Goal: Information Seeking & Learning: Learn about a topic

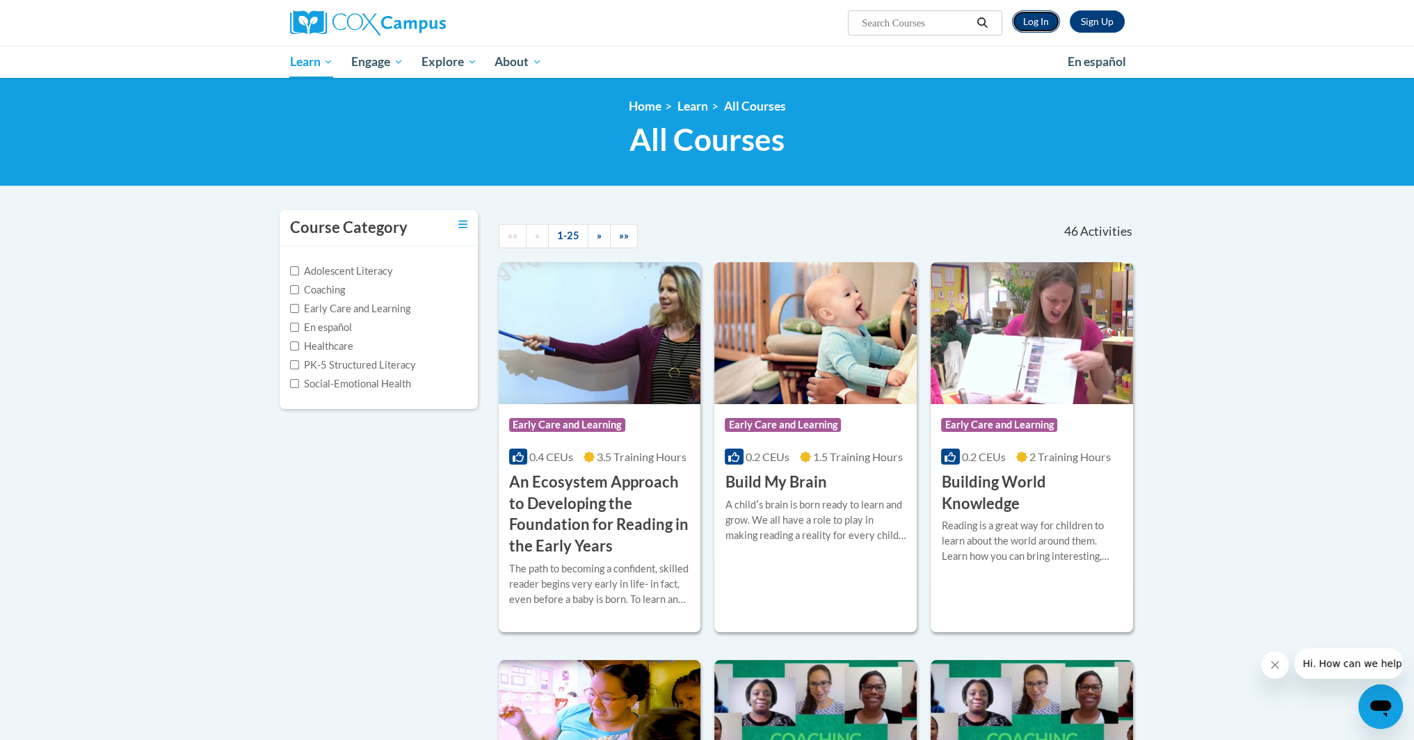
click at [1043, 31] on link "Log In" at bounding box center [1036, 21] width 48 height 22
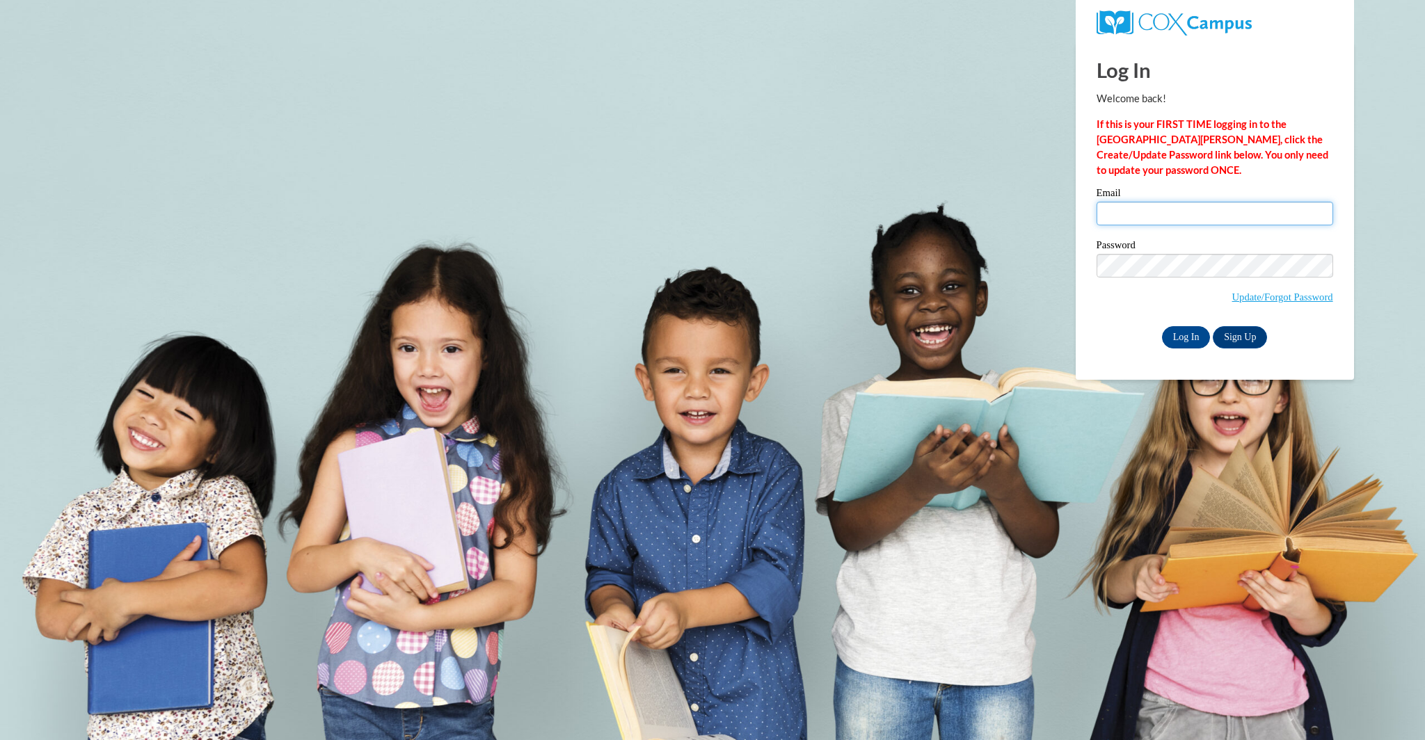
click at [1180, 212] on input "Email" at bounding box center [1214, 214] width 237 height 24
type input "[EMAIL_ADDRESS][DOMAIN_NAME]"
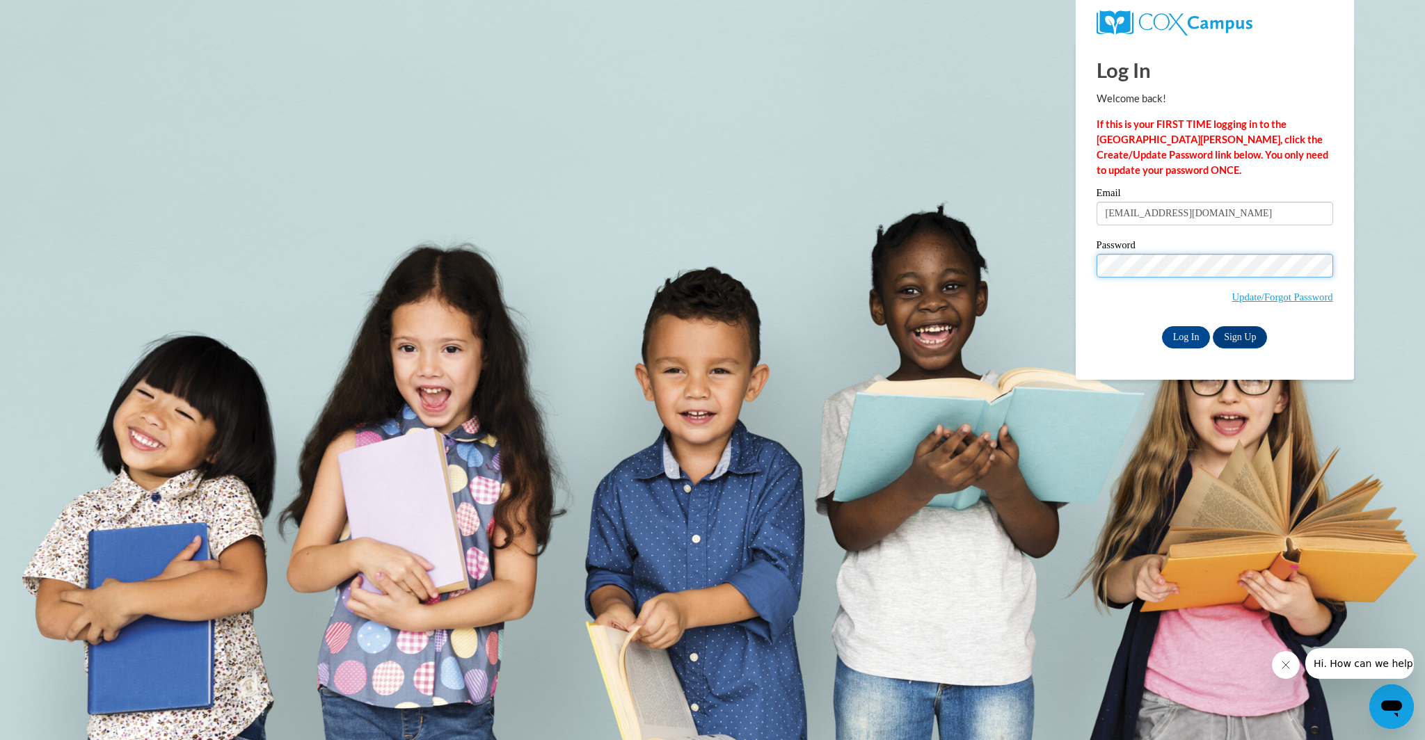
click at [1162, 326] on input "Log In" at bounding box center [1186, 337] width 49 height 22
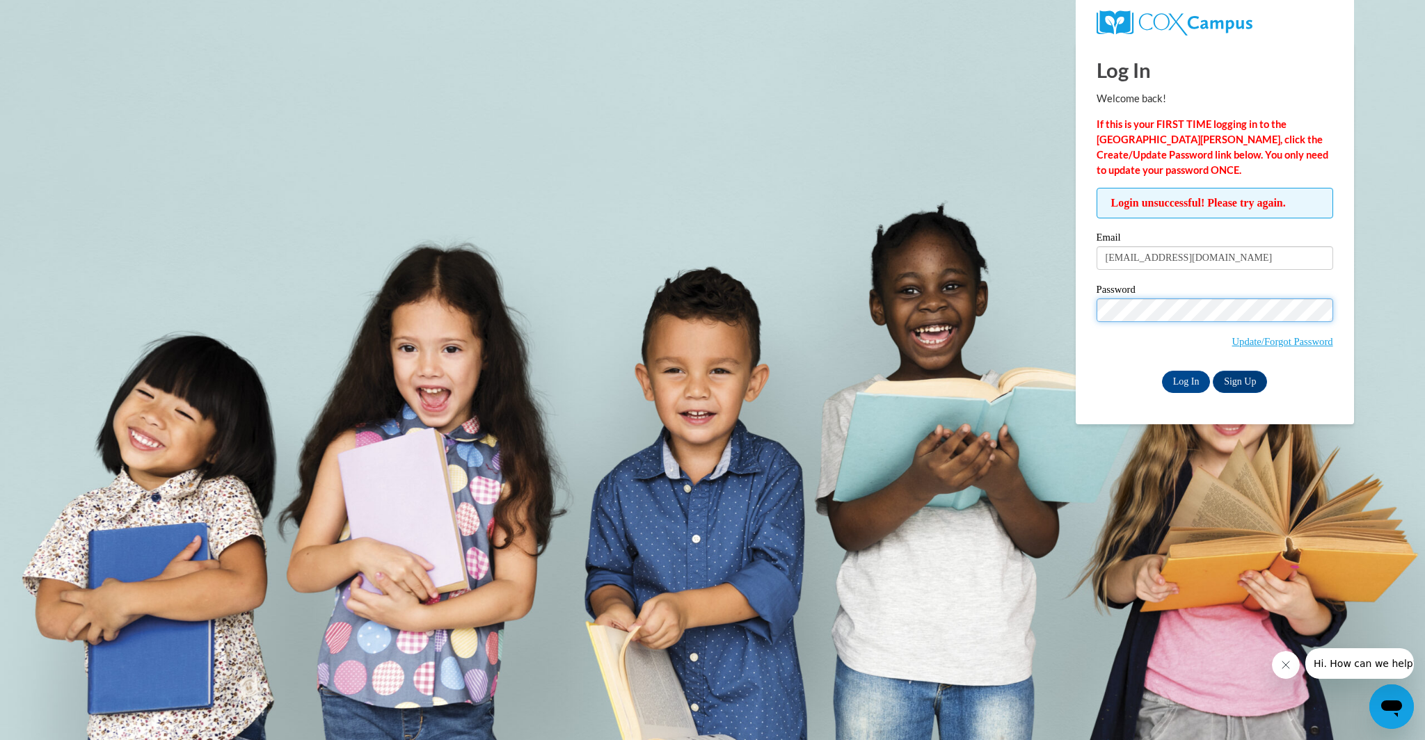
click at [1162, 371] on input "Log In" at bounding box center [1186, 382] width 49 height 22
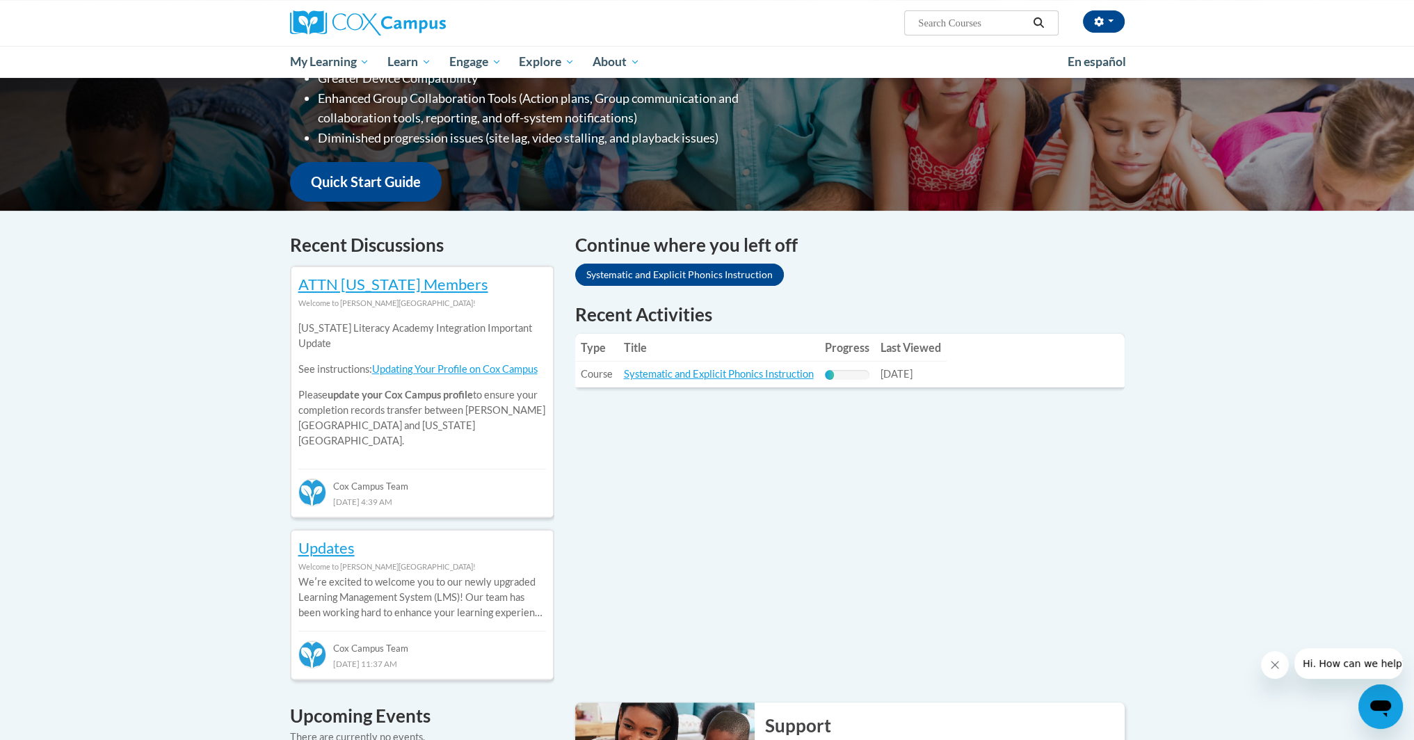
scroll to position [209, 0]
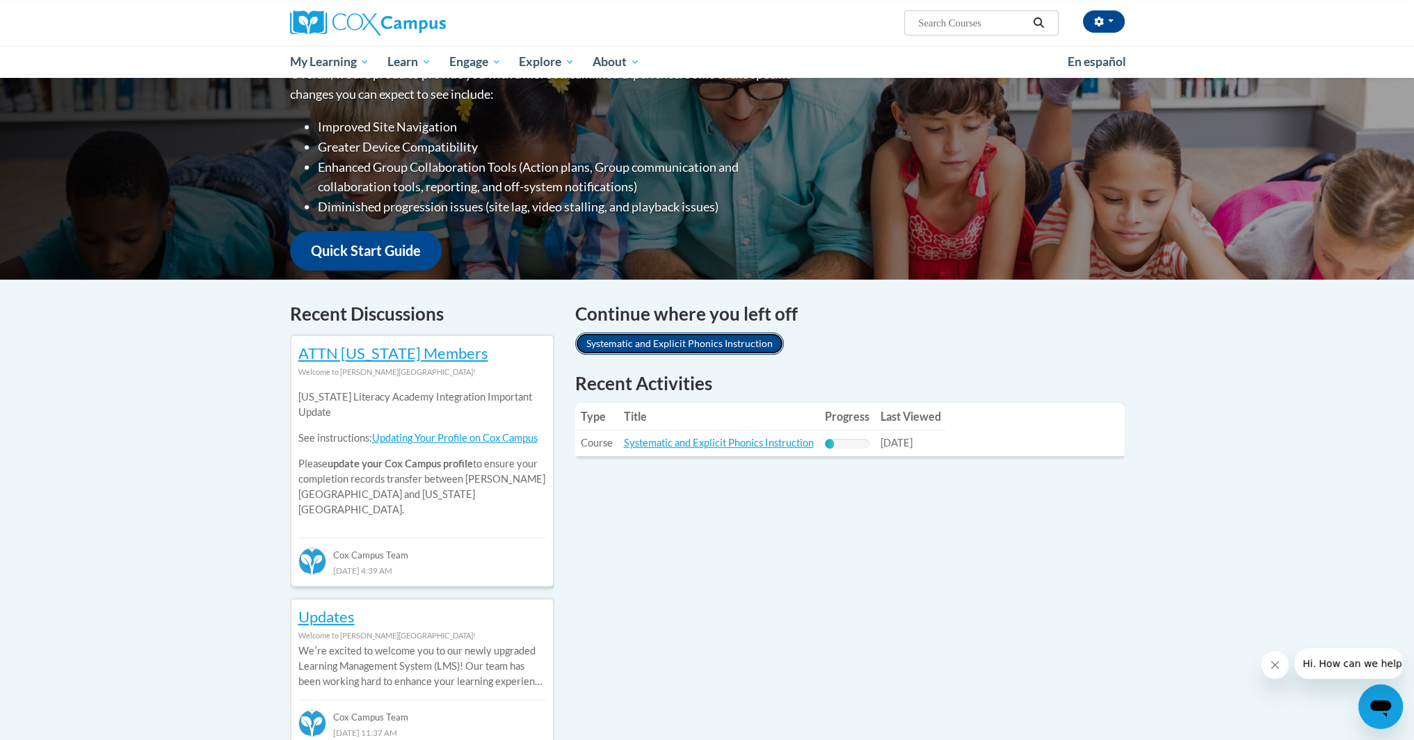
click at [693, 343] on link "Systematic and Explicit Phonics Instruction" at bounding box center [679, 344] width 209 height 22
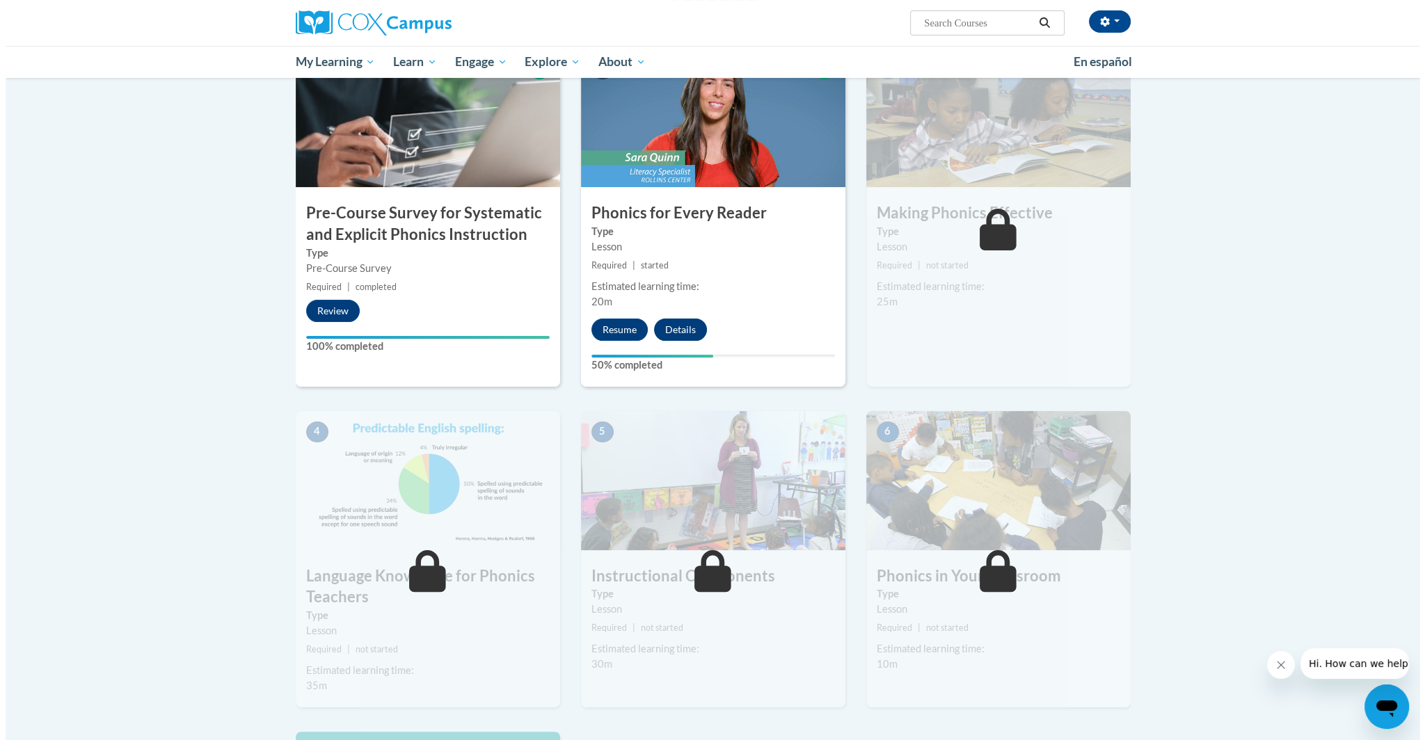
scroll to position [278, 0]
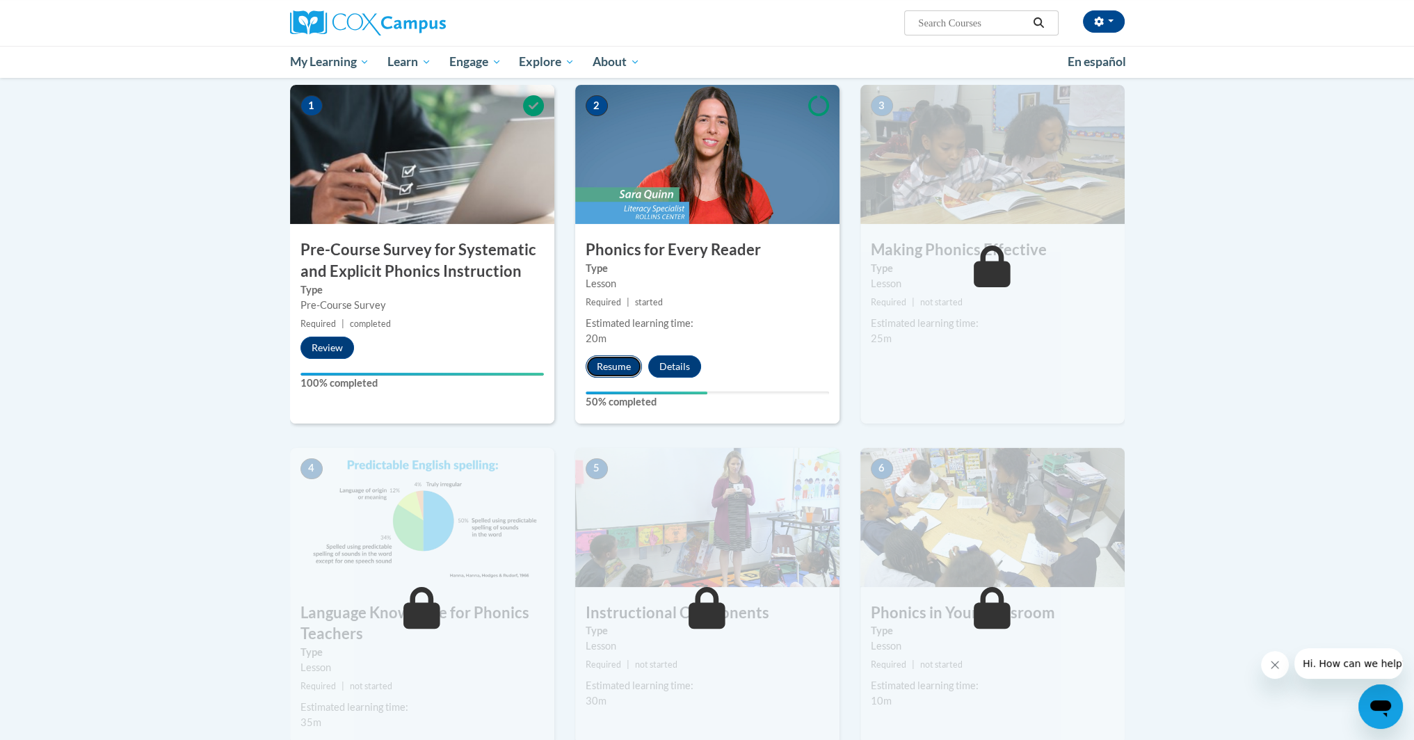
click at [614, 358] on button "Resume" at bounding box center [614, 366] width 56 height 22
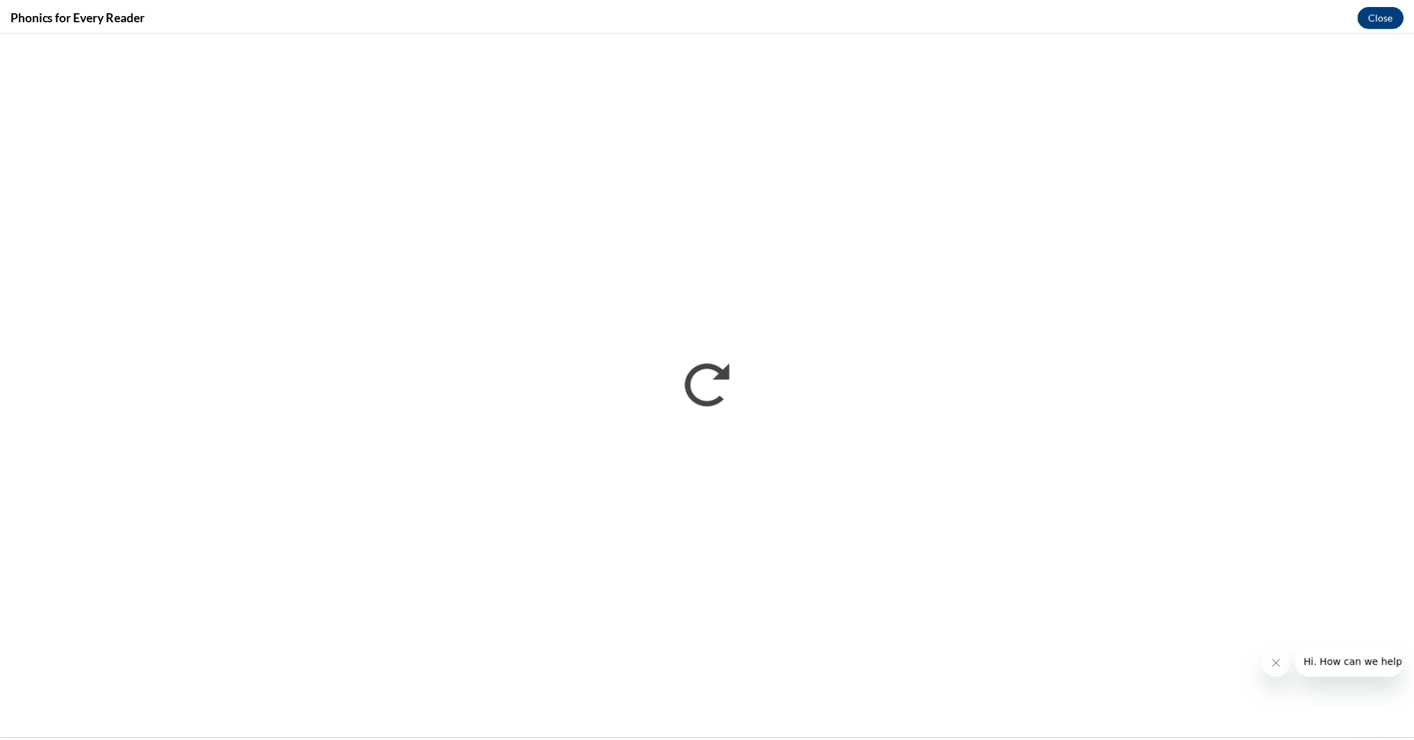
scroll to position [0, 0]
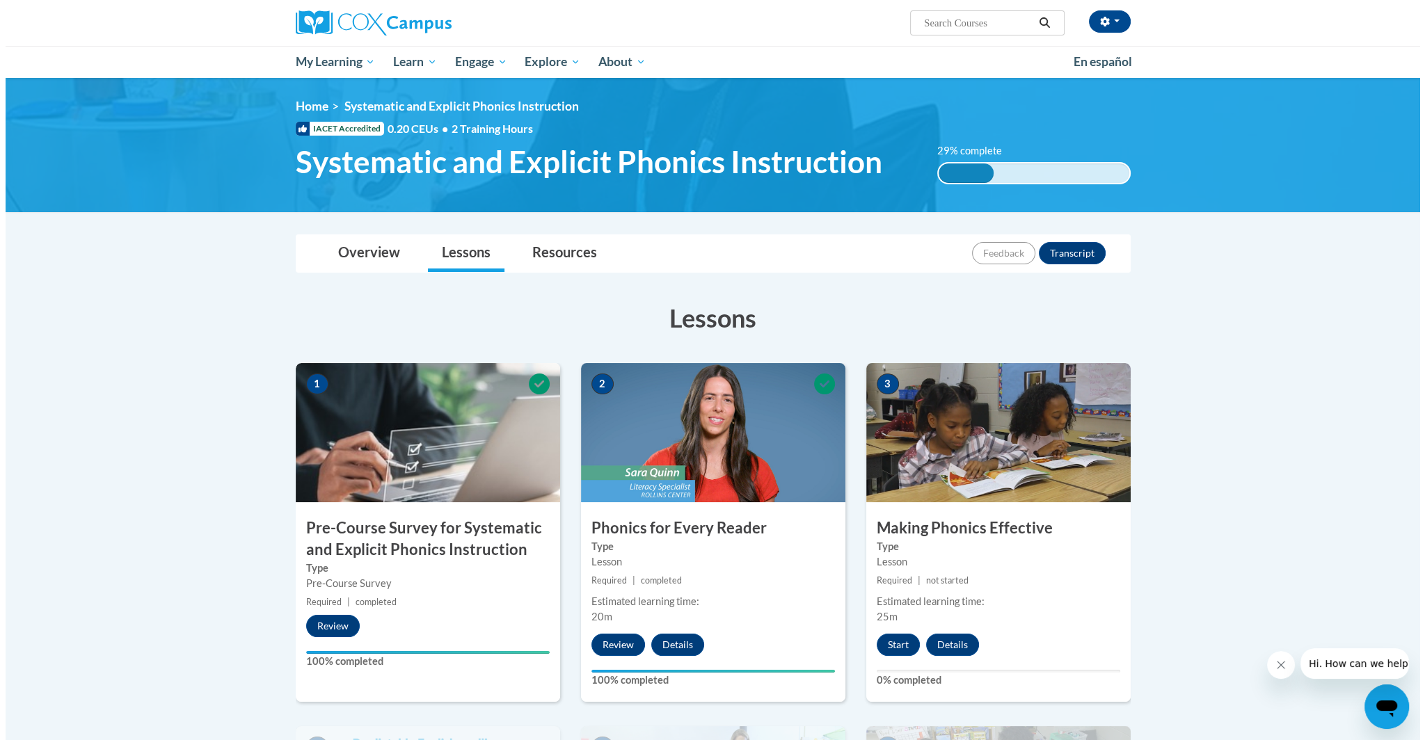
scroll to position [278, 0]
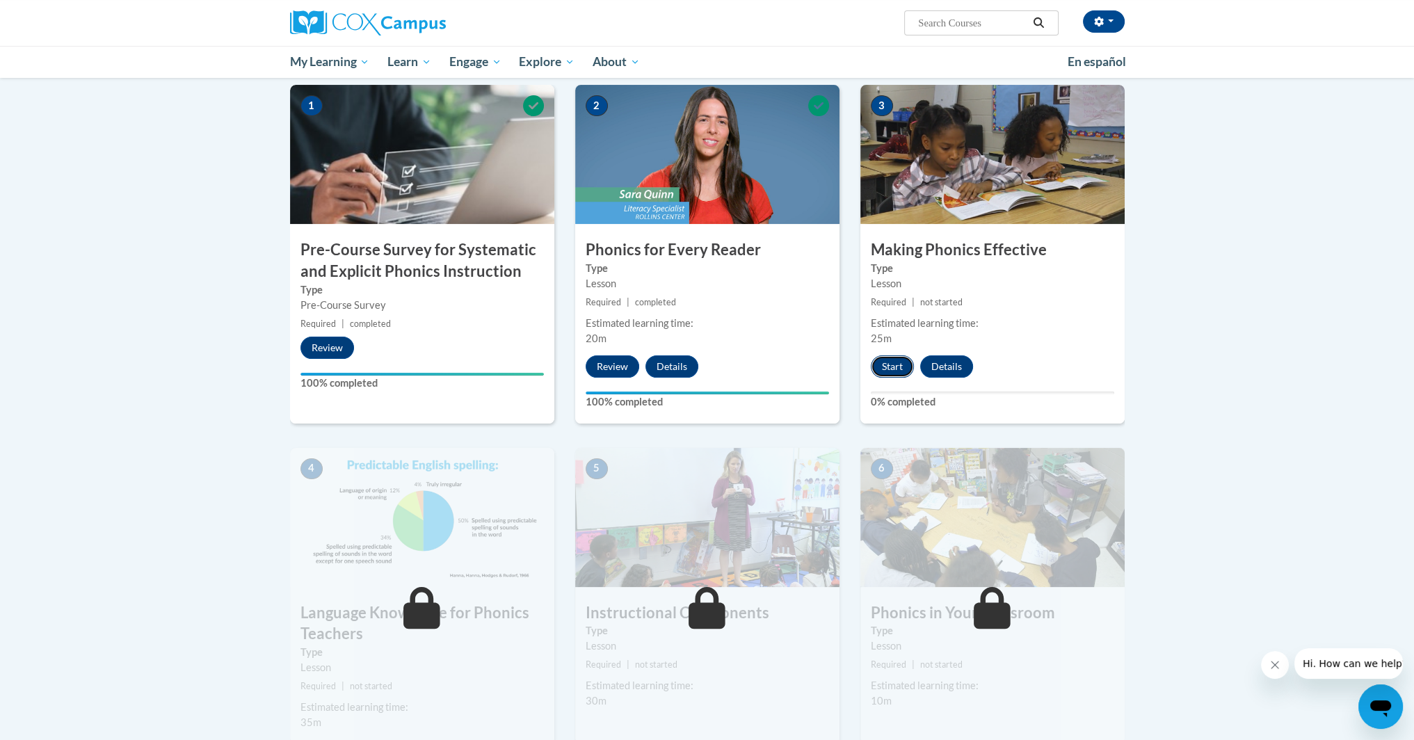
click at [902, 369] on button "Start" at bounding box center [892, 366] width 43 height 22
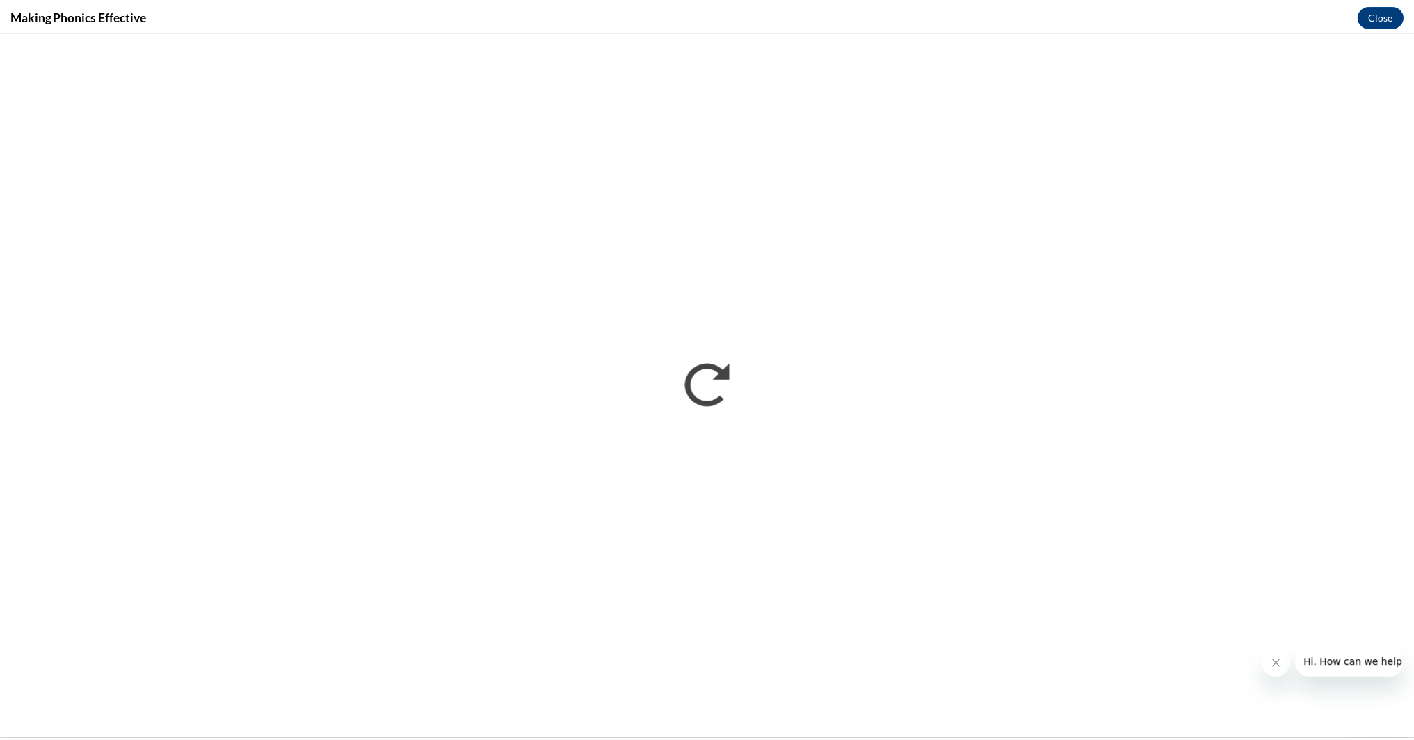
scroll to position [0, 0]
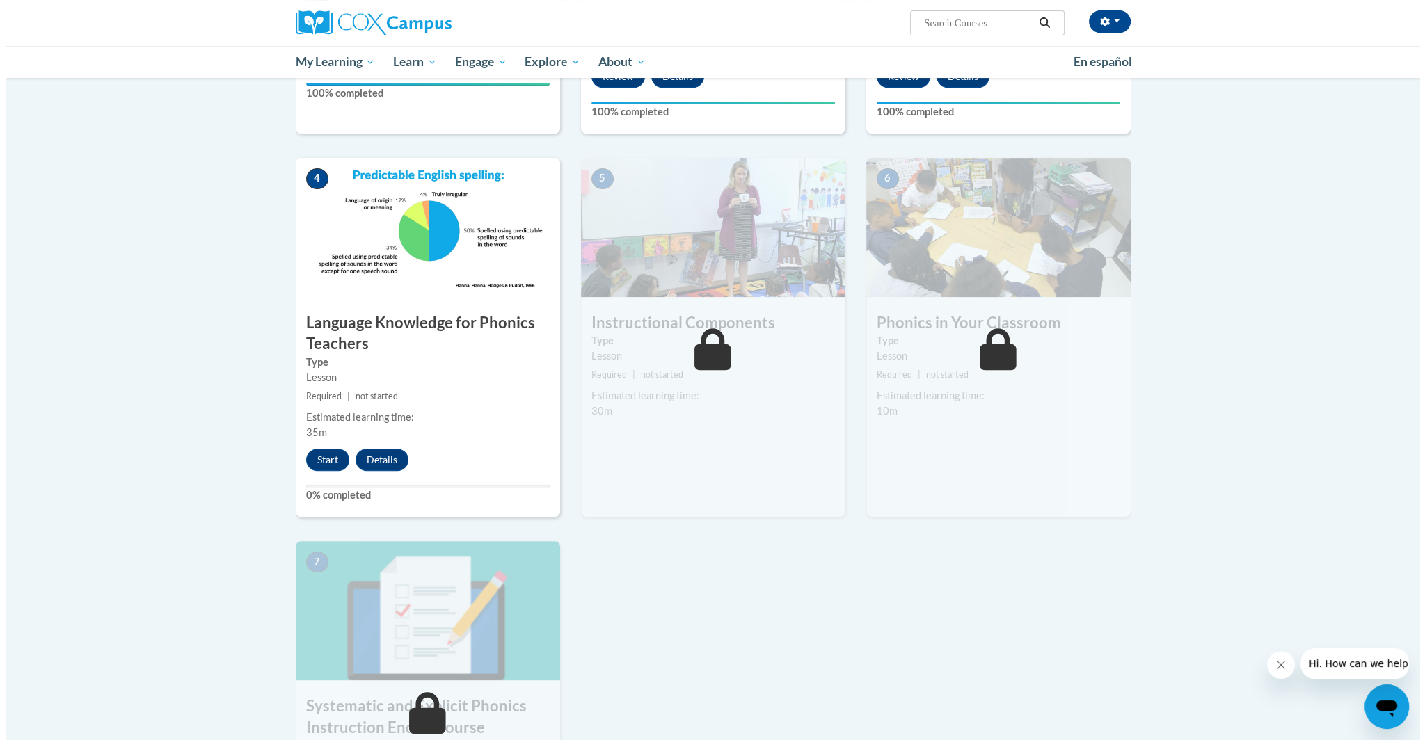
scroll to position [684, 0]
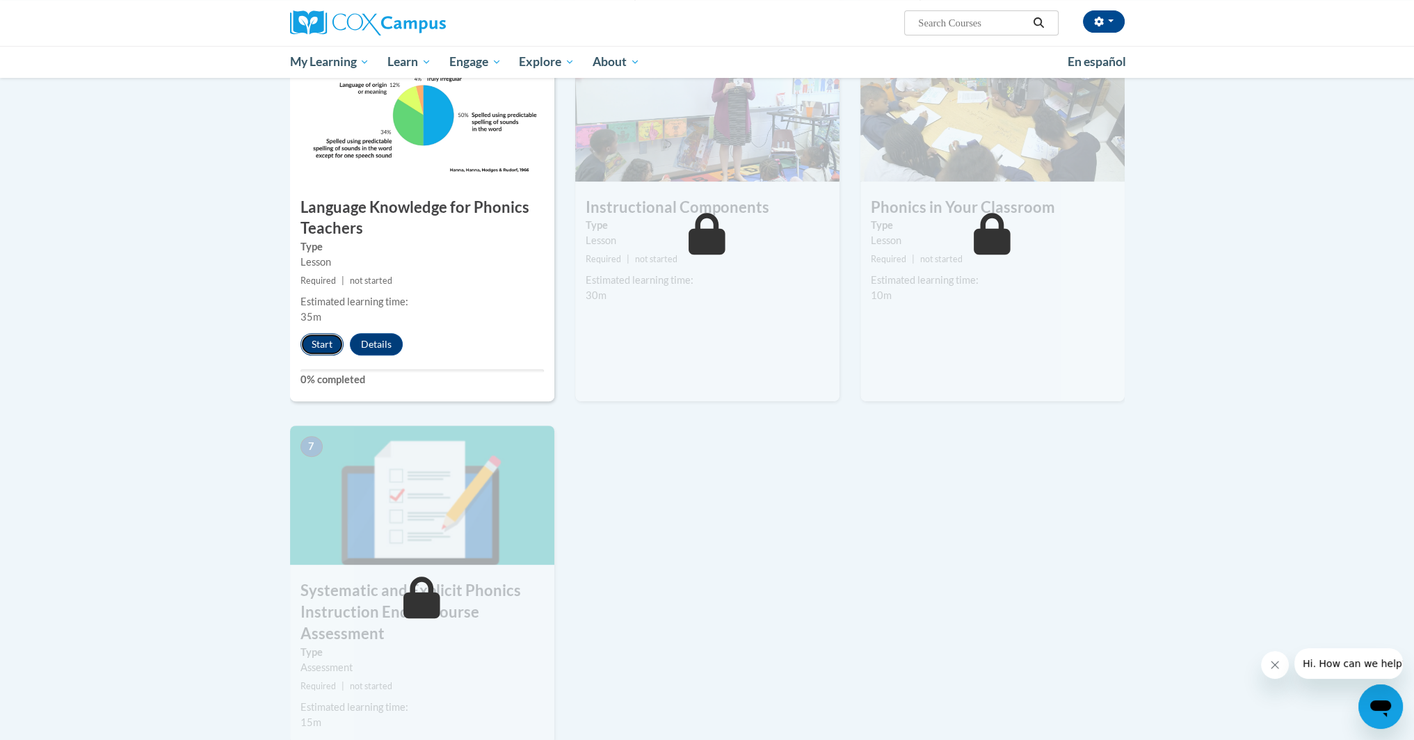
click at [312, 348] on button "Start" at bounding box center [322, 344] width 43 height 22
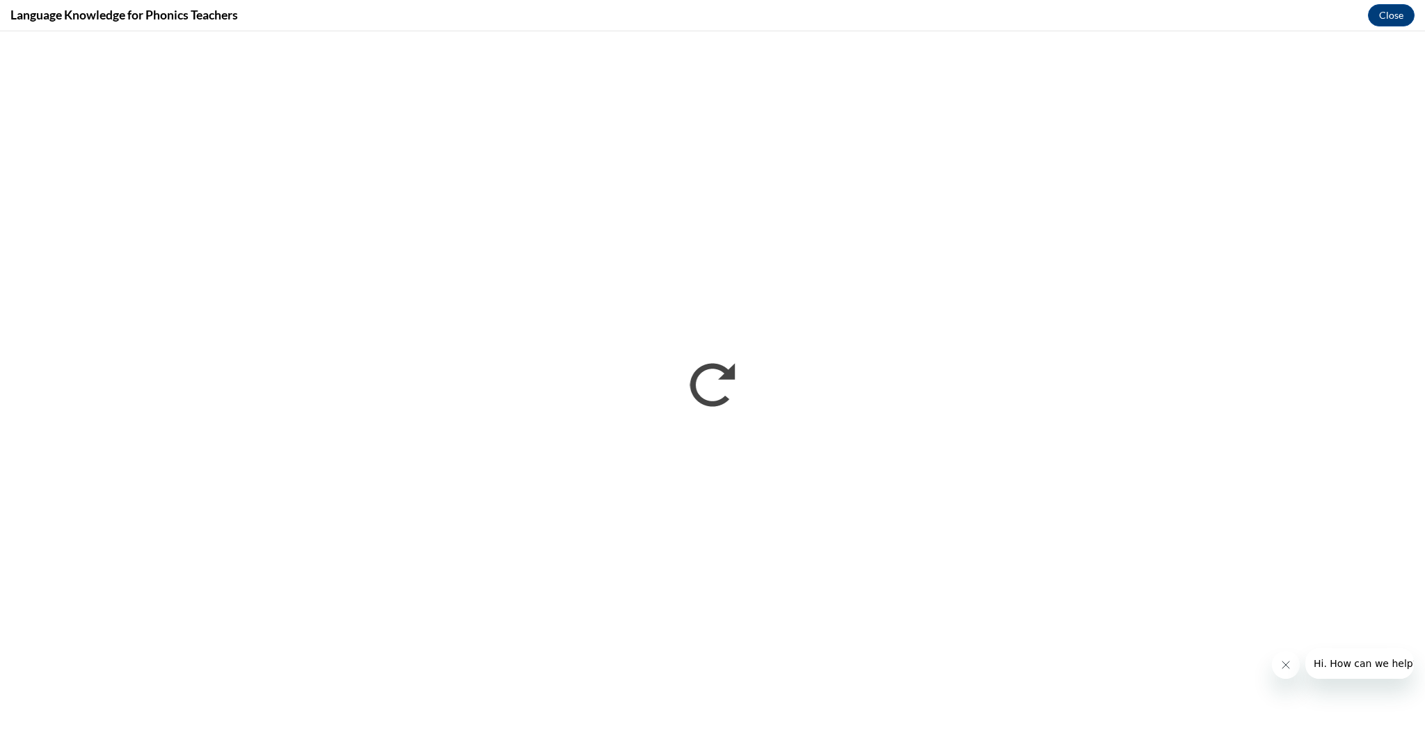
scroll to position [0, 0]
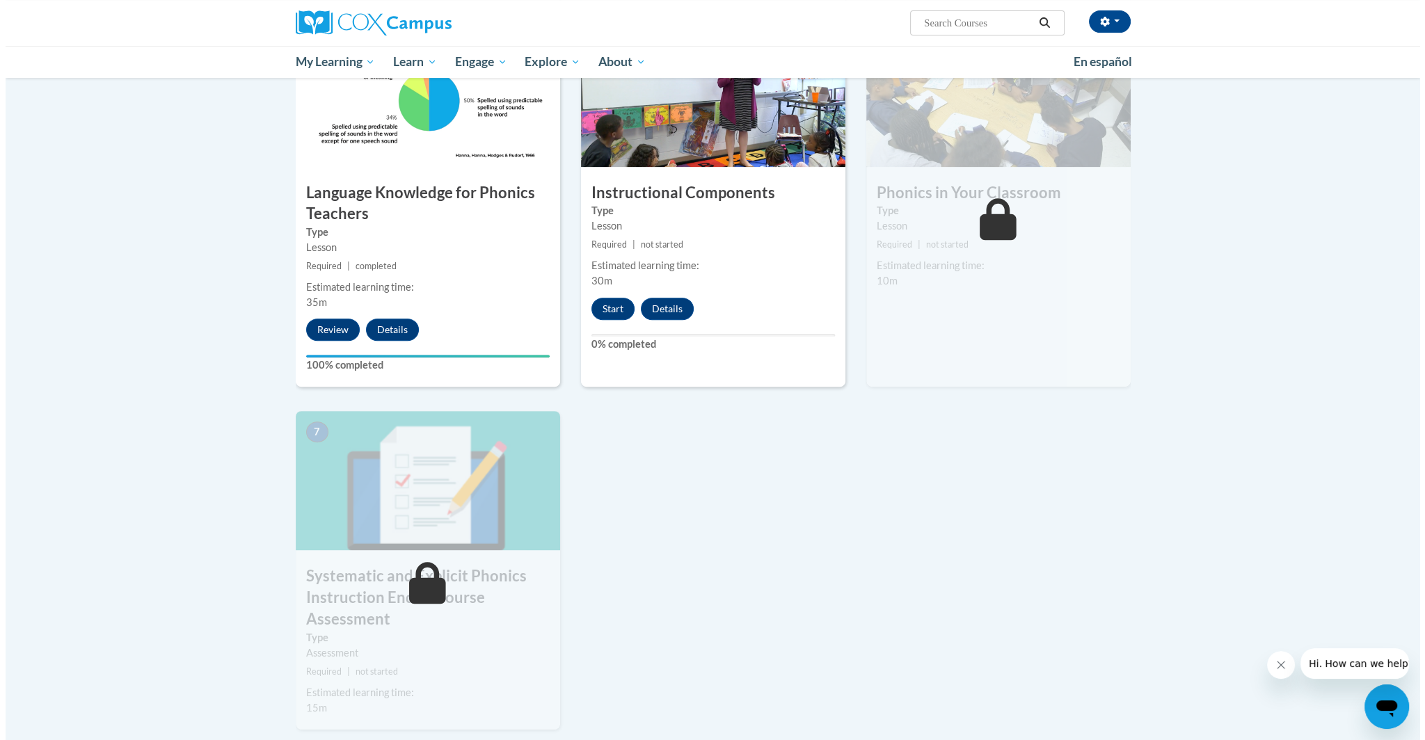
scroll to position [695, 0]
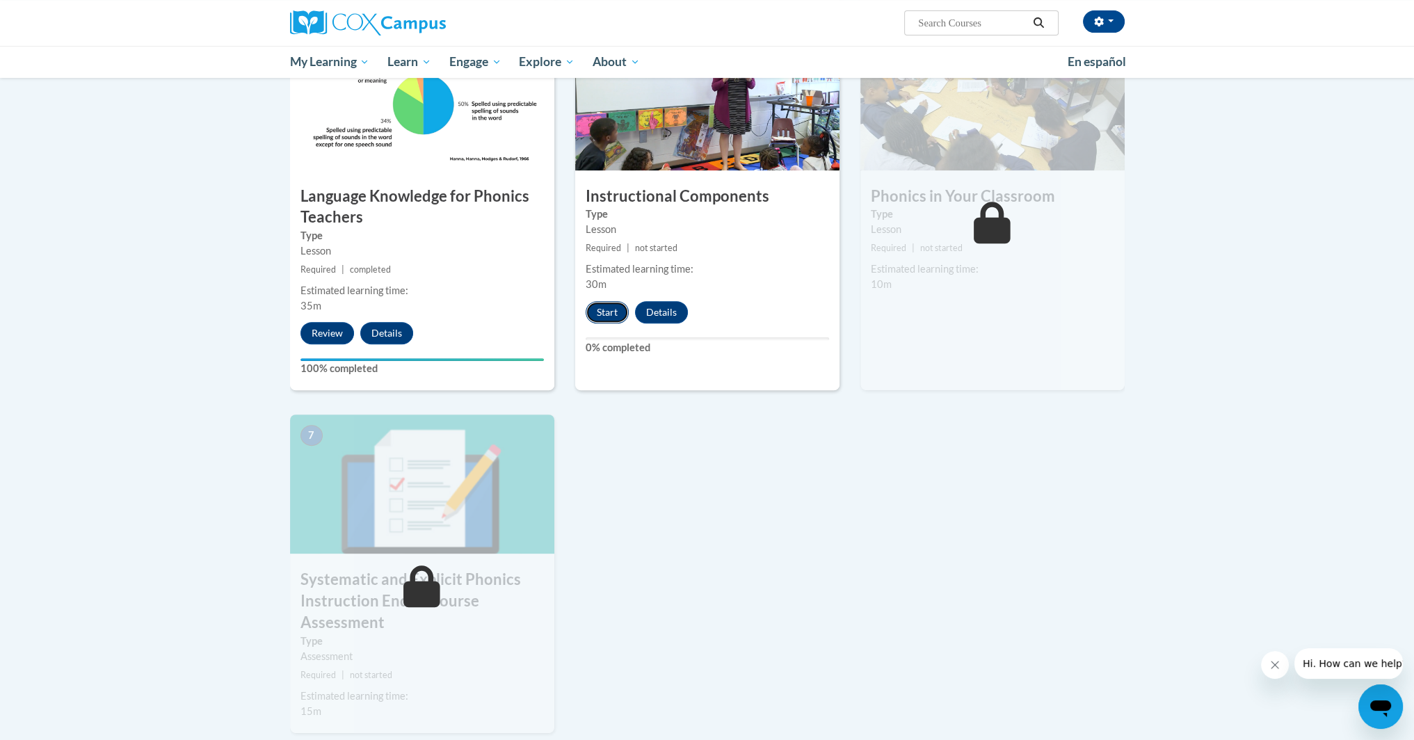
click at [597, 314] on button "Start" at bounding box center [607, 312] width 43 height 22
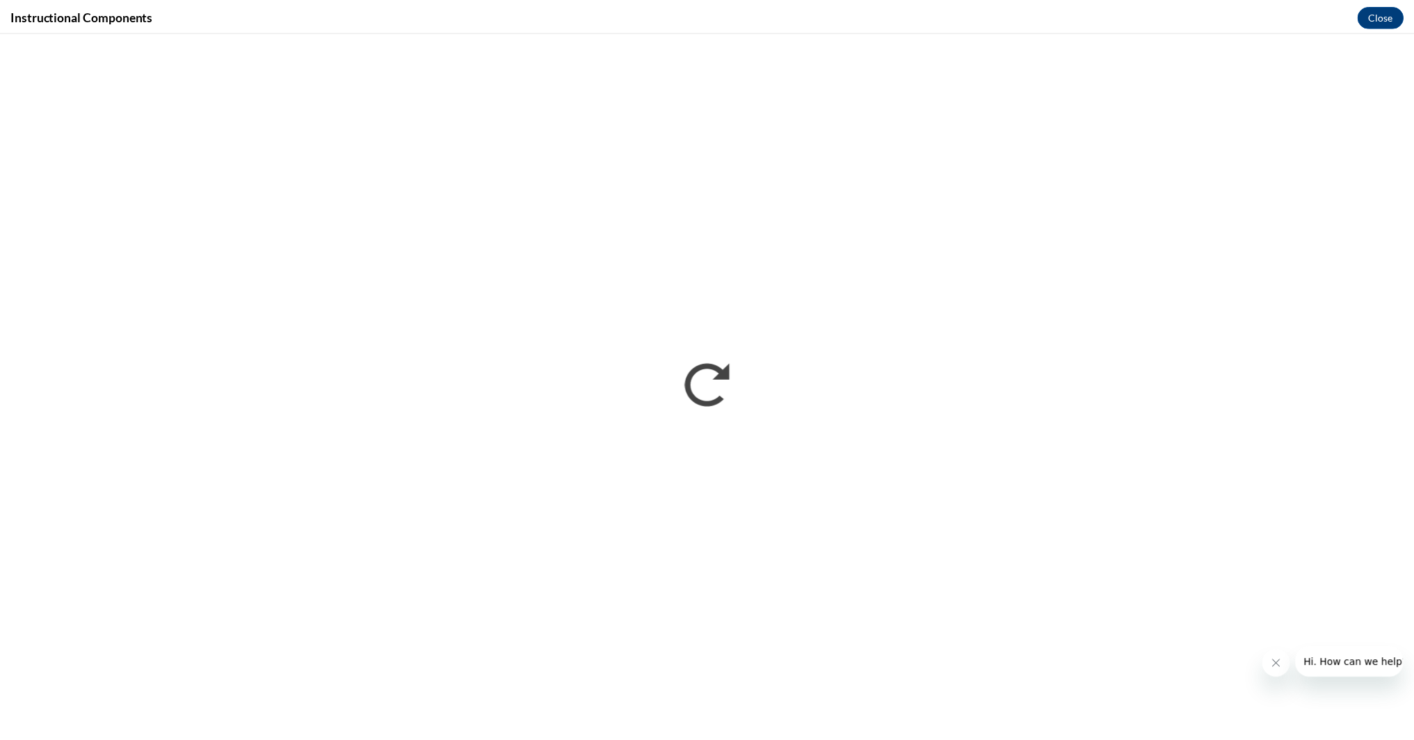
scroll to position [0, 0]
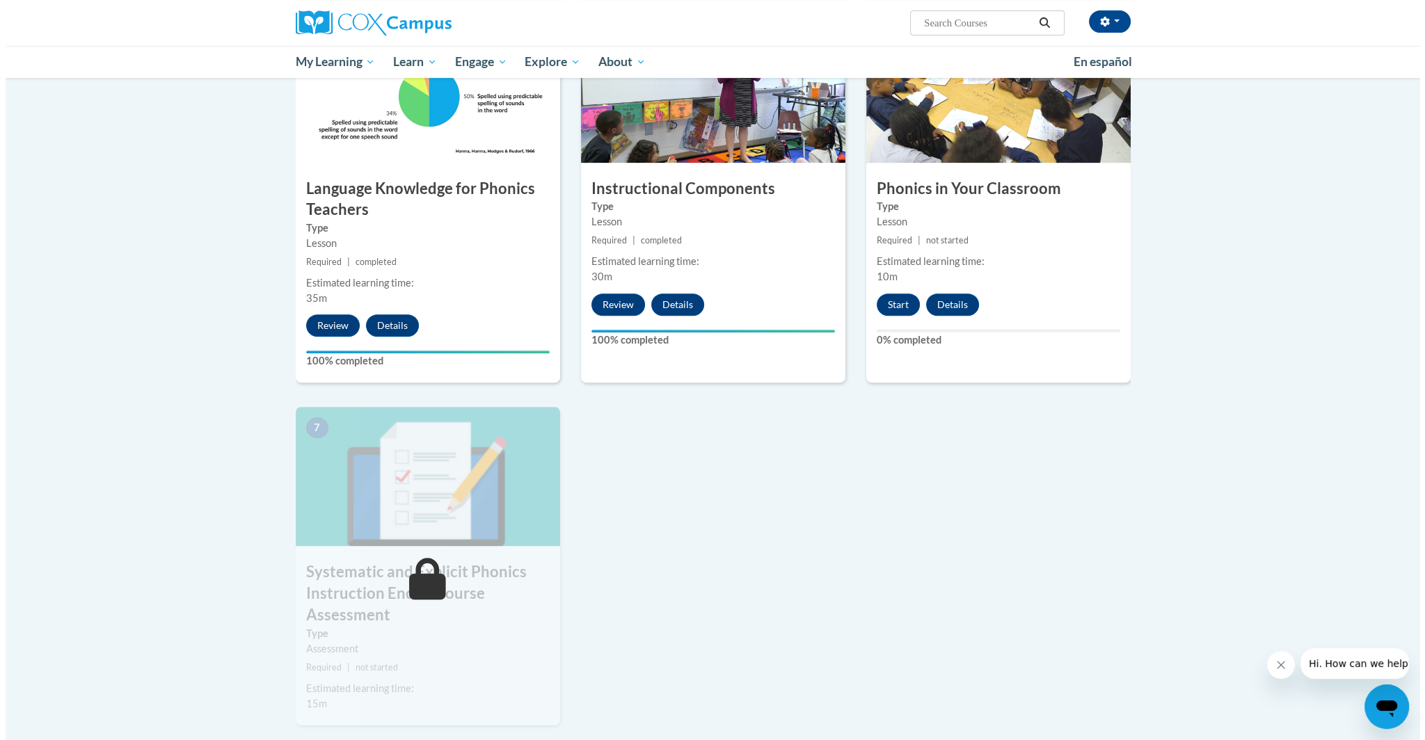
scroll to position [696, 0]
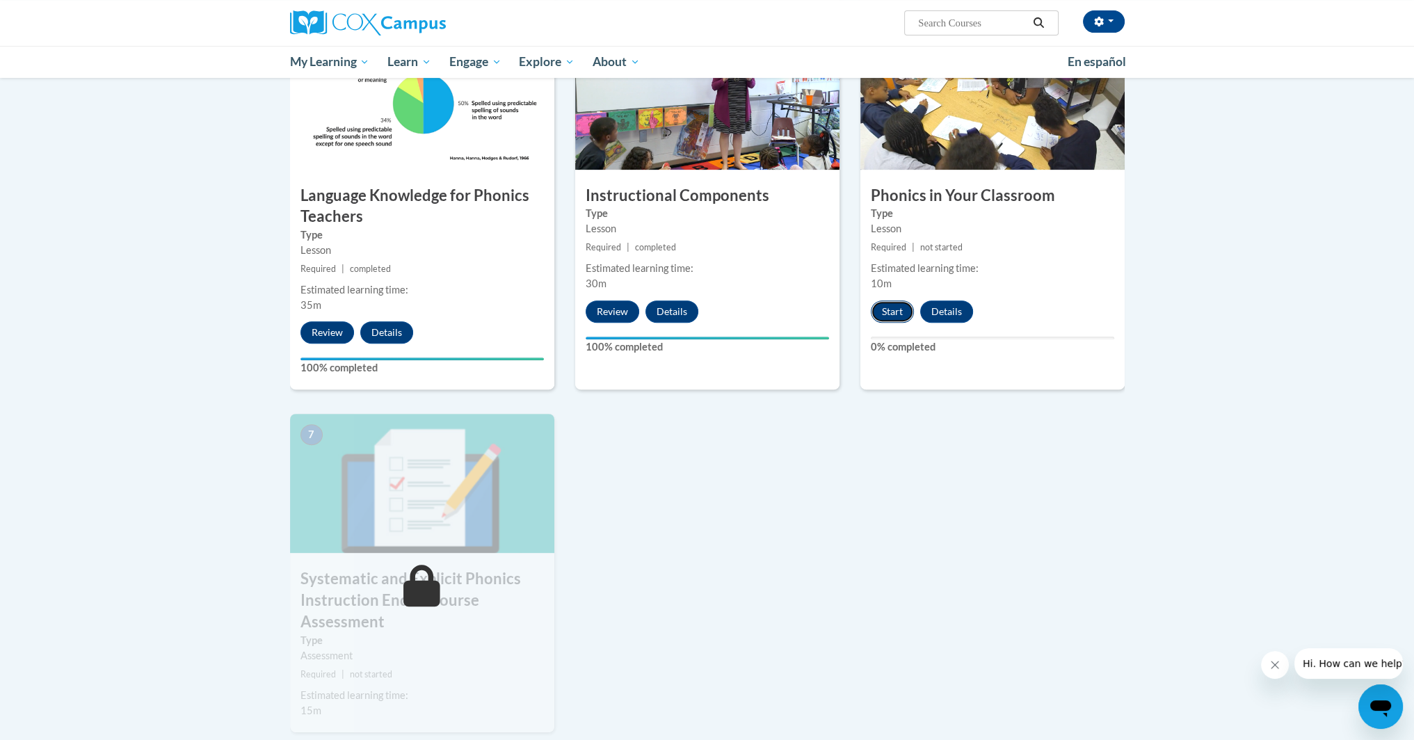
click at [893, 312] on button "Start" at bounding box center [892, 312] width 43 height 22
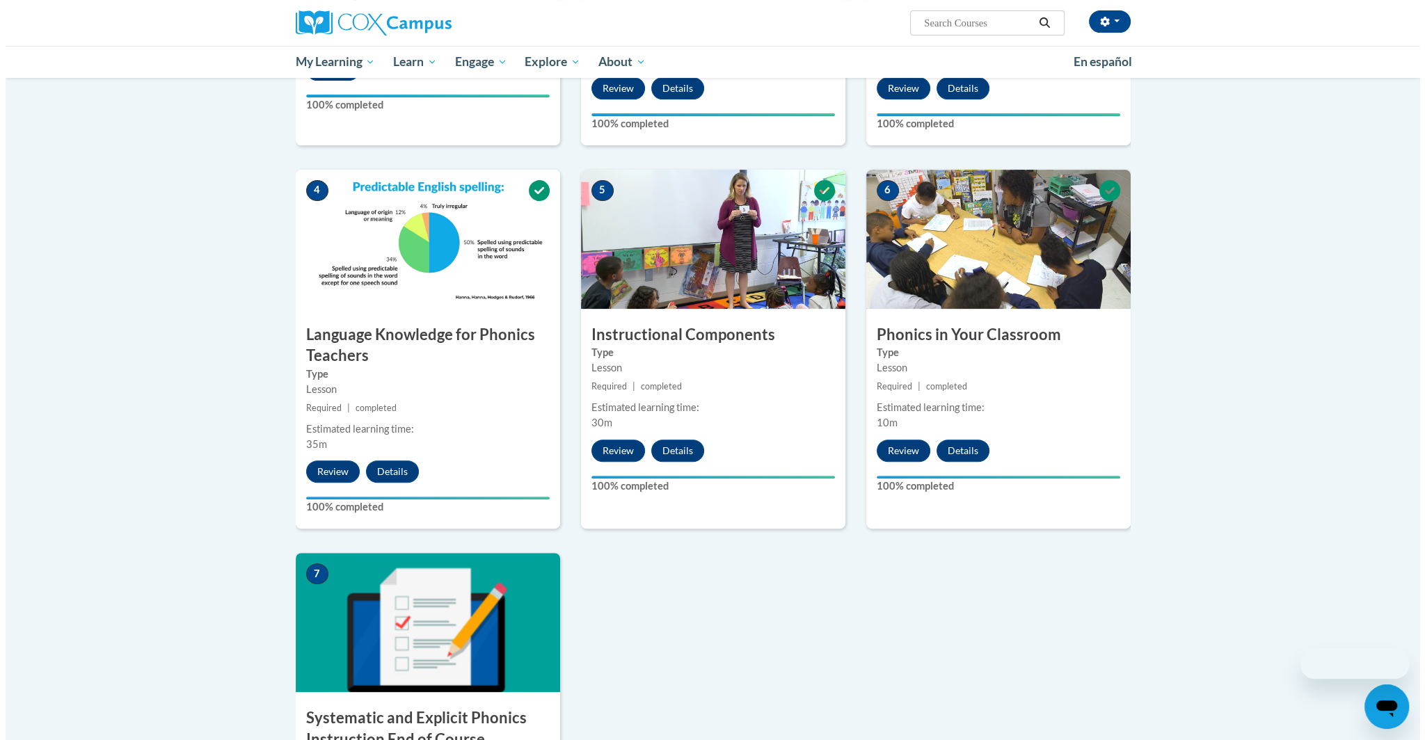
scroll to position [826, 0]
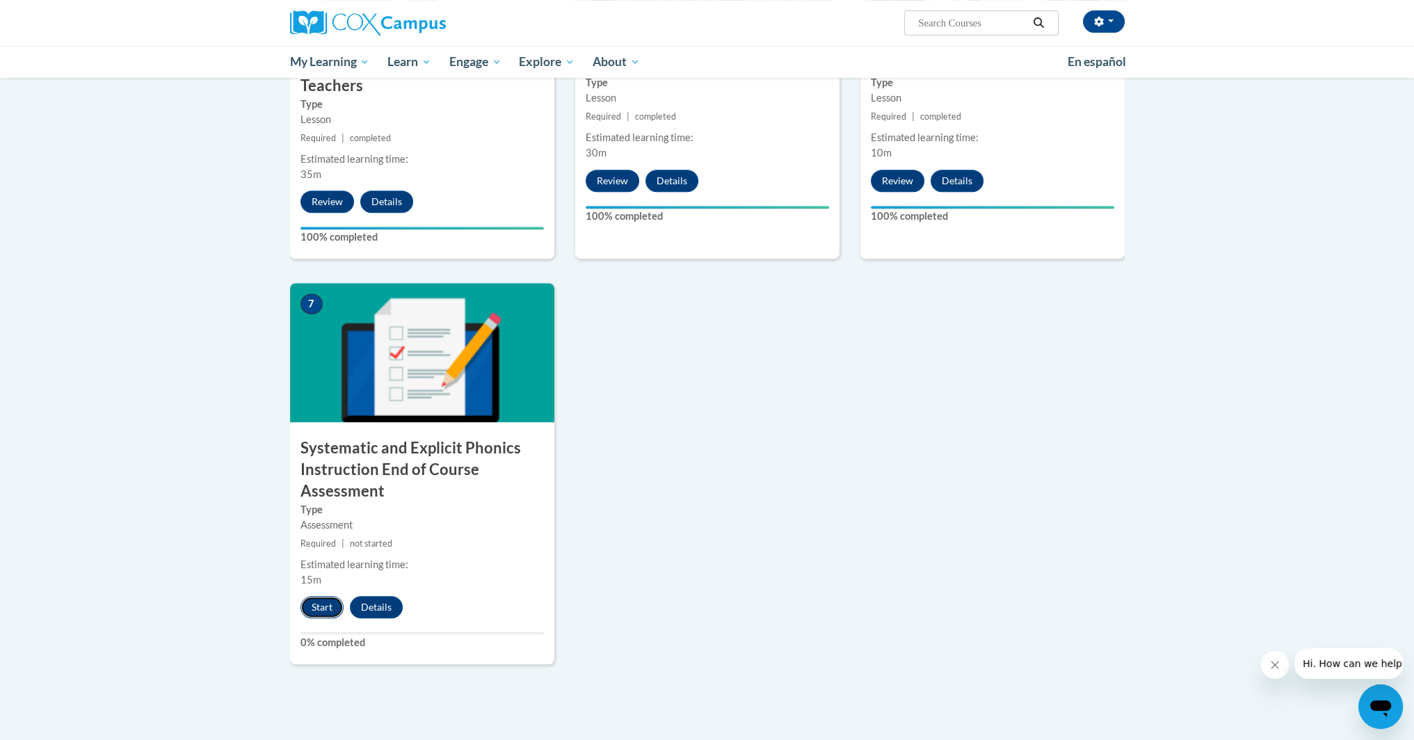
click at [332, 604] on button "Start" at bounding box center [322, 607] width 43 height 22
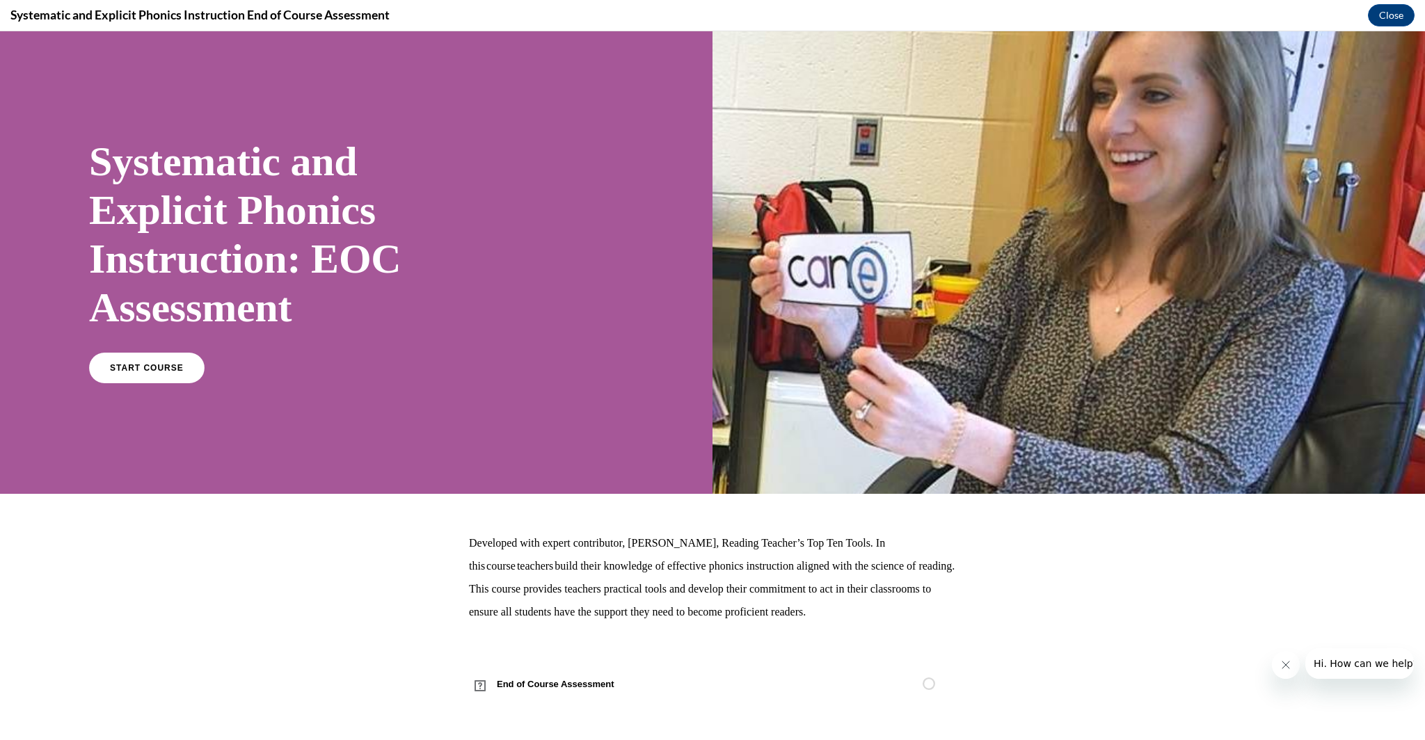
scroll to position [8, 0]
click at [173, 359] on link "START COURSE" at bounding box center [146, 367] width 121 height 32
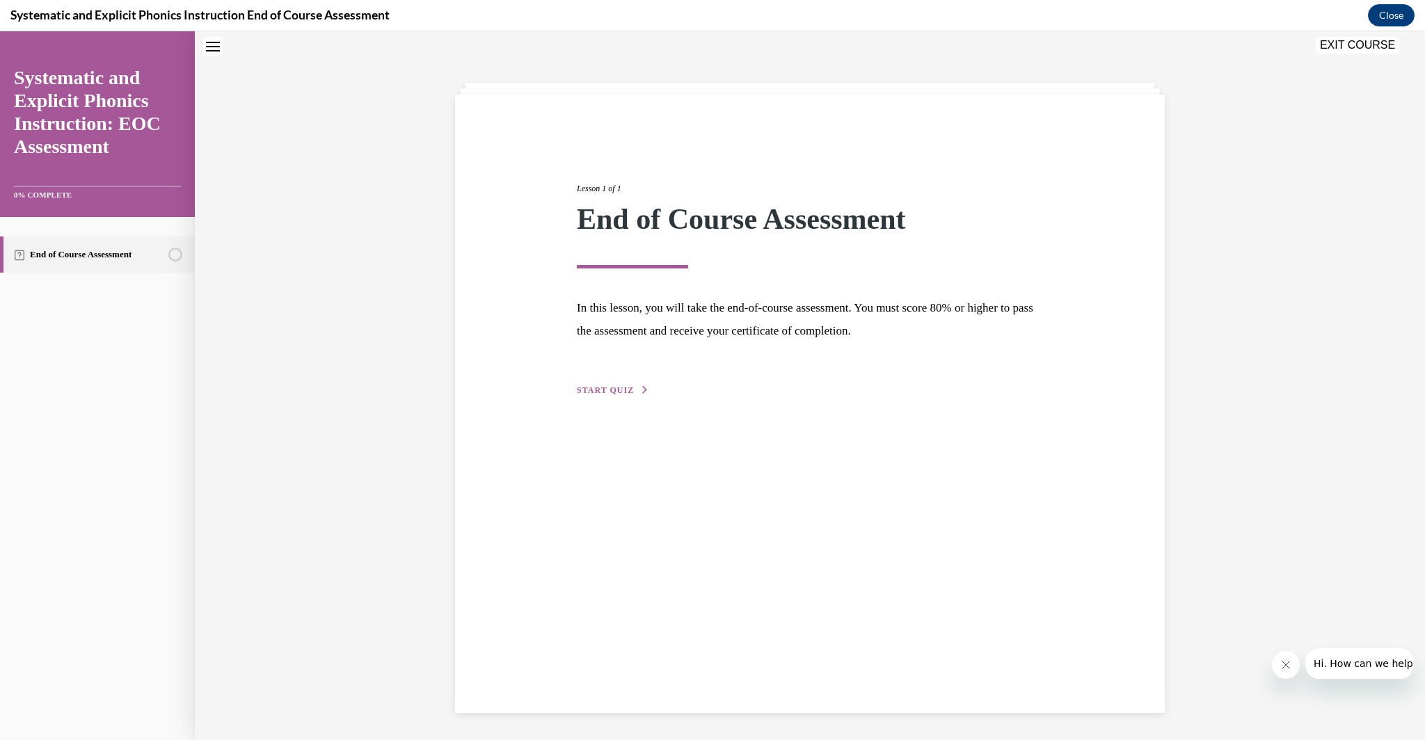
scroll to position [44, 0]
click at [608, 394] on span "START QUIZ" at bounding box center [605, 390] width 57 height 10
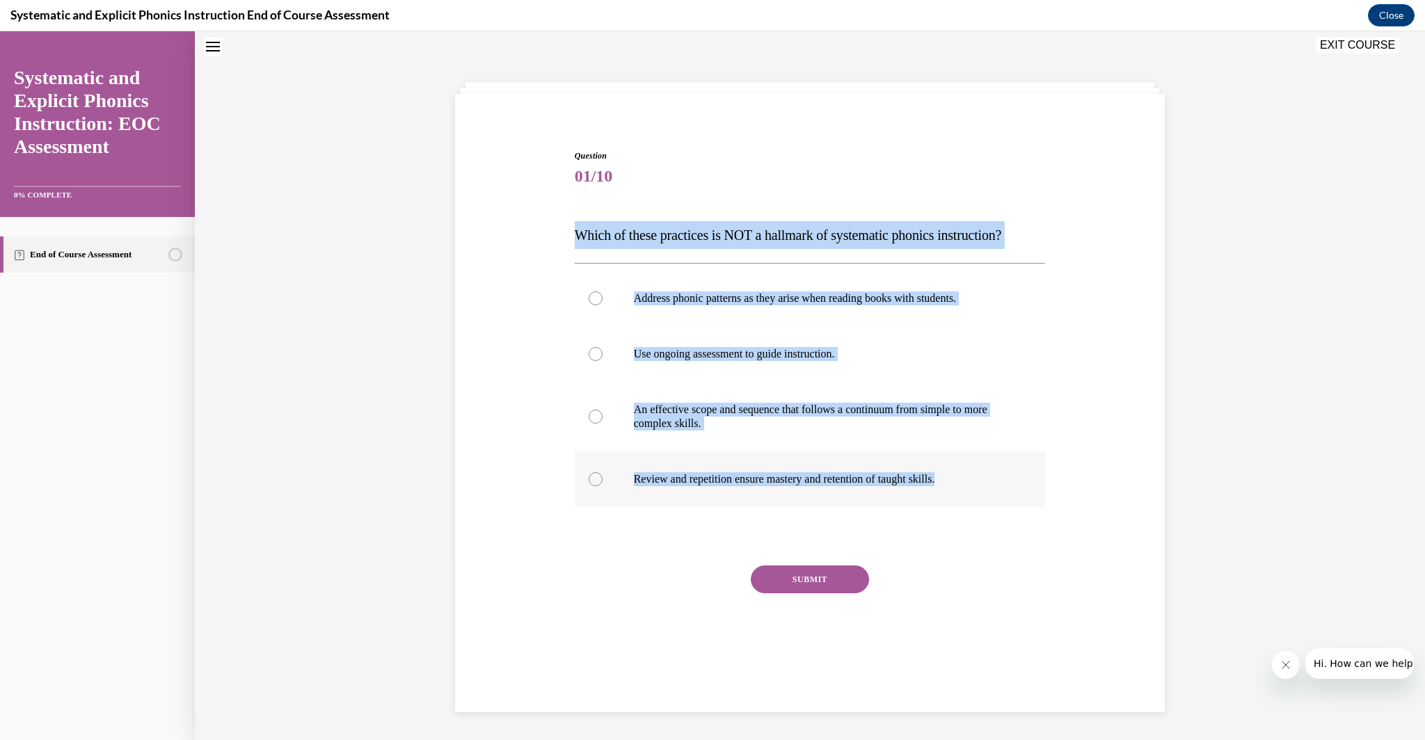
drag, startPoint x: 554, startPoint y: 207, endPoint x: 949, endPoint y: 483, distance: 482.1
click at [956, 514] on div "Question 01/10 Which of these practices is NOT a hallmark of systematic phonics…" at bounding box center [809, 394] width 717 height 572
copy div "Which of these practices is NOT a hallmark of systematic phonics instruction? A…"
click at [740, 295] on p "Address phonic patterns as they arise when reading books with students." at bounding box center [822, 298] width 377 height 14
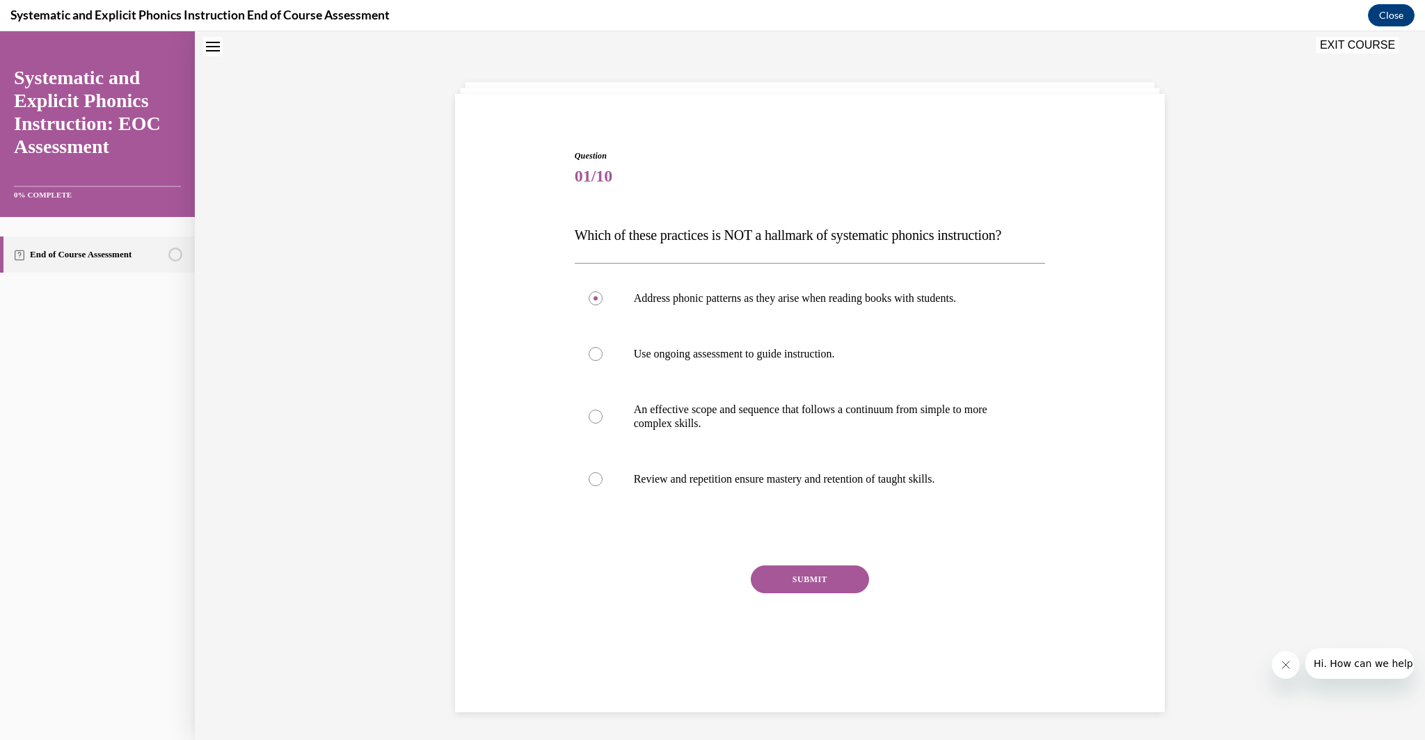
drag, startPoint x: 824, startPoint y: 575, endPoint x: 821, endPoint y: 565, distance: 10.1
click at [824, 574] on button "SUBMIT" at bounding box center [810, 580] width 118 height 28
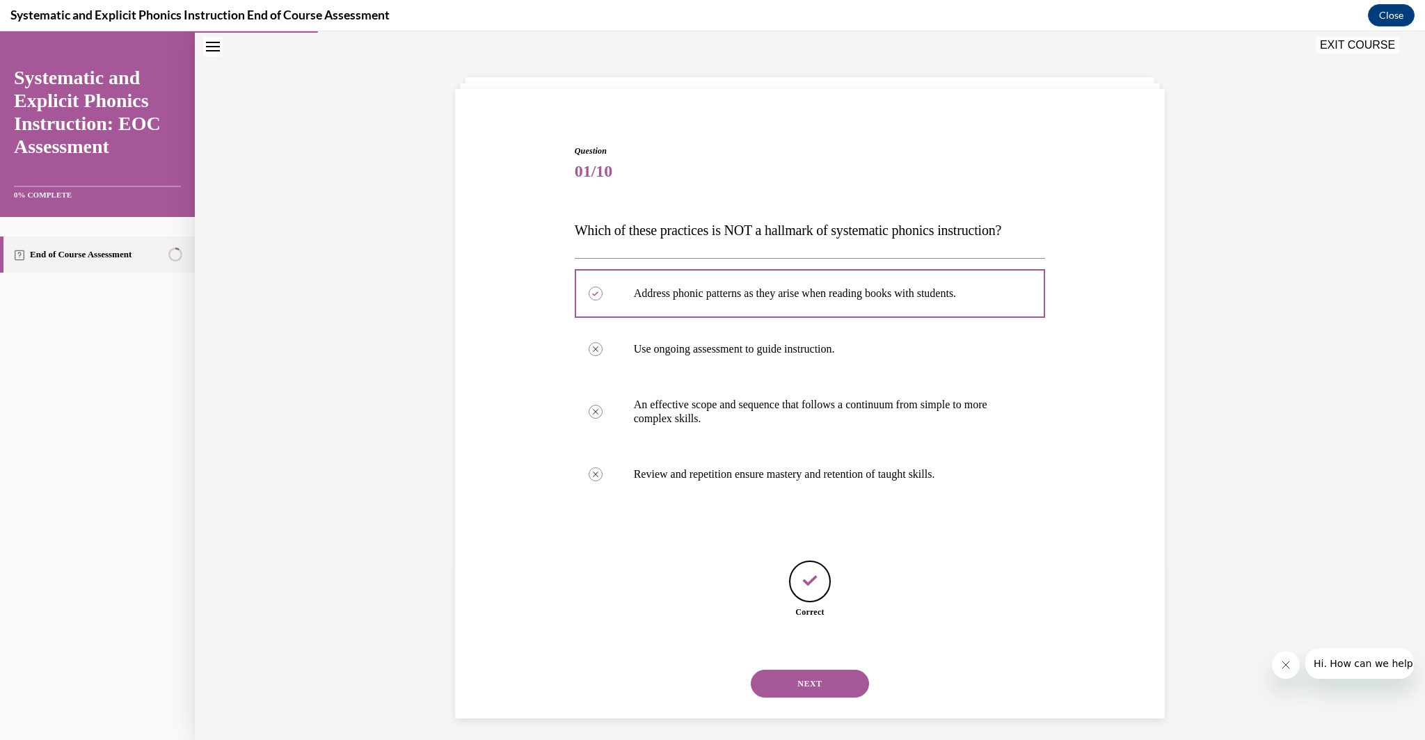
scroll to position [54, 0]
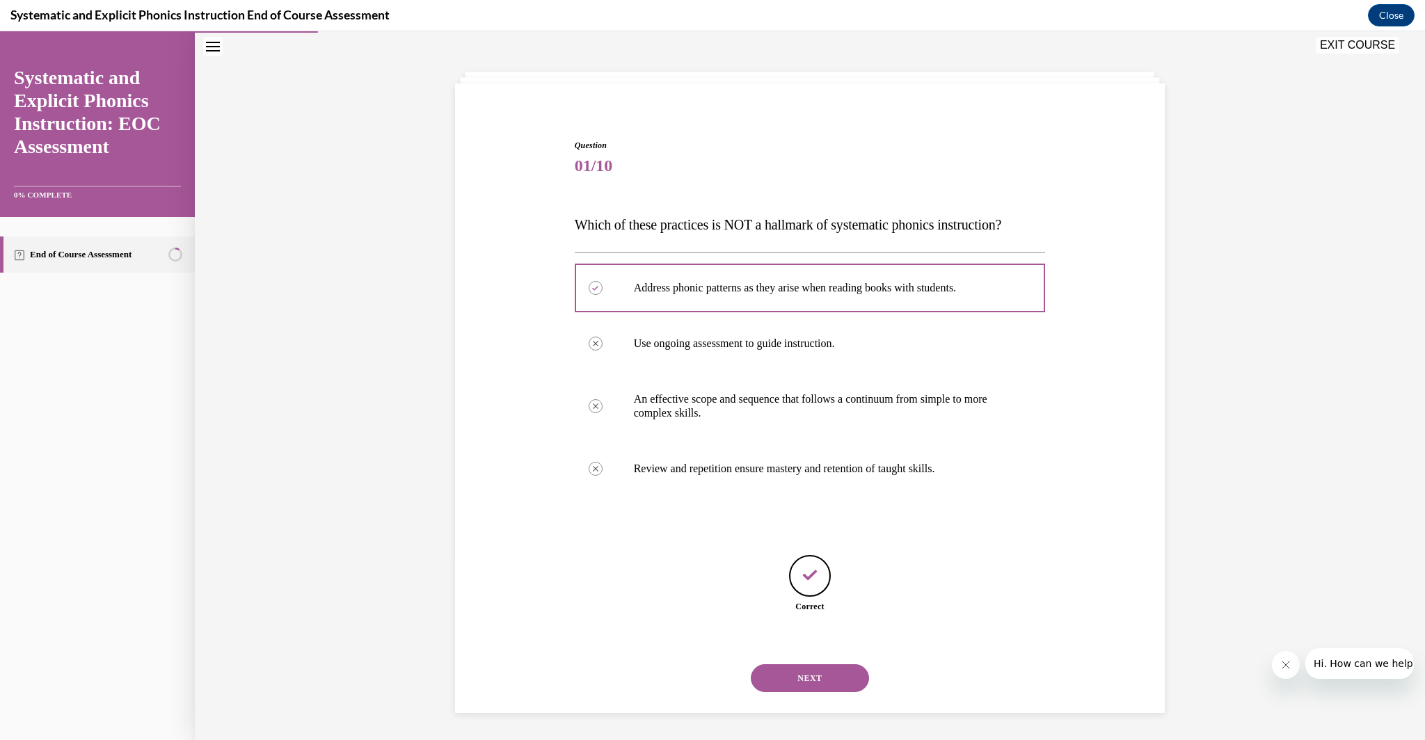
click at [811, 680] on button "NEXT" at bounding box center [810, 678] width 118 height 28
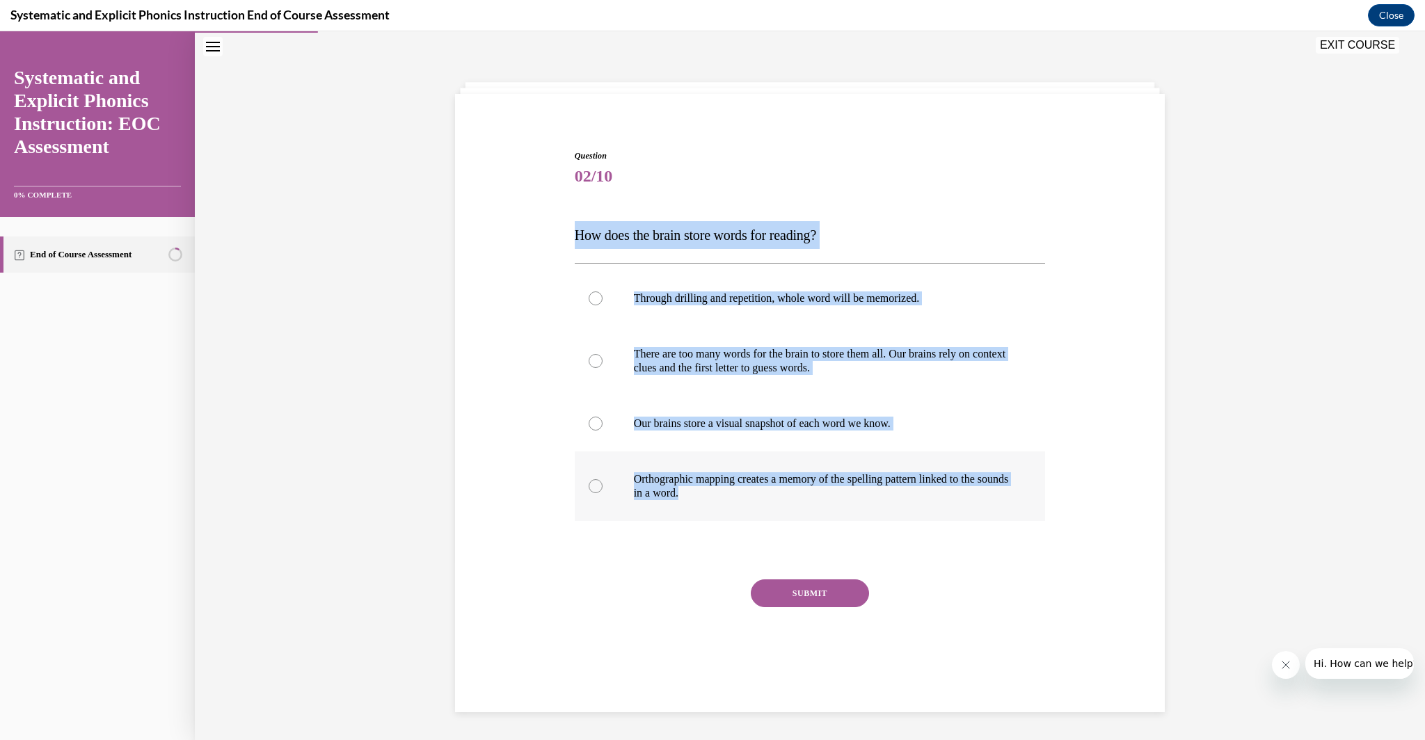
drag, startPoint x: 552, startPoint y: 234, endPoint x: 903, endPoint y: 497, distance: 439.2
click at [903, 497] on div "Question 02/10 How does the brain store words for reading? Through drilling and…" at bounding box center [809, 401] width 717 height 586
copy div "How does the brain store words for reading? Through drilling and repetition, wh…"
click at [793, 498] on p "Orthographic mapping creates a memory of the spelling pattern linked to the sou…" at bounding box center [822, 486] width 377 height 28
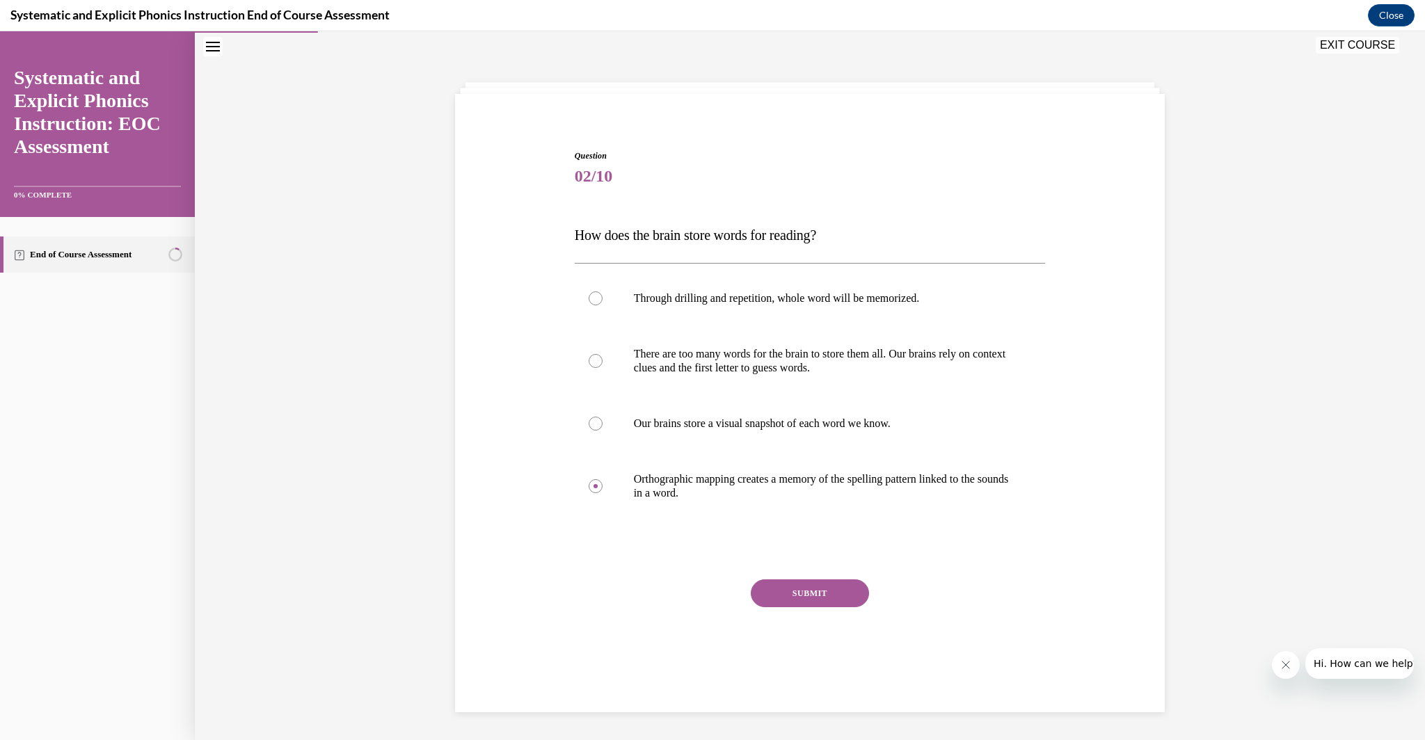
click at [832, 593] on button "SUBMIT" at bounding box center [810, 593] width 118 height 28
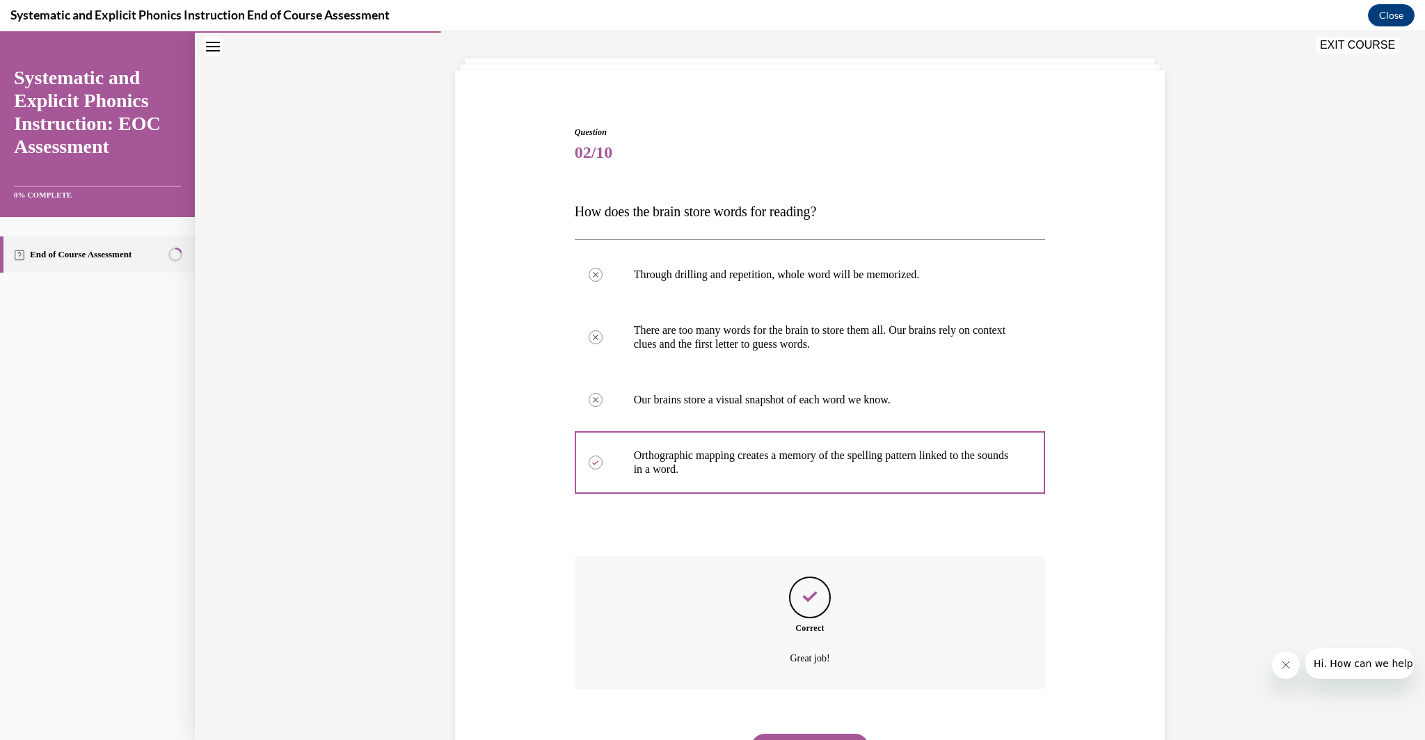
scroll to position [137, 0]
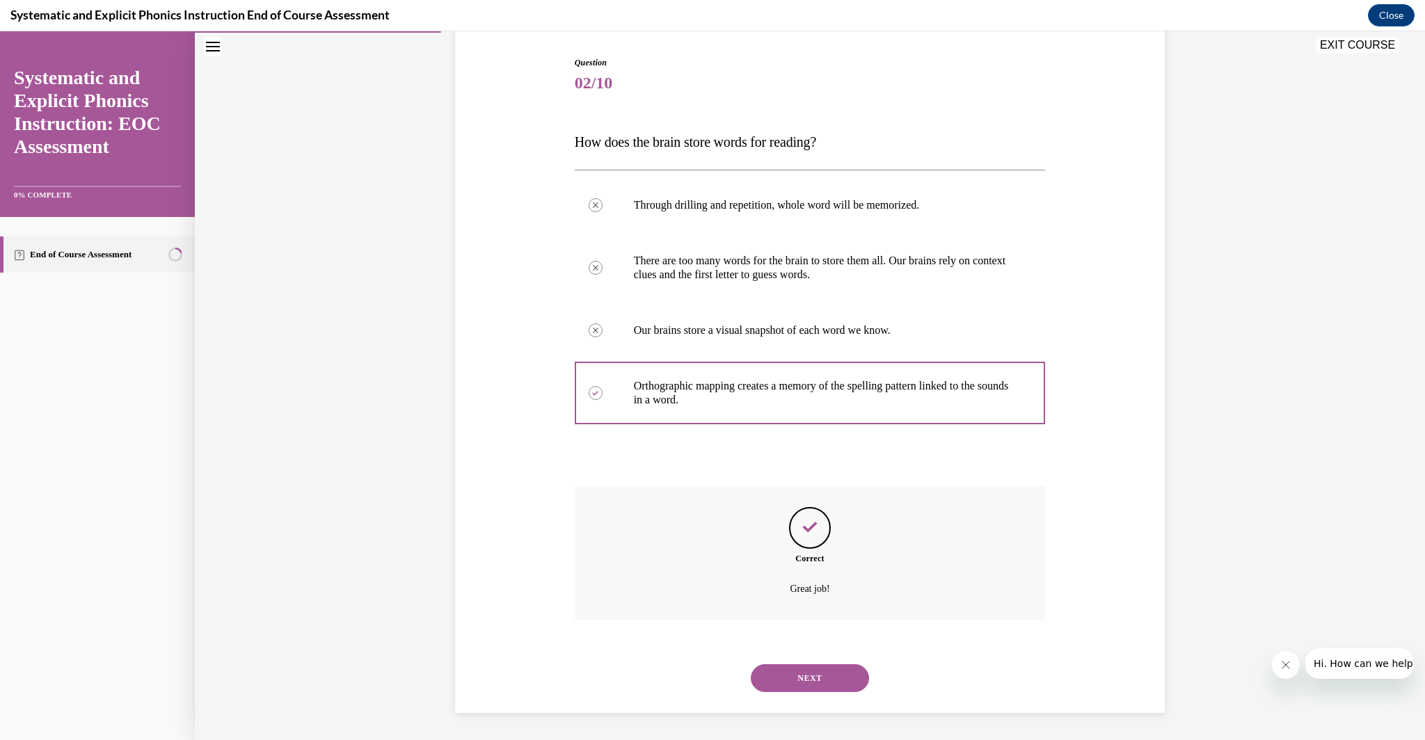
click at [810, 682] on button "NEXT" at bounding box center [810, 678] width 118 height 28
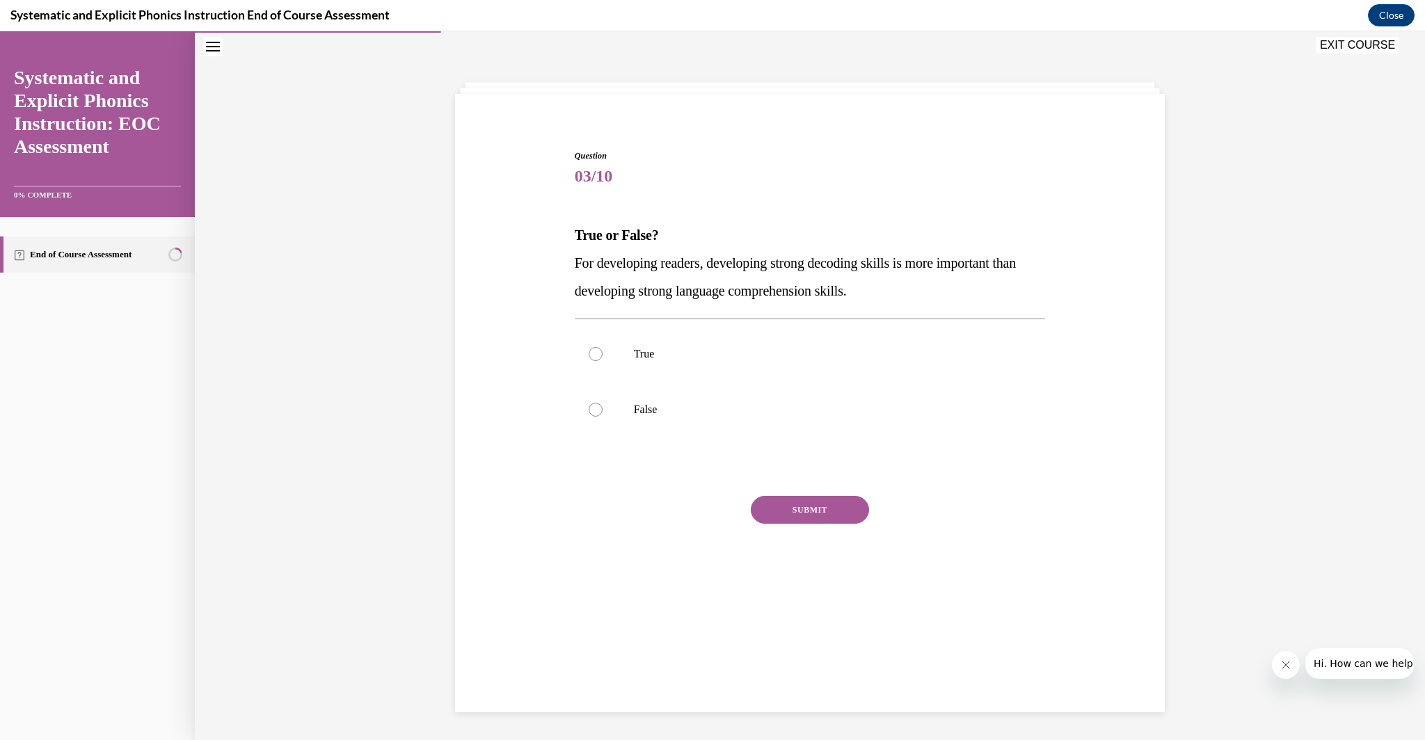
scroll to position [44, 0]
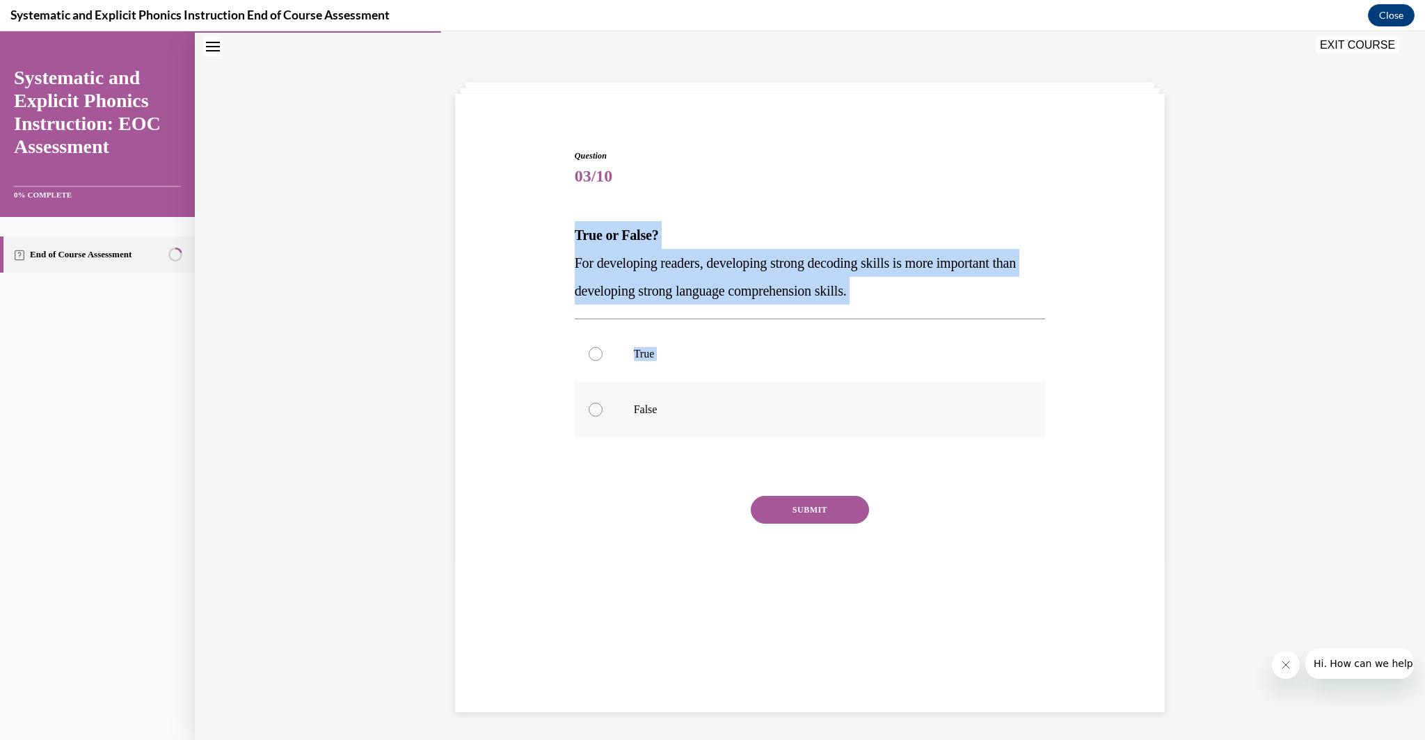
drag, startPoint x: 582, startPoint y: 241, endPoint x: 697, endPoint y: 390, distance: 189.0
click at [727, 418] on div "Question 03/10 True or False? For developing readers, developing strong decodin…" at bounding box center [809, 359] width 717 height 502
click at [552, 212] on div "Question 03/10 True or False? For developing readers, developing strong decodin…" at bounding box center [809, 359] width 717 height 502
drag, startPoint x: 573, startPoint y: 232, endPoint x: 656, endPoint y: 415, distance: 200.5
click at [656, 415] on div "Question 03/10 True or False? For developing readers, developing strong decodin…" at bounding box center [810, 369] width 478 height 481
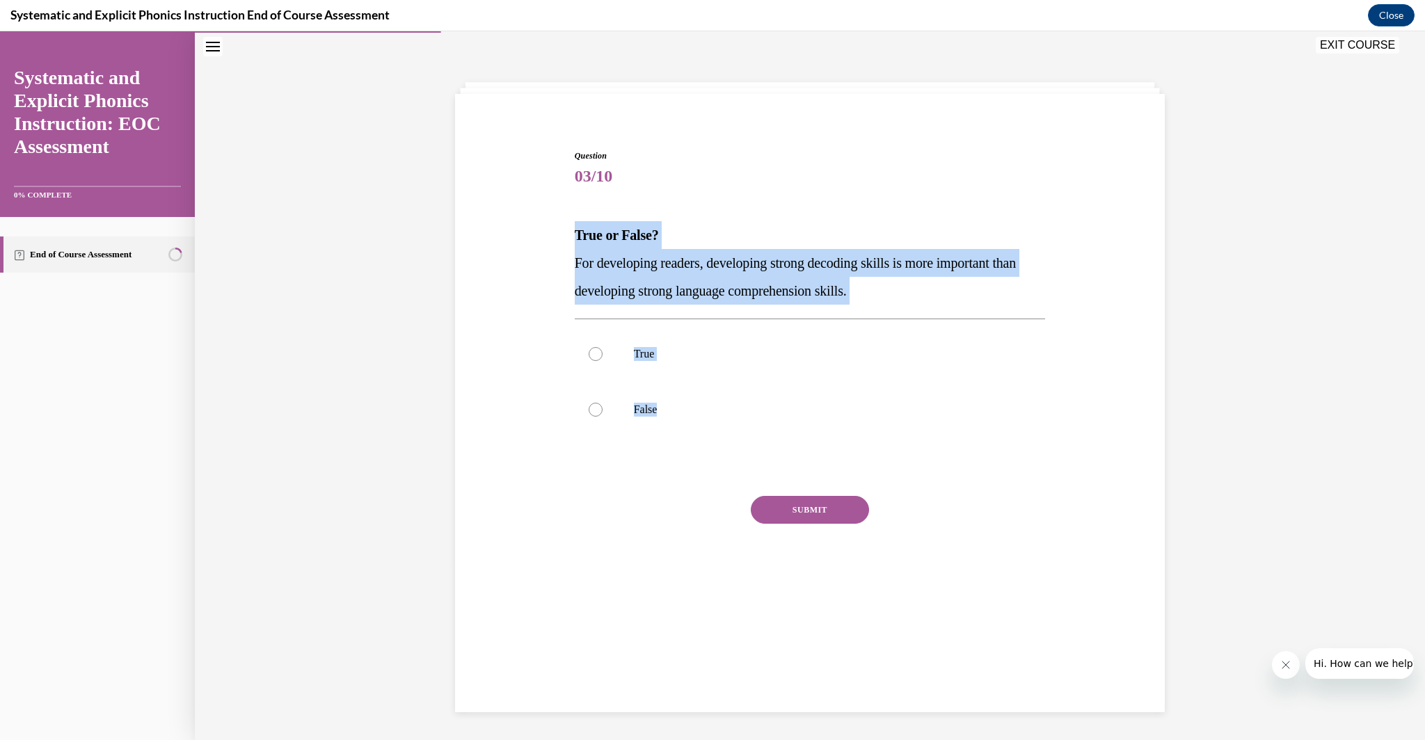
copy div "True or False? For developing readers, developing strong decoding skills is mor…"
click at [614, 329] on div at bounding box center [810, 354] width 471 height 56
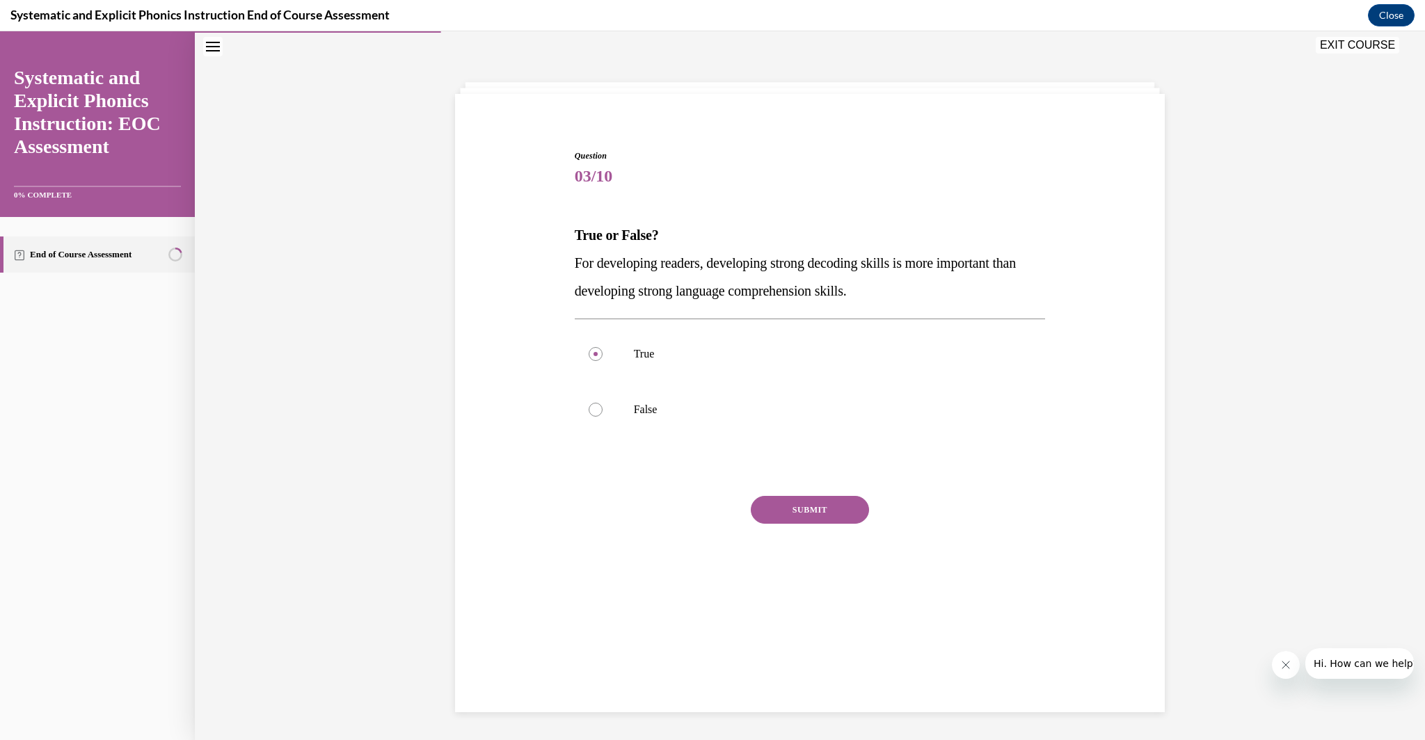
click at [807, 507] on button "SUBMIT" at bounding box center [810, 510] width 118 height 28
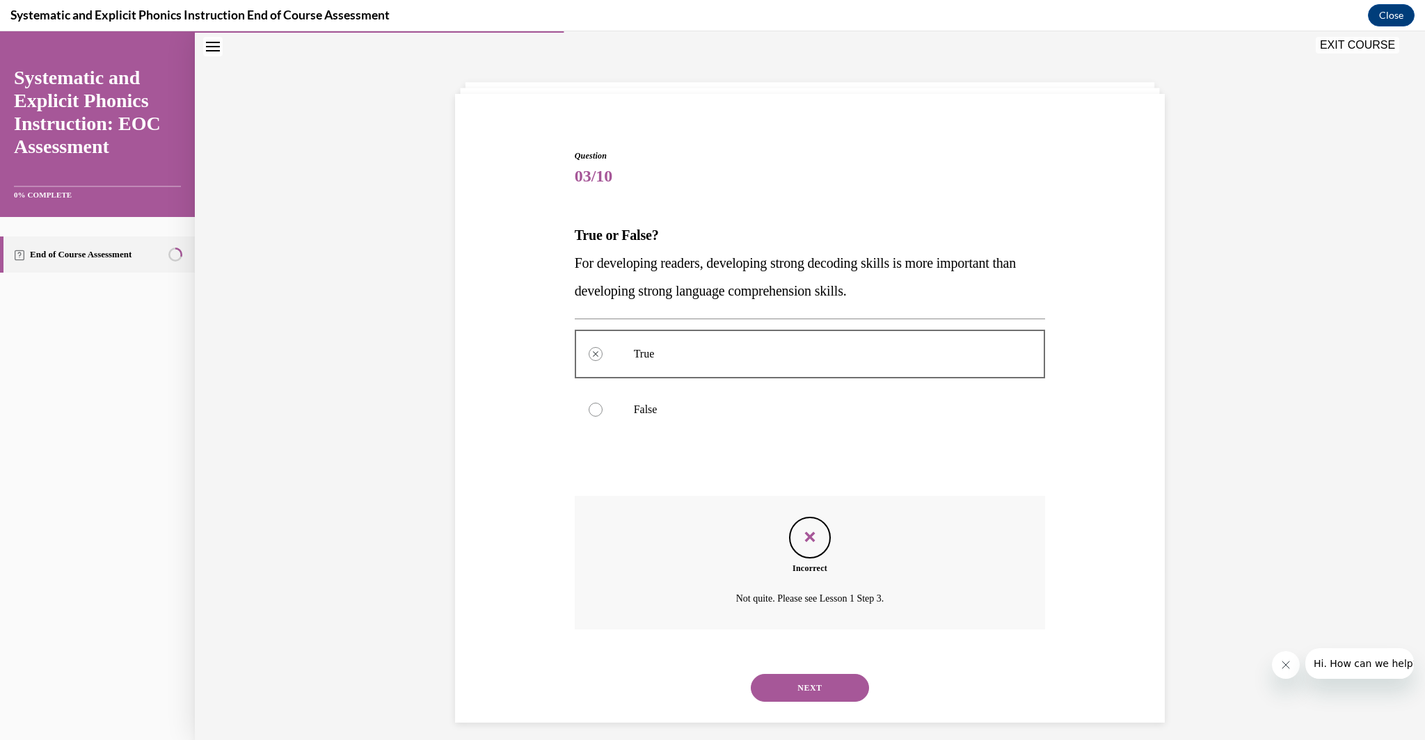
scroll to position [54, 0]
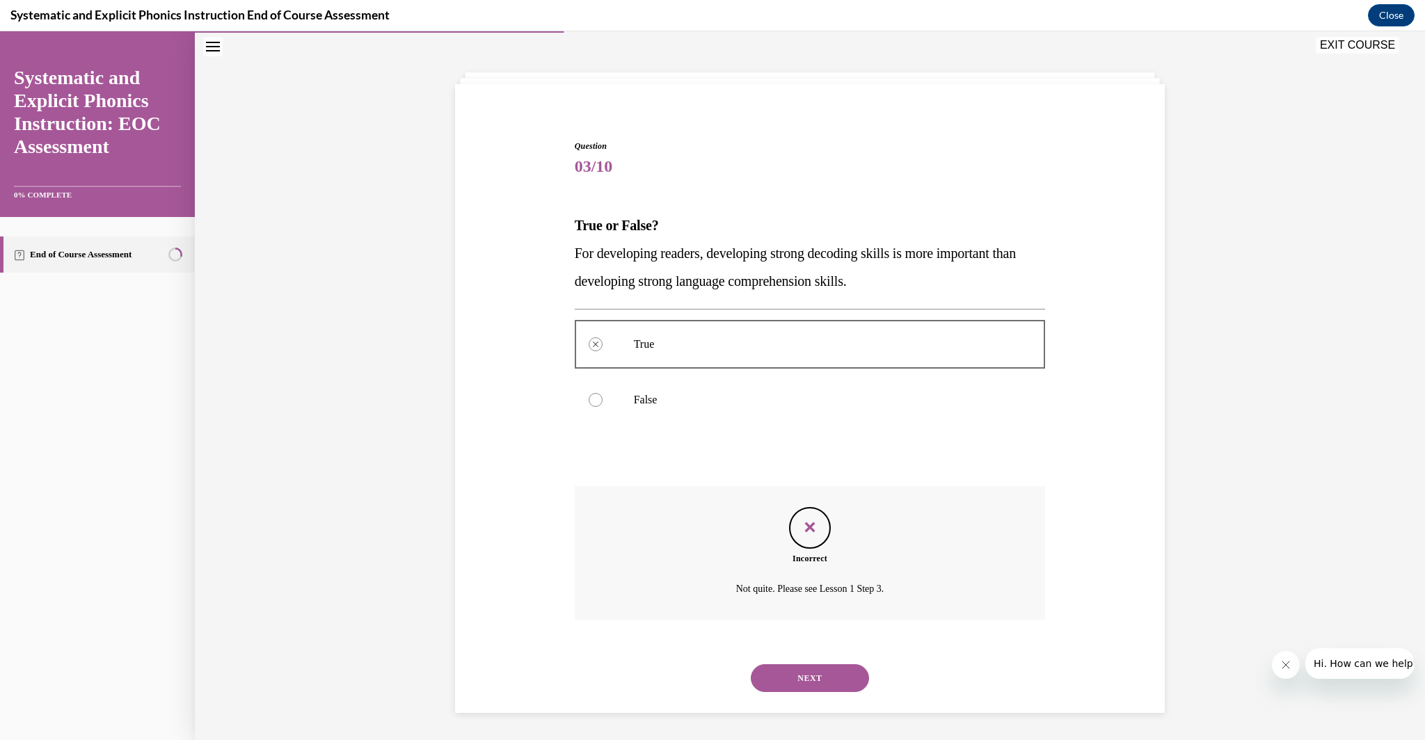
click at [810, 676] on button "NEXT" at bounding box center [810, 678] width 118 height 28
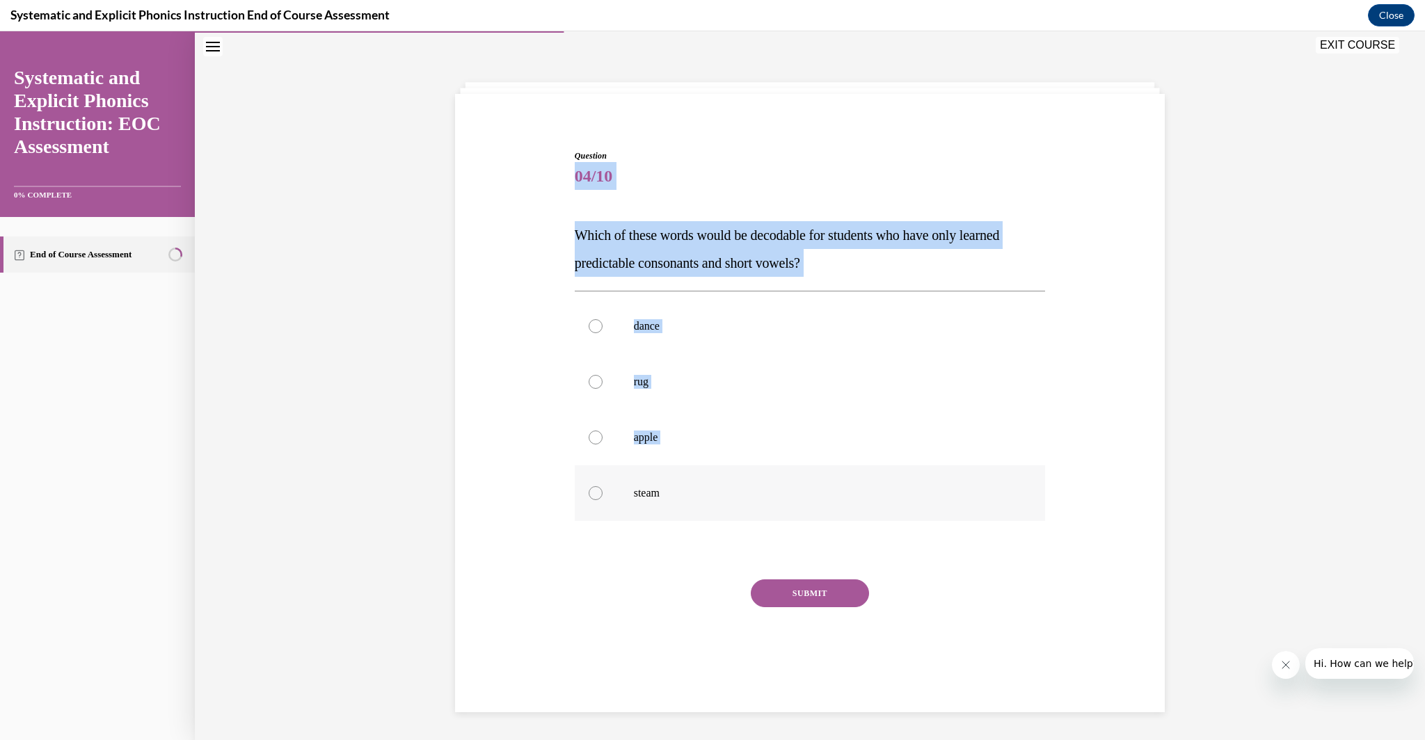
drag, startPoint x: 551, startPoint y: 181, endPoint x: 776, endPoint y: 506, distance: 395.4
click at [776, 506] on div "Question 04/10 Which of these words would be decodable for students who have on…" at bounding box center [809, 401] width 717 height 586
click at [548, 176] on div "Question 04/10 Which of these words would be decodable for students who have on…" at bounding box center [809, 401] width 717 height 586
drag, startPoint x: 579, startPoint y: 179, endPoint x: 586, endPoint y: 183, distance: 8.1
click at [579, 179] on span "04/10" at bounding box center [810, 176] width 471 height 28
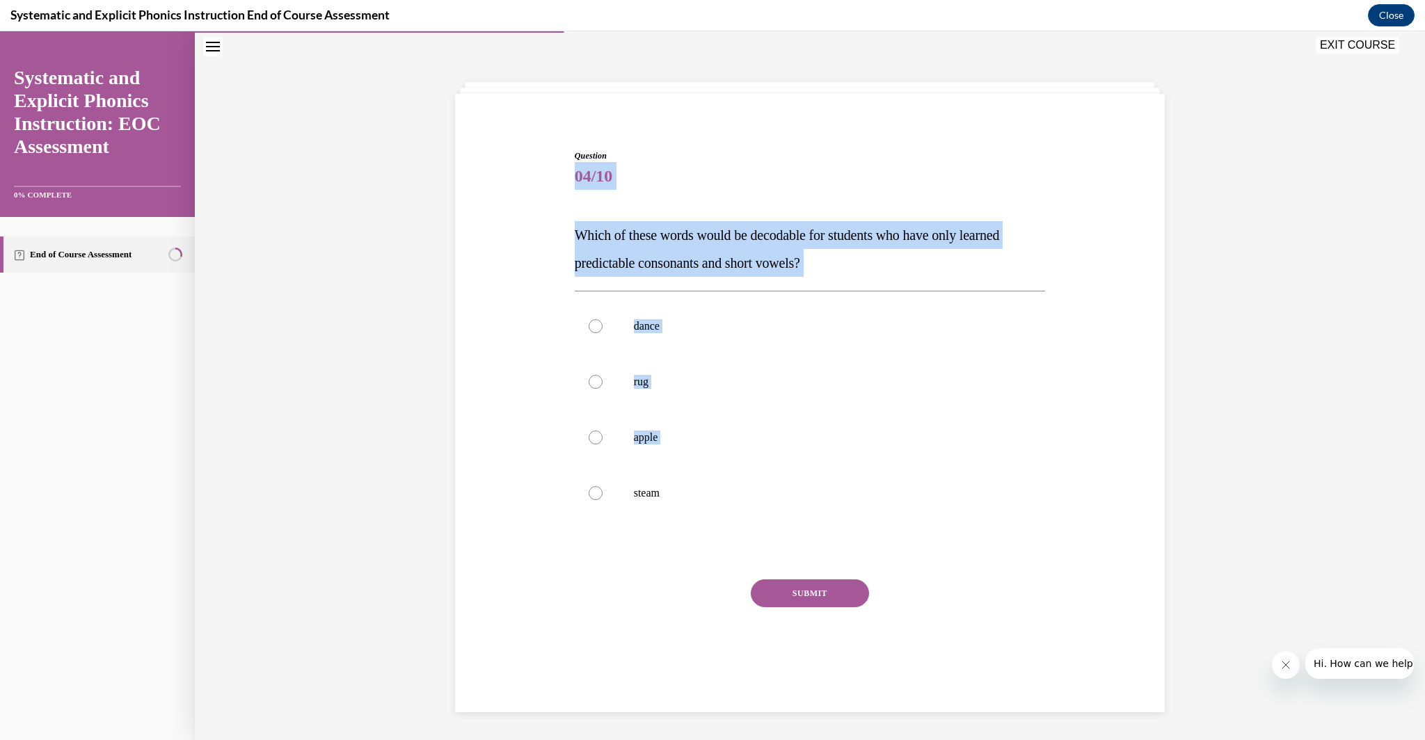
click at [643, 193] on div "Question 04/10 Which of these words would be decodable for students who have on…" at bounding box center [810, 422] width 471 height 544
drag, startPoint x: 562, startPoint y: 176, endPoint x: 662, endPoint y: 499, distance: 338.0
click at [662, 499] on div "Question 04/10 Which of these words would be decodable for students who have on…" at bounding box center [809, 401] width 717 height 586
copy div "04/10 Which of these words would be decodable for students who have only learne…"
click at [625, 408] on div at bounding box center [810, 382] width 471 height 56
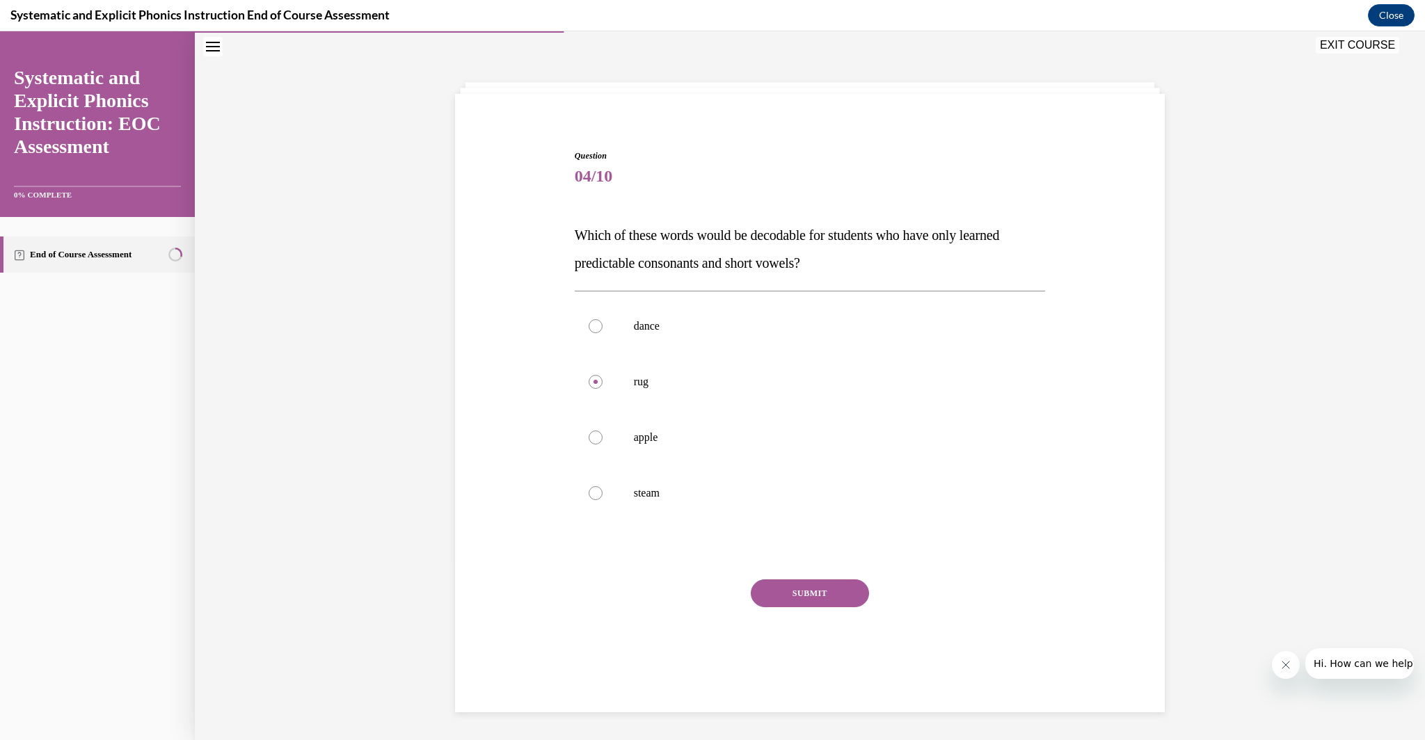
click at [790, 586] on button "SUBMIT" at bounding box center [810, 593] width 118 height 28
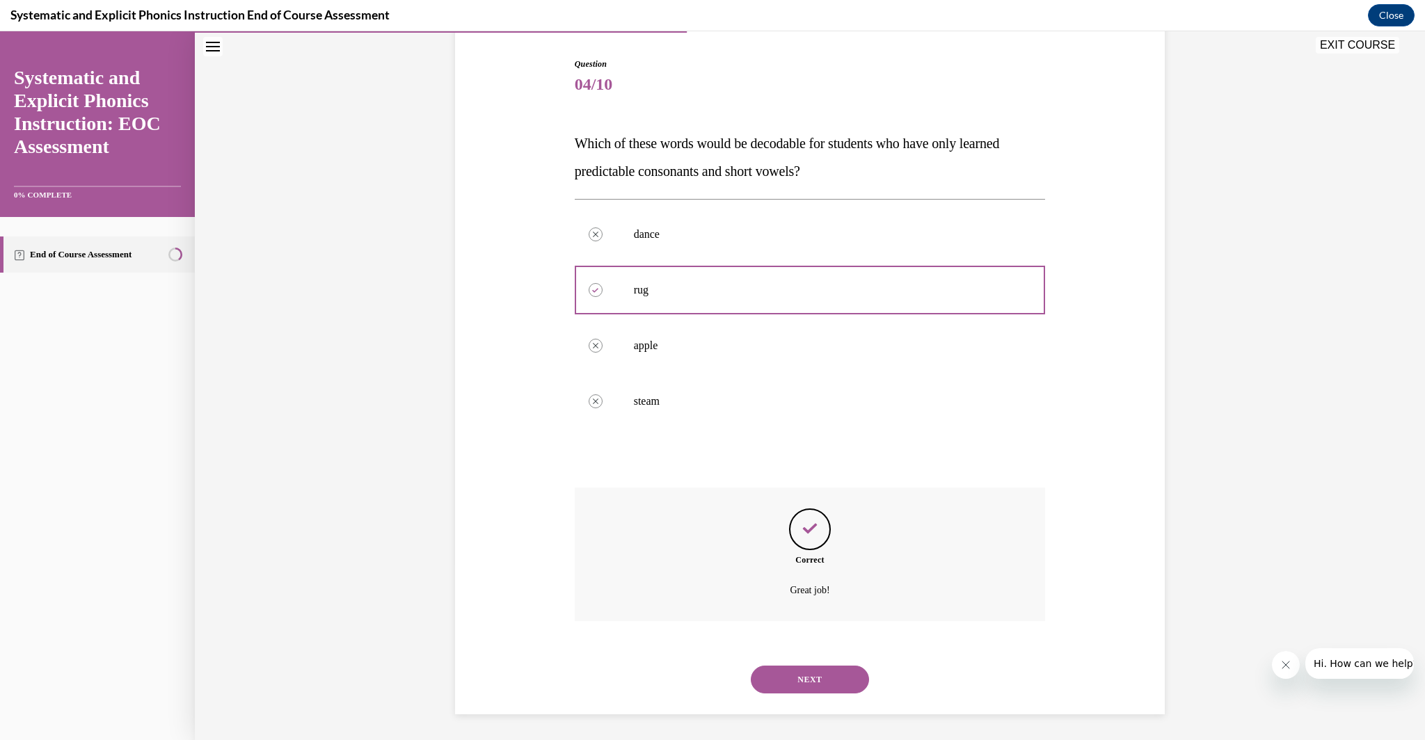
scroll to position [137, 0]
click at [822, 695] on div "NEXT" at bounding box center [810, 678] width 471 height 56
click at [822, 677] on button "NEXT" at bounding box center [810, 678] width 118 height 28
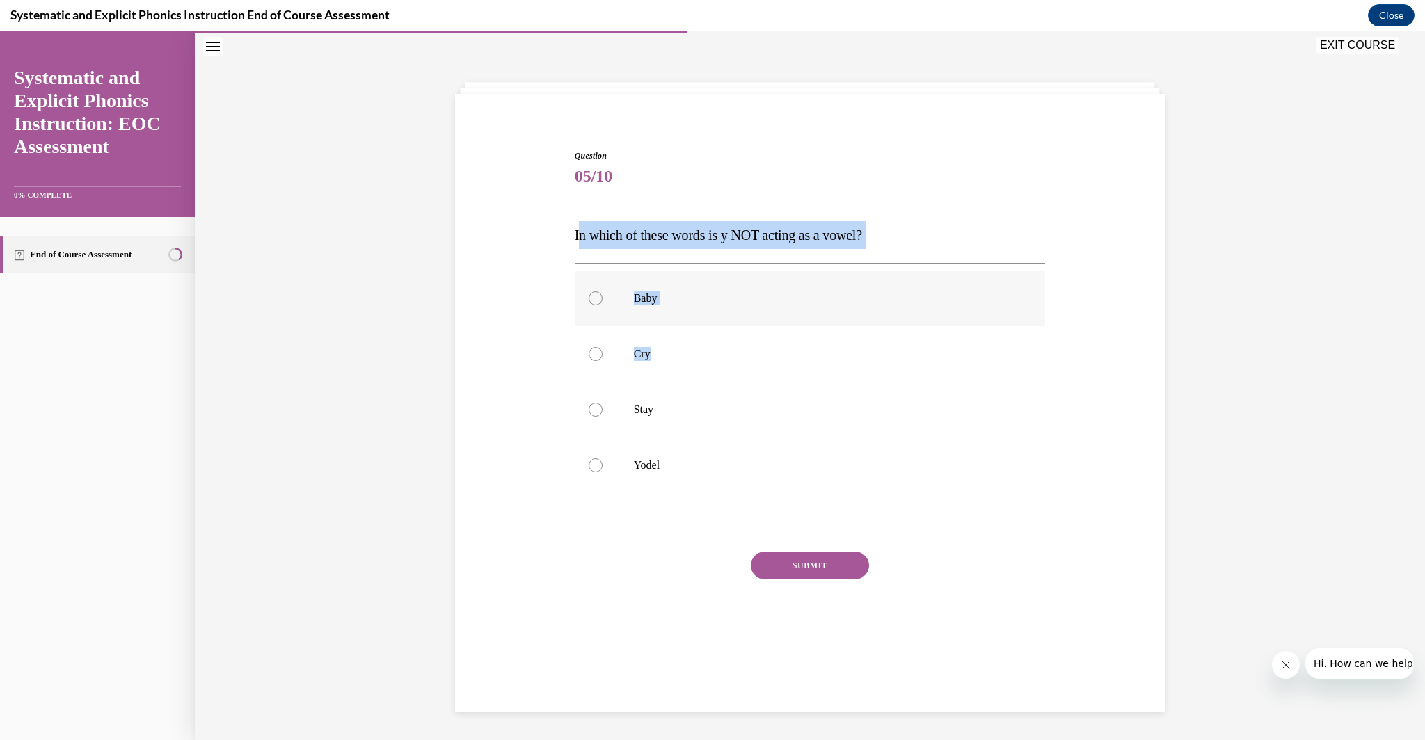
drag, startPoint x: 572, startPoint y: 232, endPoint x: 657, endPoint y: 311, distance: 115.7
click at [675, 340] on div "Question 05/10 In which of these words is y NOT acting as a vowel? Baby Cry Sta…" at bounding box center [810, 408] width 471 height 516
drag, startPoint x: 557, startPoint y: 230, endPoint x: 668, endPoint y: 464, distance: 258.6
click at [668, 464] on div "Question 05/10 In which of these words is y NOT acting as a vowel? Baby Cry Sta…" at bounding box center [809, 387] width 717 height 558
copy div "In which of these words is y NOT acting as a vowel? Baby Cry Stay Yodel"
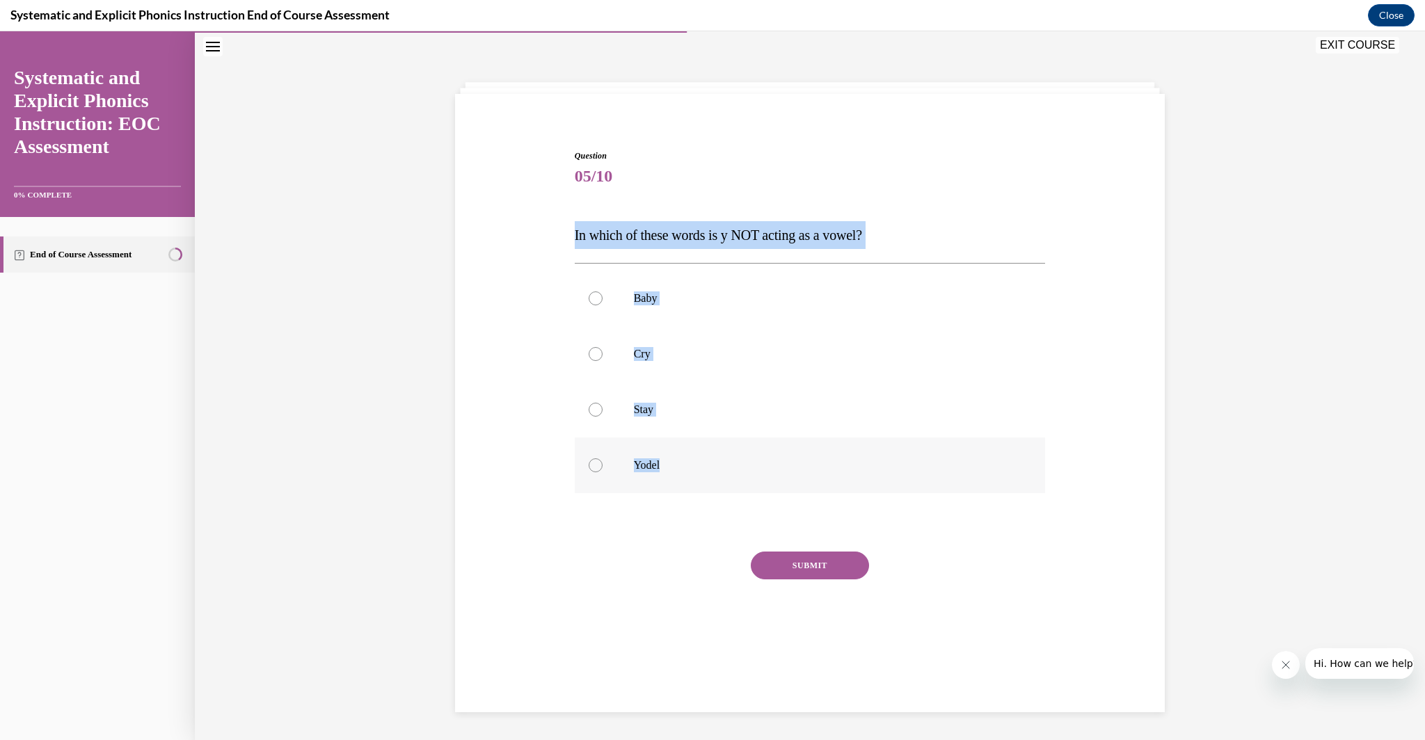
drag, startPoint x: 694, startPoint y: 462, endPoint x: 755, endPoint y: 541, distance: 100.1
click at [693, 461] on p "Yodel" at bounding box center [822, 465] width 377 height 14
click at [818, 555] on button "SUBMIT" at bounding box center [810, 566] width 118 height 28
drag, startPoint x: 821, startPoint y: 673, endPoint x: 816, endPoint y: 660, distance: 13.4
click at [818, 667] on button "NEXT" at bounding box center [810, 675] width 118 height 28
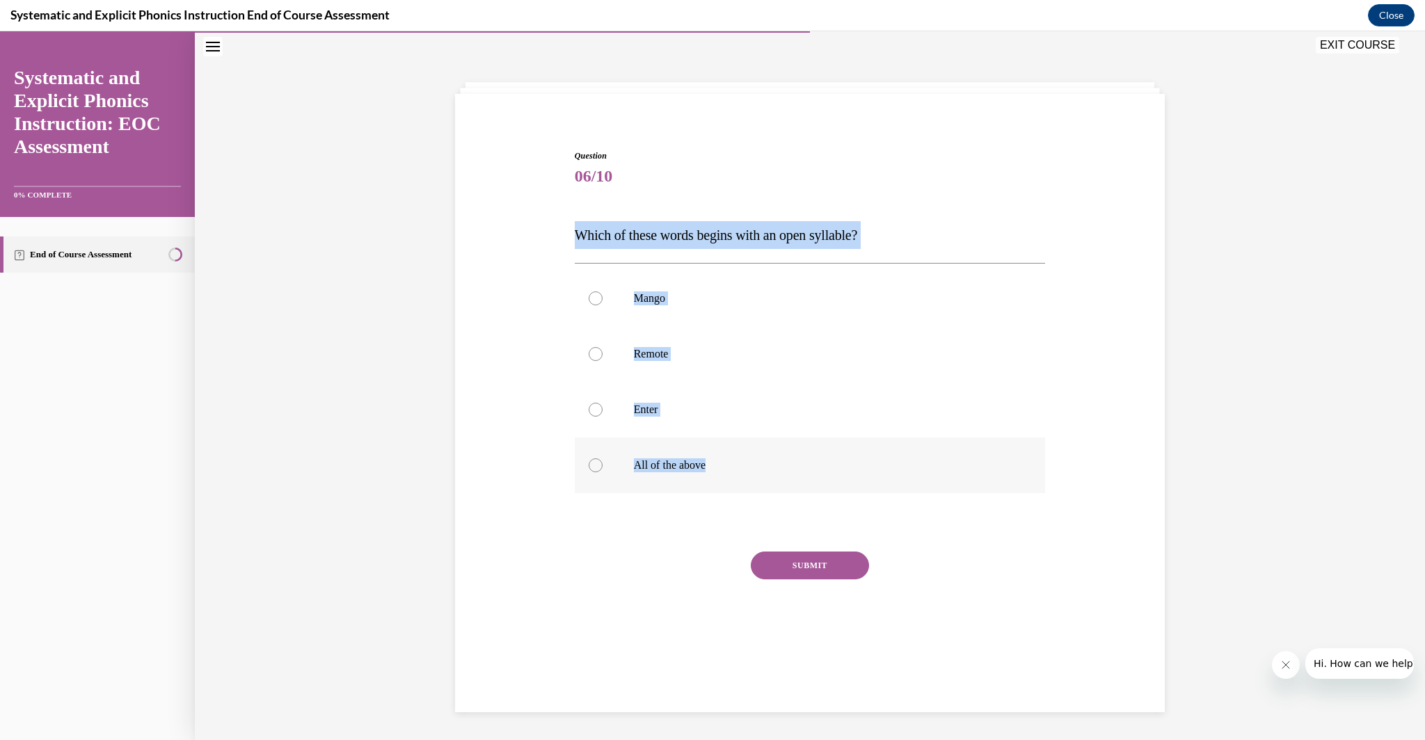
drag, startPoint x: 573, startPoint y: 233, endPoint x: 717, endPoint y: 465, distance: 272.8
click at [717, 465] on div "Question 06/10 Which of these words begins with an open syllable? Mango Remote …" at bounding box center [809, 387] width 717 height 558
copy div "Which of these words begins with an open syllable? Mango Remote Enter All of th…"
click at [700, 467] on p "All of the above" at bounding box center [822, 465] width 377 height 14
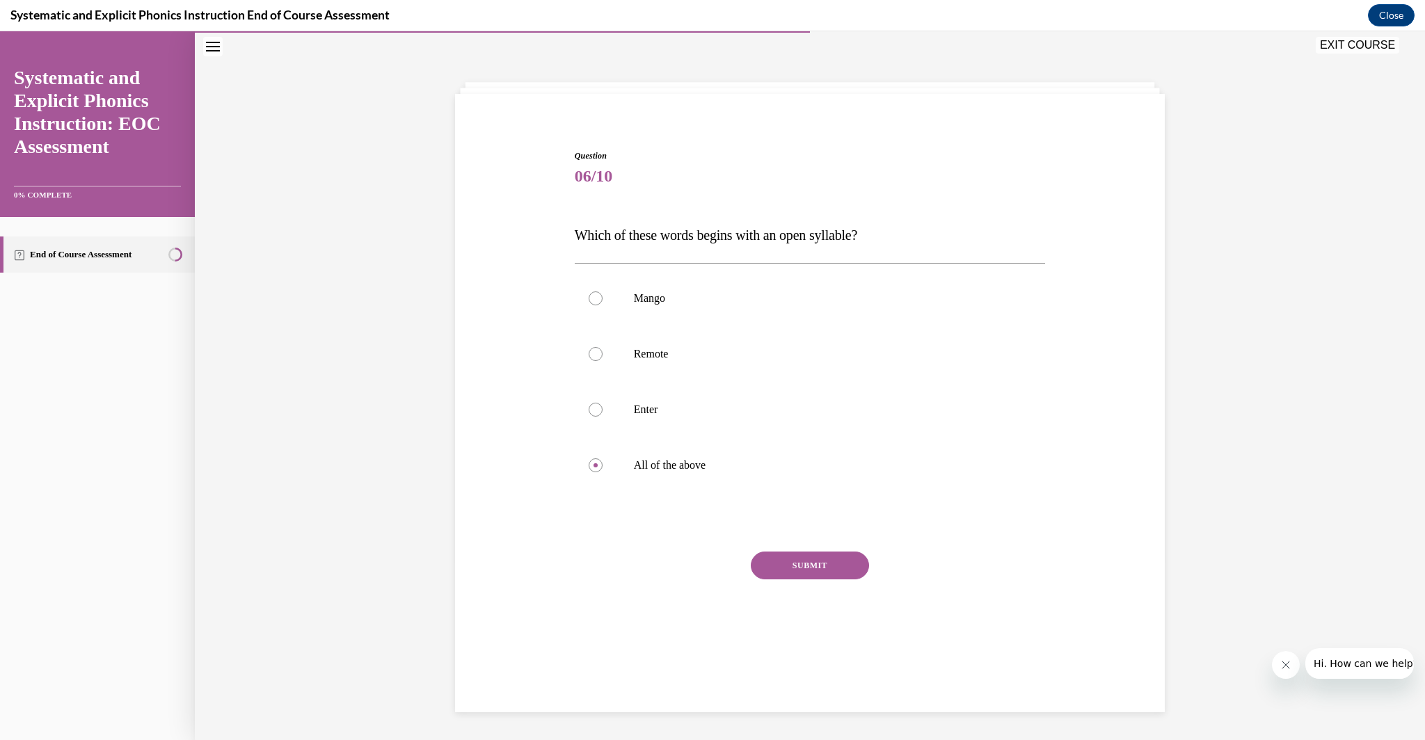
click at [811, 550] on div "Question 06/10 Which of these words begins with an open syllable? Mango Remote …" at bounding box center [810, 408] width 471 height 516
click at [813, 581] on div "SUBMIT" at bounding box center [810, 587] width 471 height 70
click at [815, 559] on button "SUBMIT" at bounding box center [810, 566] width 118 height 28
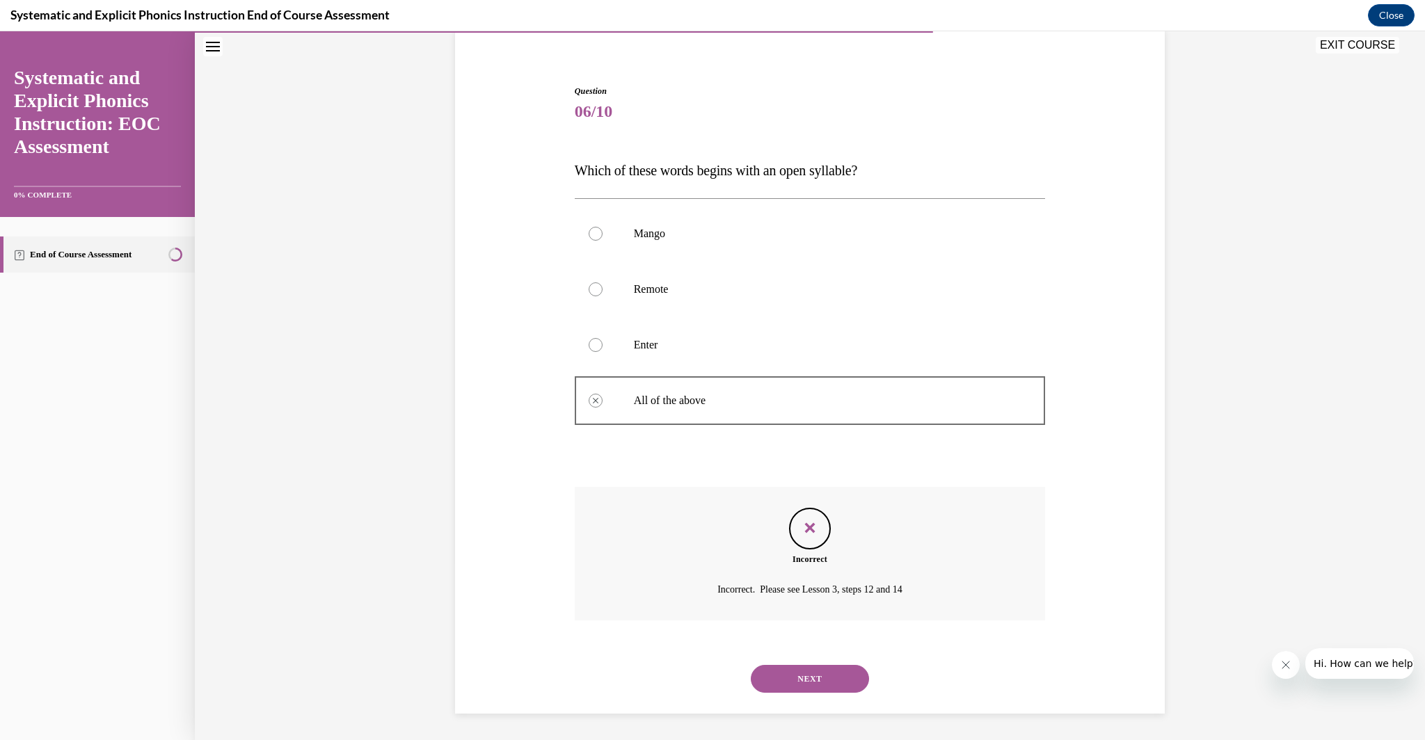
scroll to position [109, 0]
click at [600, 282] on div at bounding box center [810, 289] width 471 height 56
click at [806, 664] on button "NEXT" at bounding box center [810, 678] width 118 height 28
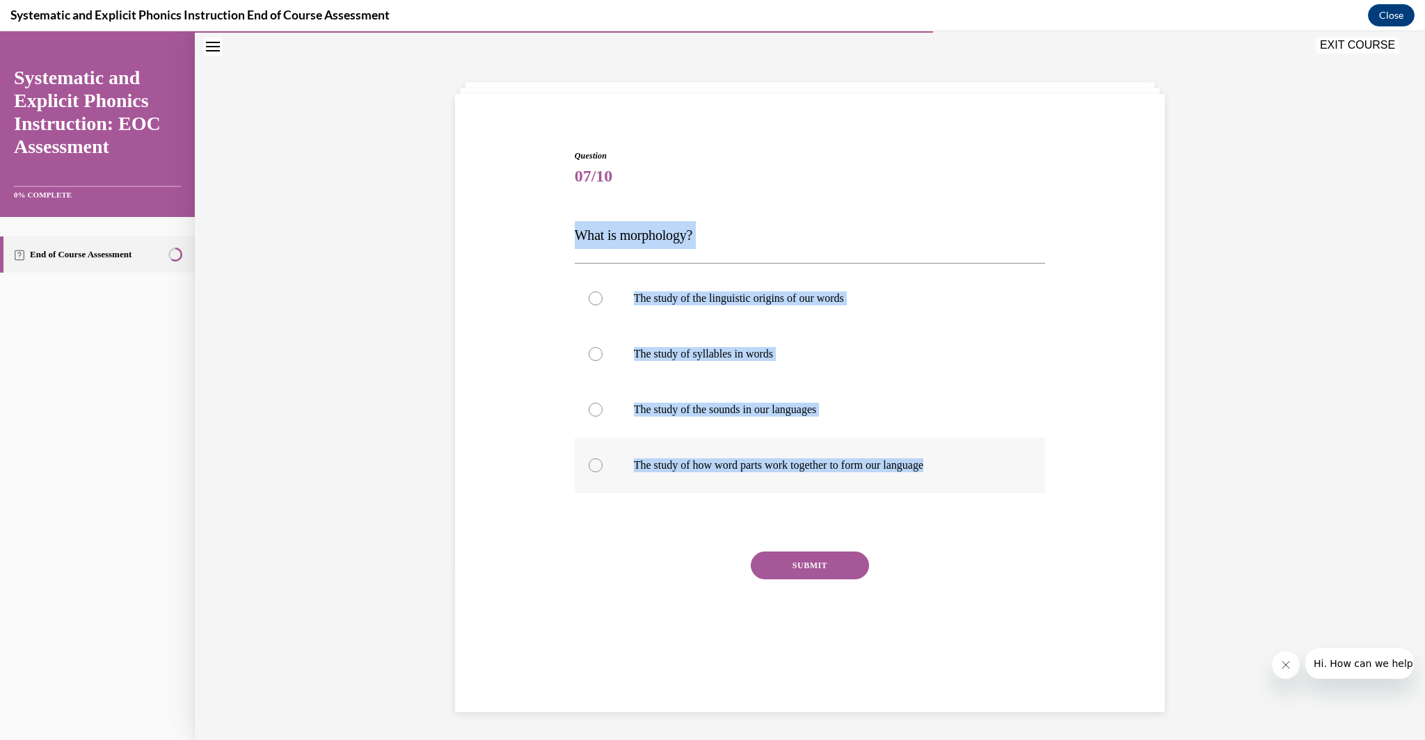
drag, startPoint x: 562, startPoint y: 227, endPoint x: 941, endPoint y: 457, distance: 442.6
click at [953, 468] on div "Question 07/10 What is morphology? The study of the linguistic origins of our w…" at bounding box center [809, 387] width 717 height 558
copy div "What is morphology? The study of the linguistic origins of our words The study …"
click at [832, 482] on div at bounding box center [810, 466] width 471 height 56
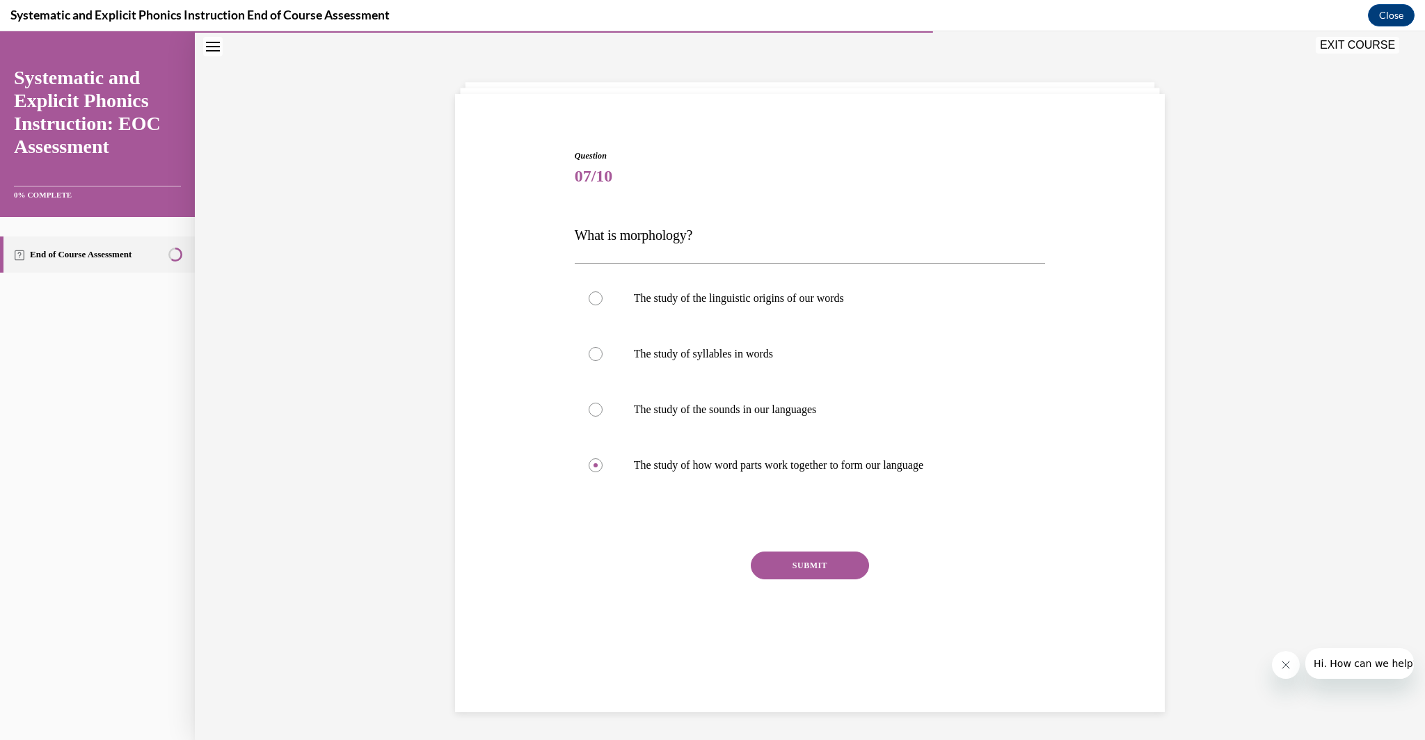
click at [851, 579] on div "SUBMIT" at bounding box center [810, 587] width 471 height 70
click at [835, 574] on button "SUBMIT" at bounding box center [810, 566] width 118 height 28
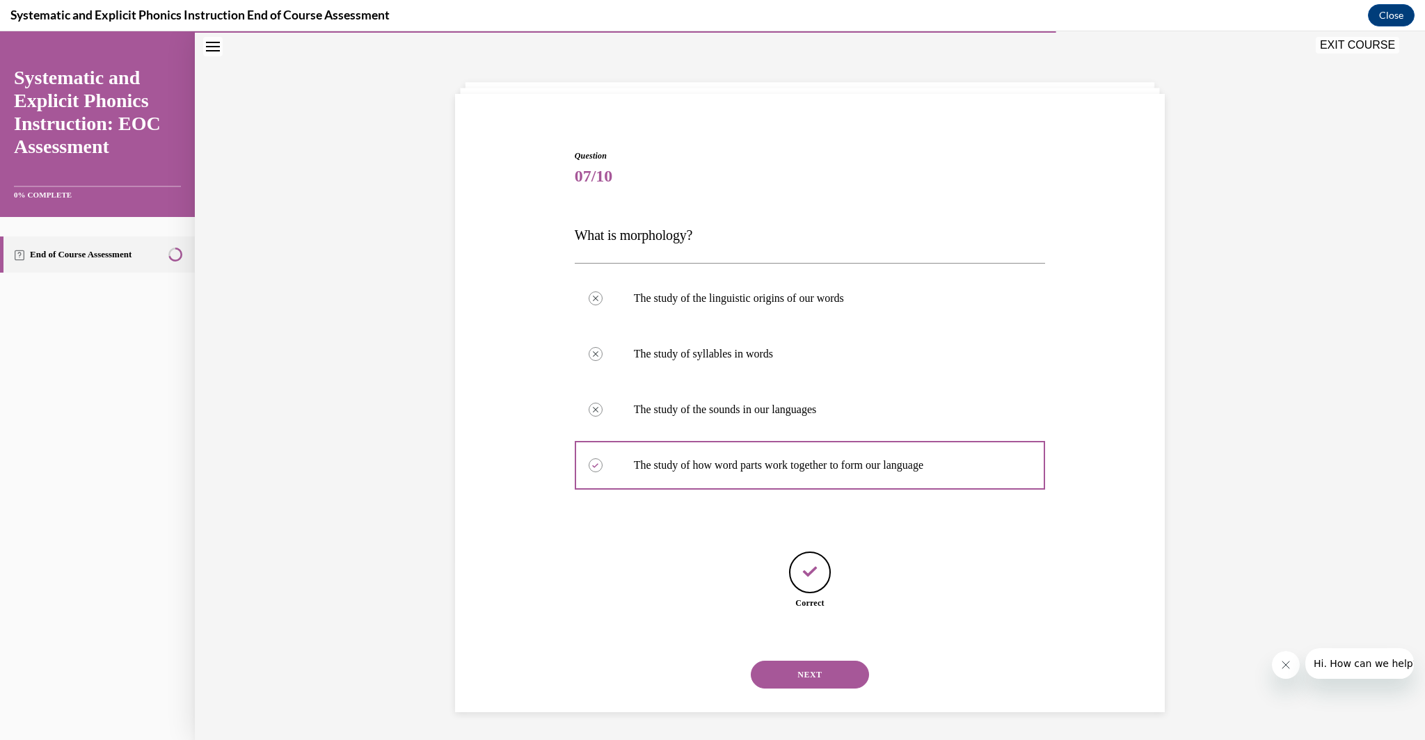
click at [798, 675] on button "NEXT" at bounding box center [810, 675] width 118 height 28
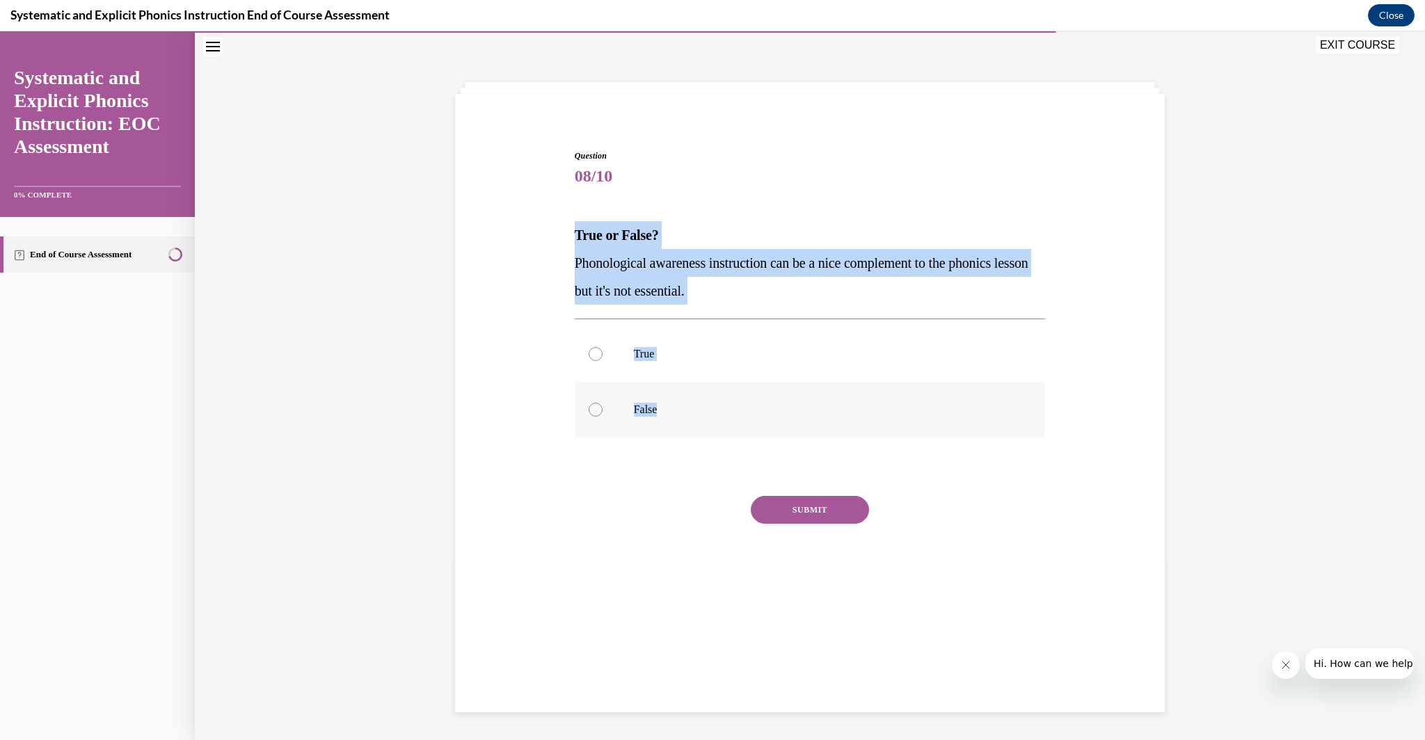
drag, startPoint x: 566, startPoint y: 243, endPoint x: 668, endPoint y: 403, distance: 189.5
click at [676, 410] on div "Question 08/10 True or False? Phonological awareness instruction can be a nice …" at bounding box center [809, 359] width 717 height 502
copy div "True or False? Phonological awareness instruction can be a nice complement to t…"
click at [668, 399] on div at bounding box center [810, 410] width 471 height 56
click at [793, 520] on button "SUBMIT" at bounding box center [810, 510] width 118 height 28
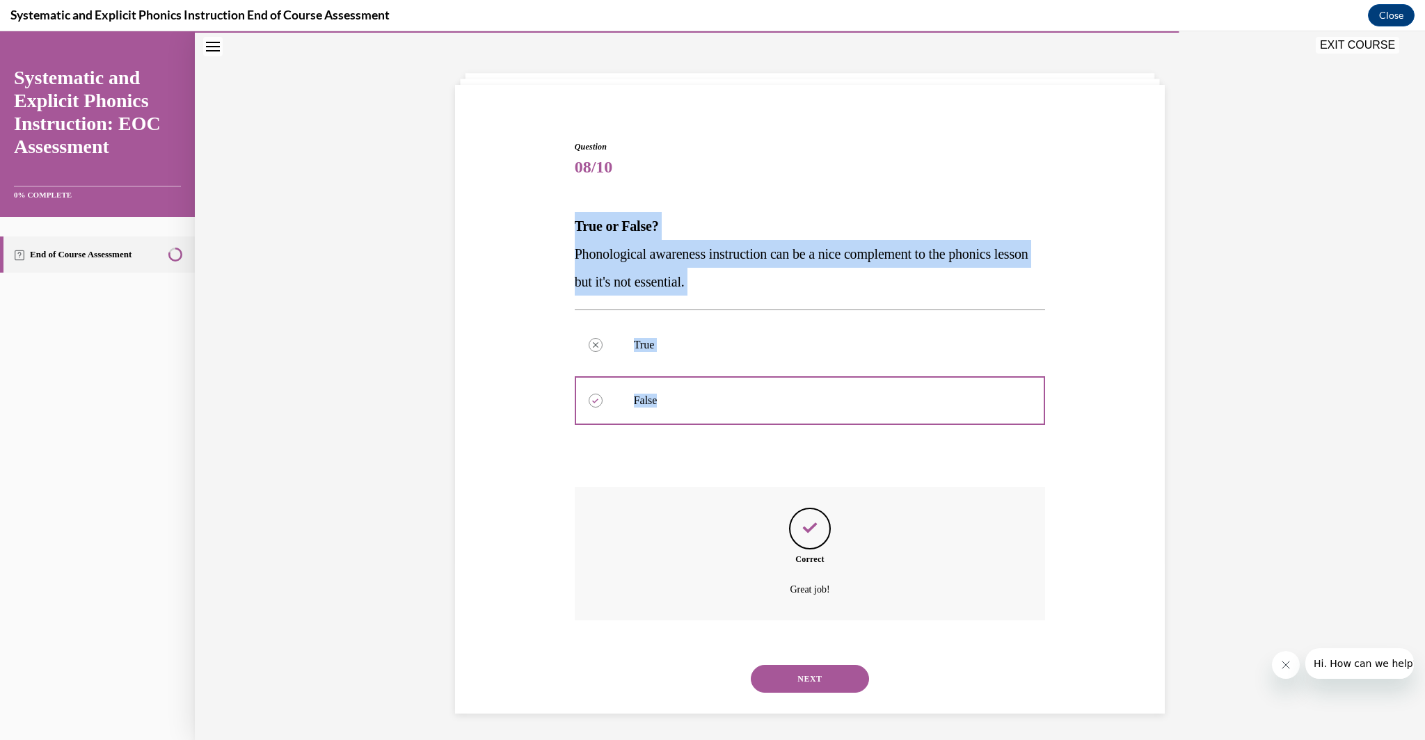
scroll to position [54, 0]
click at [799, 652] on button "SUBMIT" at bounding box center [810, 655] width 118 height 28
click at [810, 678] on button "NEXT" at bounding box center [810, 678] width 118 height 28
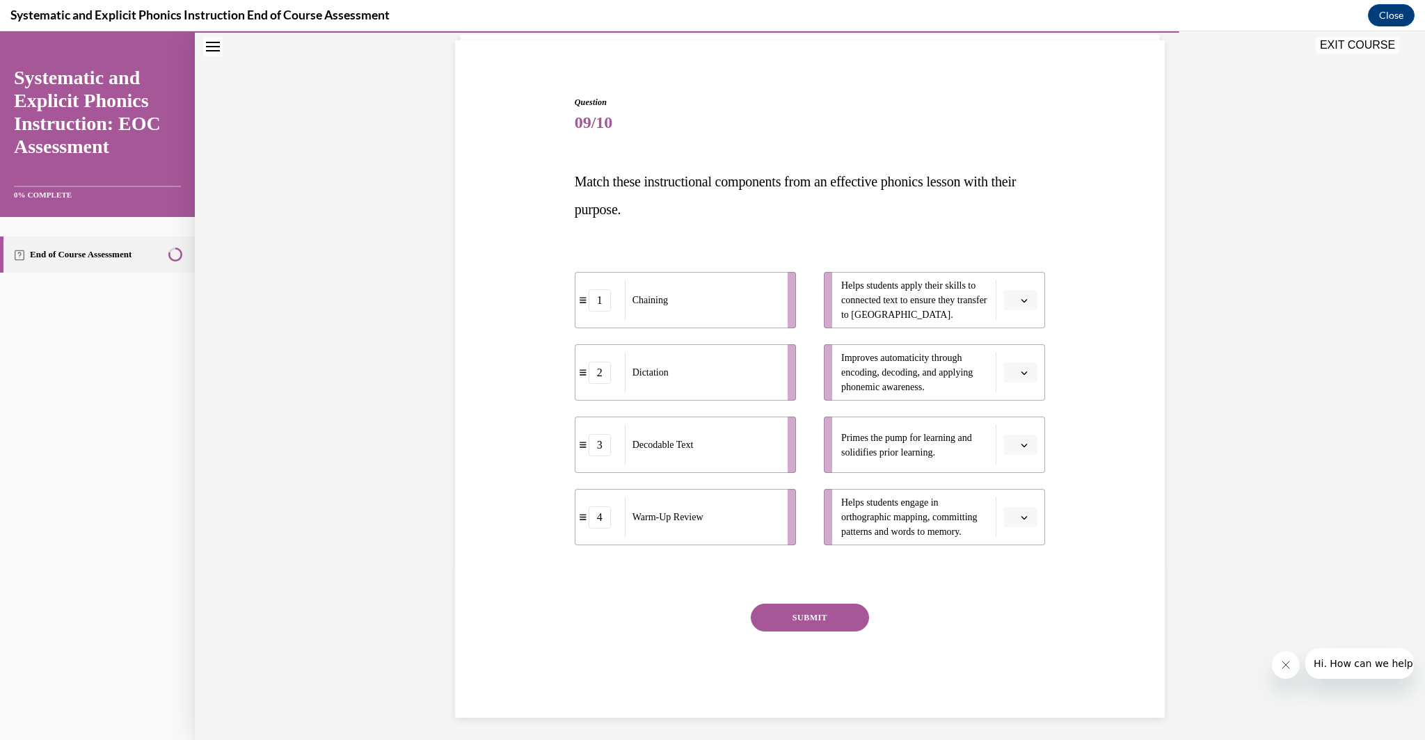
scroll to position [103, 0]
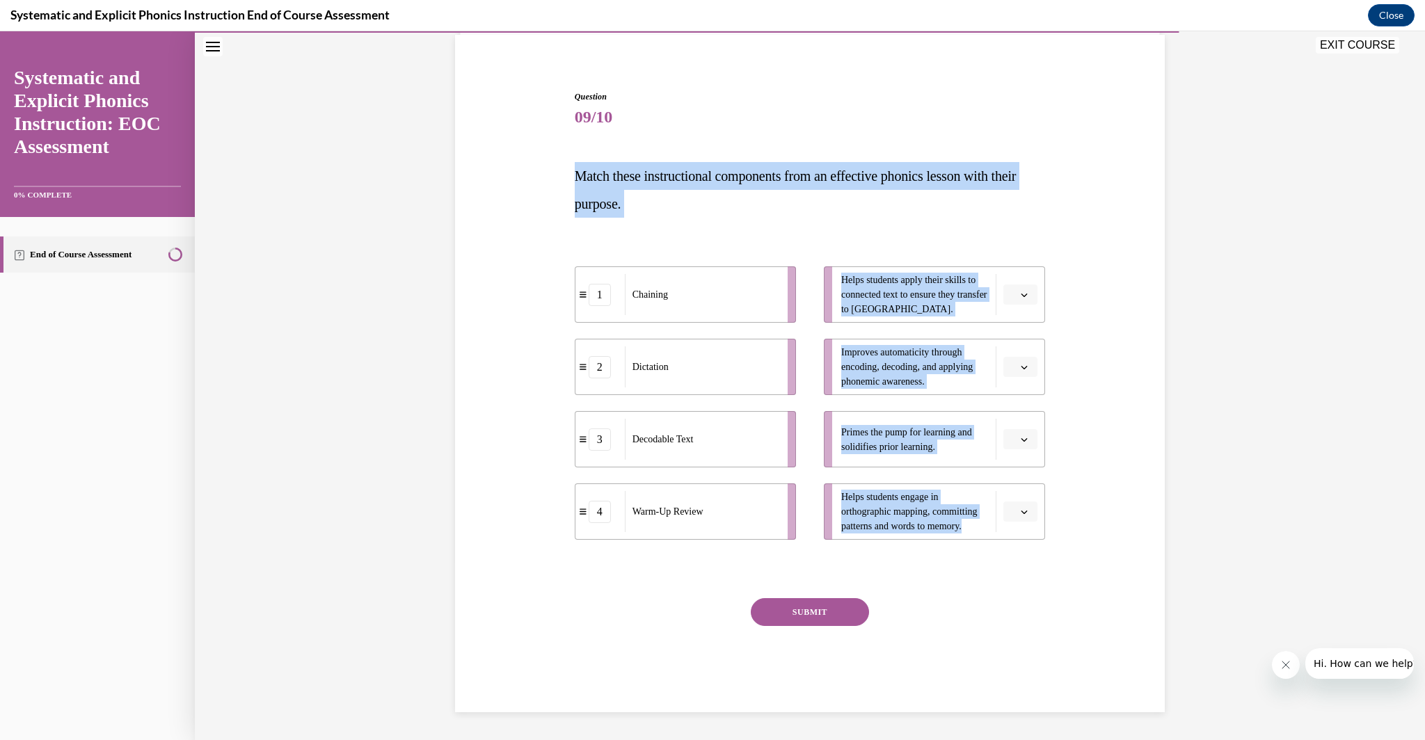
drag, startPoint x: 523, startPoint y: 180, endPoint x: 889, endPoint y: 360, distance: 407.6
click at [974, 536] on div "Question 09/10 Match these instructional components from an effective phonics l…" at bounding box center [809, 381] width 717 height 664
copy div "Match these instructional components from an effective phonics lesson with thei…"
click at [911, 218] on div "Question 09/10 Match these instructional components from an effective phonics l…" at bounding box center [810, 401] width 471 height 622
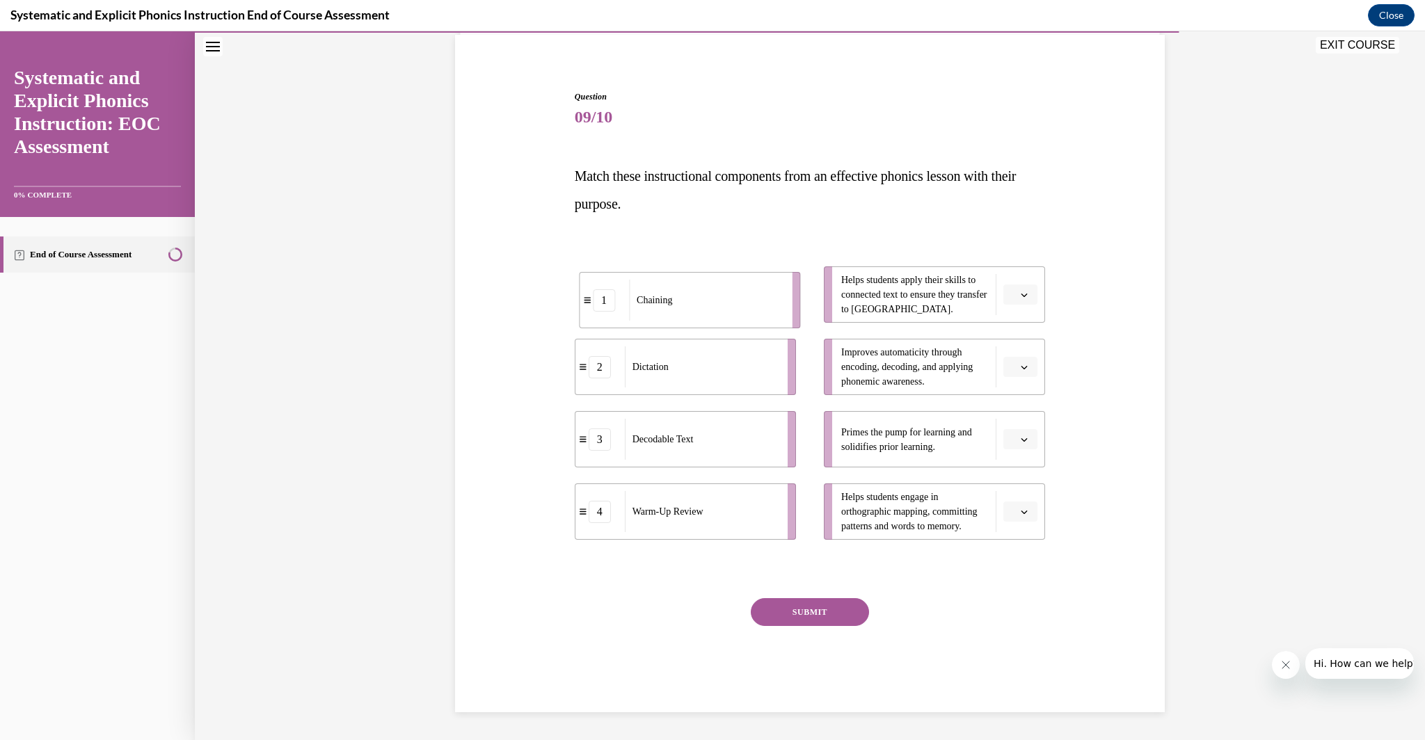
drag, startPoint x: 742, startPoint y: 317, endPoint x: 742, endPoint y: 301, distance: 15.3
click at [749, 321] on li "1 Chaining" at bounding box center [689, 300] width 221 height 56
drag, startPoint x: 760, startPoint y: 528, endPoint x: 793, endPoint y: 460, distance: 75.6
click at [793, 460] on div "Warm-Up Review" at bounding box center [732, 443] width 154 height 41
drag, startPoint x: 754, startPoint y: 530, endPoint x: 829, endPoint y: 328, distance: 215.3
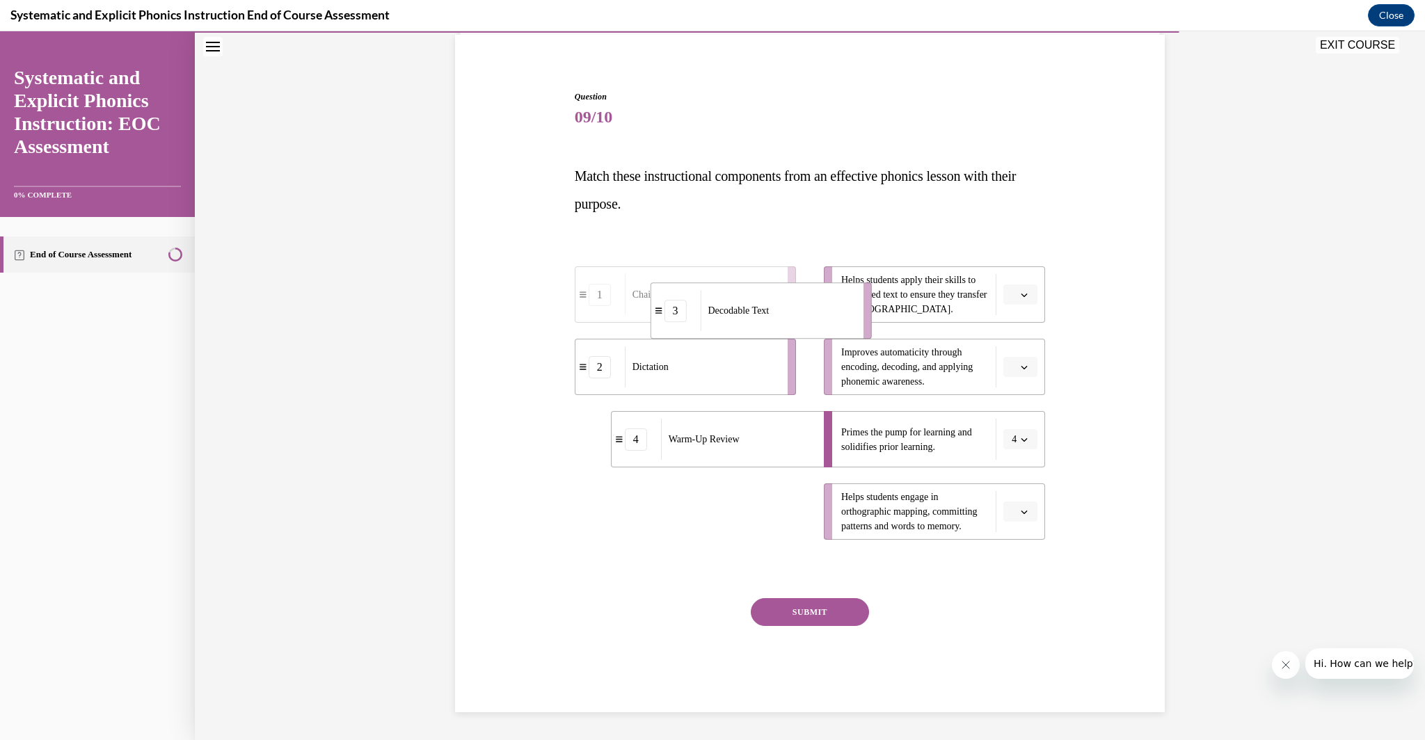
click at [829, 328] on div "Decodable Text" at bounding box center [777, 310] width 154 height 41
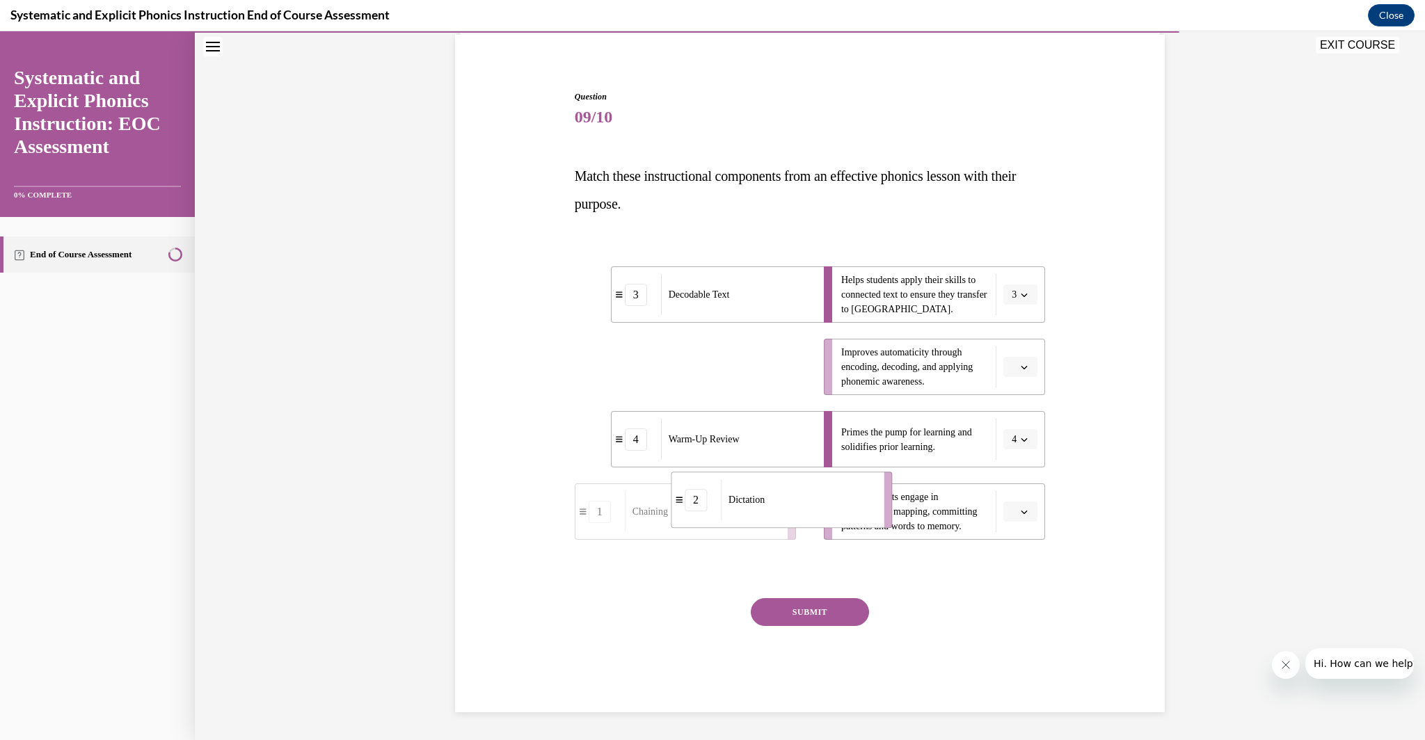
drag, startPoint x: 740, startPoint y: 375, endPoint x: 836, endPoint y: 508, distance: 163.9
click at [746, 519] on div "Dictation" at bounding box center [738, 511] width 154 height 41
drag, startPoint x: 756, startPoint y: 378, endPoint x: 809, endPoint y: 377, distance: 52.9
click at [792, 377] on div "Chaining" at bounding box center [716, 366] width 154 height 41
click at [824, 600] on button "SUBMIT" at bounding box center [810, 612] width 118 height 28
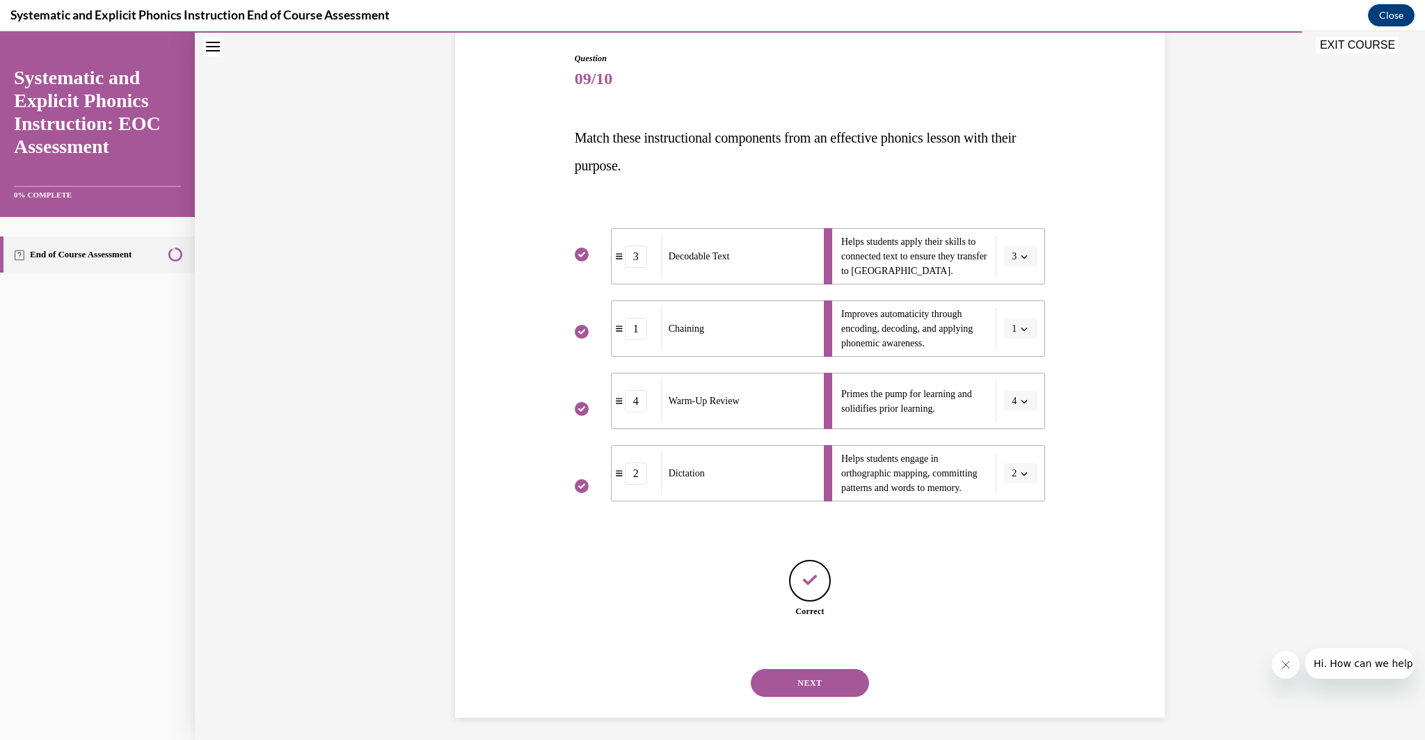
scroll to position [147, 0]
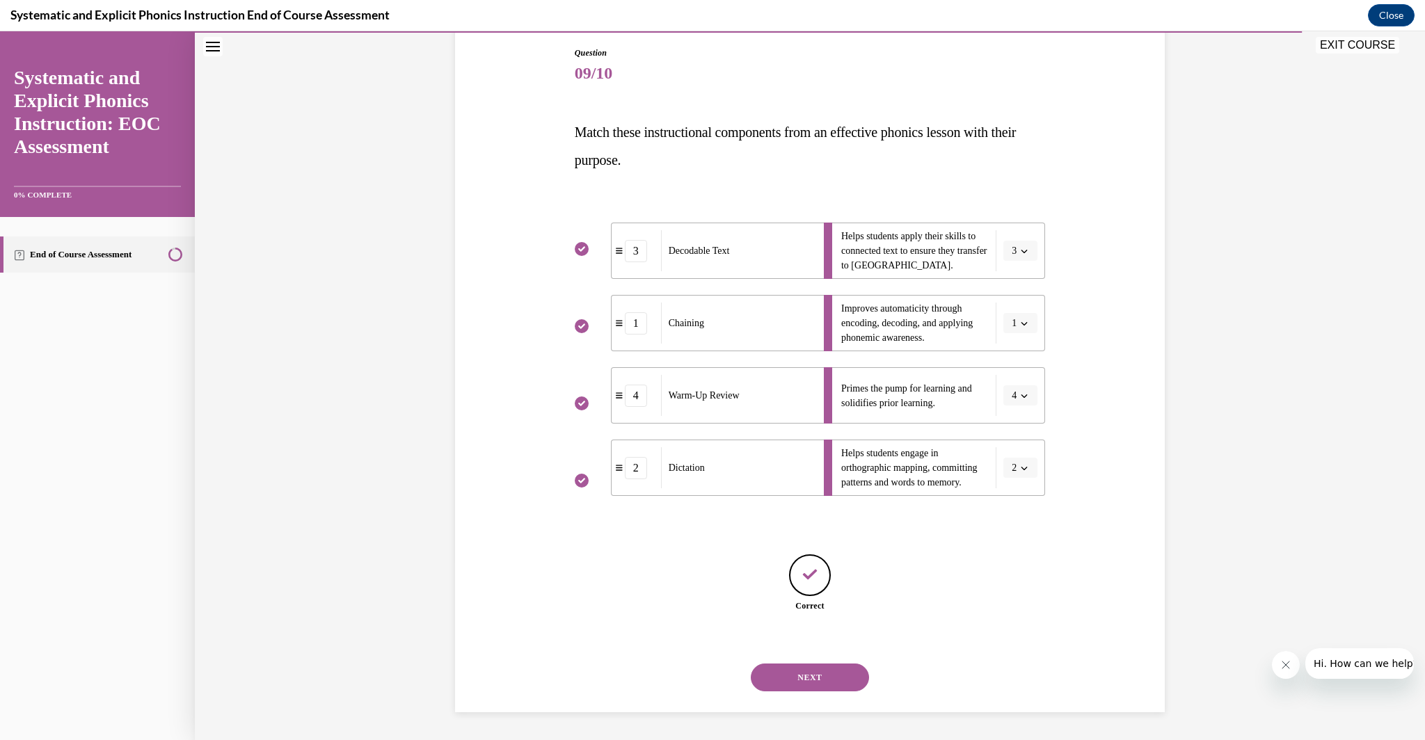
click at [815, 691] on div "NEXT" at bounding box center [810, 678] width 471 height 56
click at [814, 681] on button "NEXT" at bounding box center [810, 678] width 118 height 28
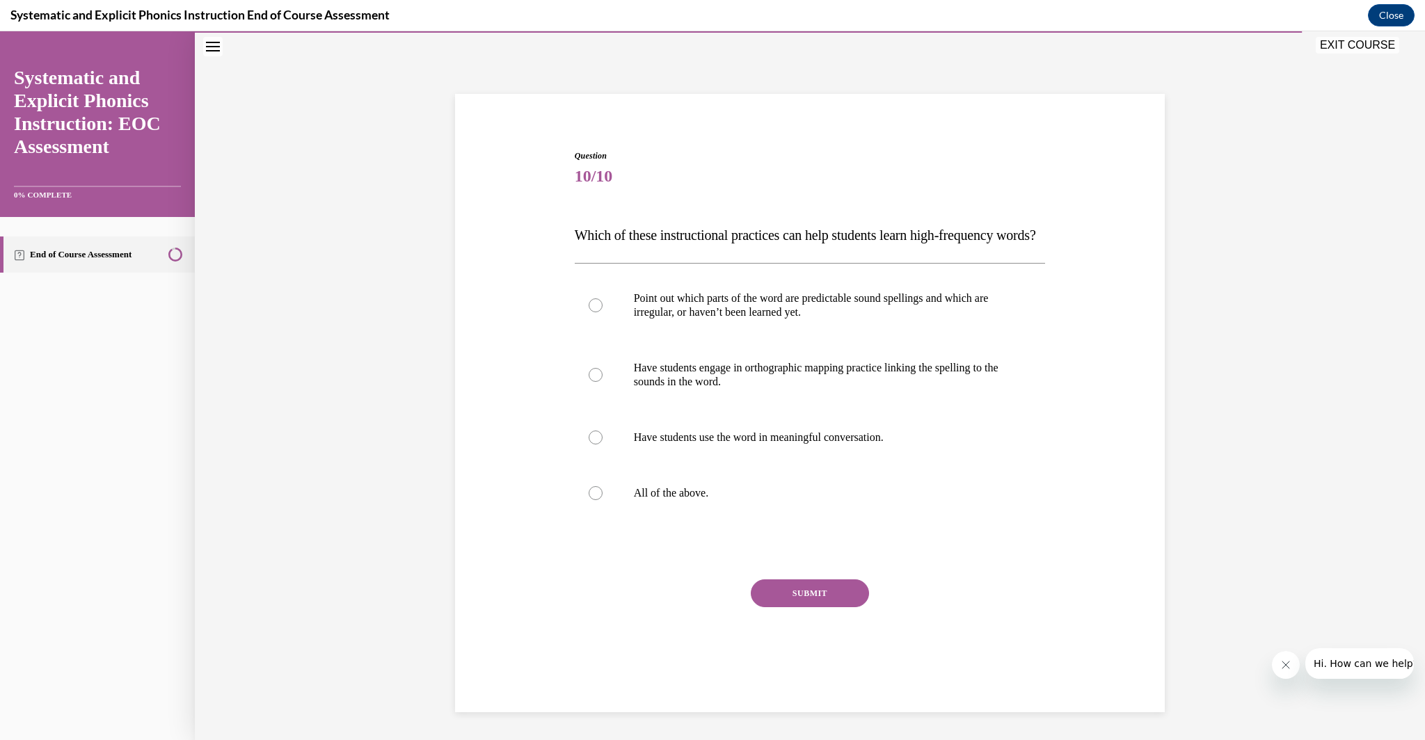
scroll to position [53, 0]
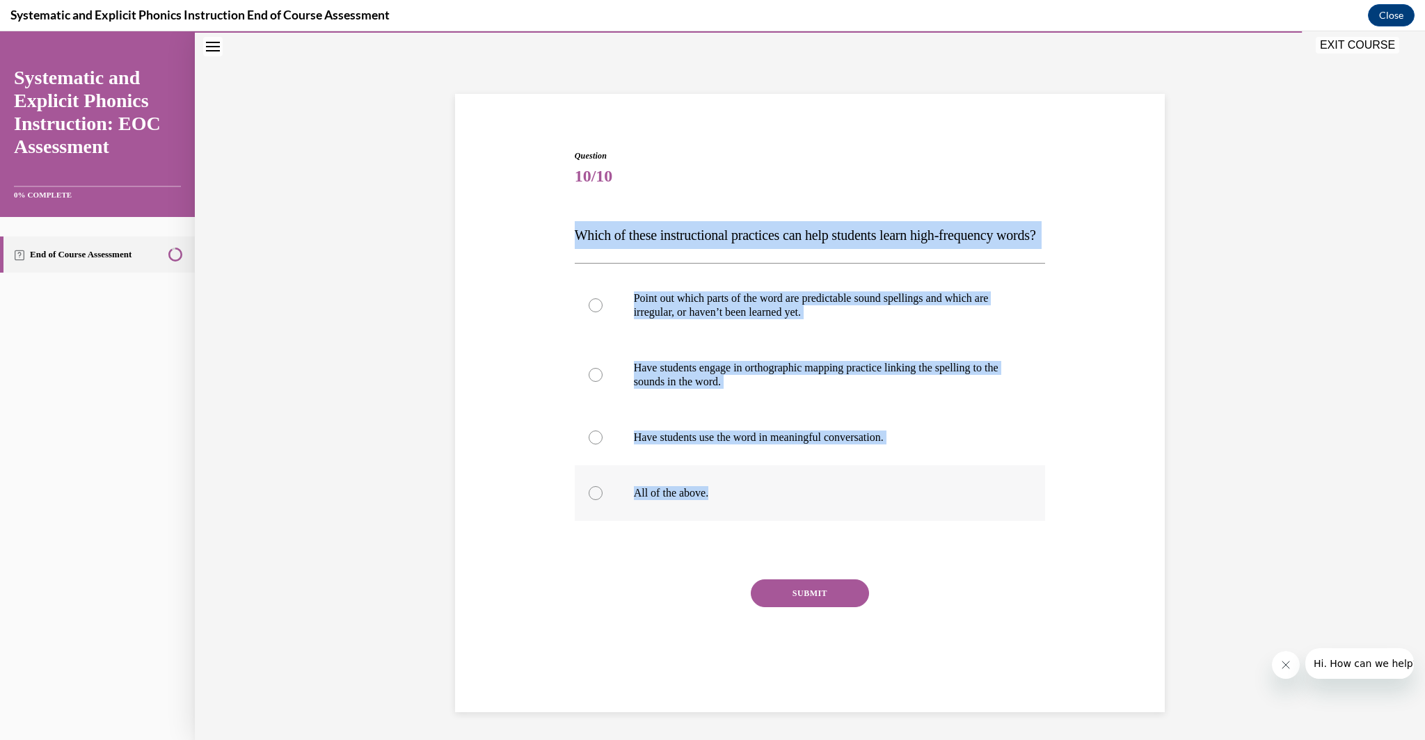
drag, startPoint x: 566, startPoint y: 221, endPoint x: 771, endPoint y: 510, distance: 354.4
click at [771, 510] on div "Question 10/10 Which of these instructional practices can help students learn h…" at bounding box center [809, 401] width 717 height 586
copy div "Which of these instructional practices can help students learn high-frequency w…"
click at [673, 521] on div at bounding box center [810, 493] width 471 height 56
click at [804, 605] on button "SUBMIT" at bounding box center [810, 593] width 118 height 28
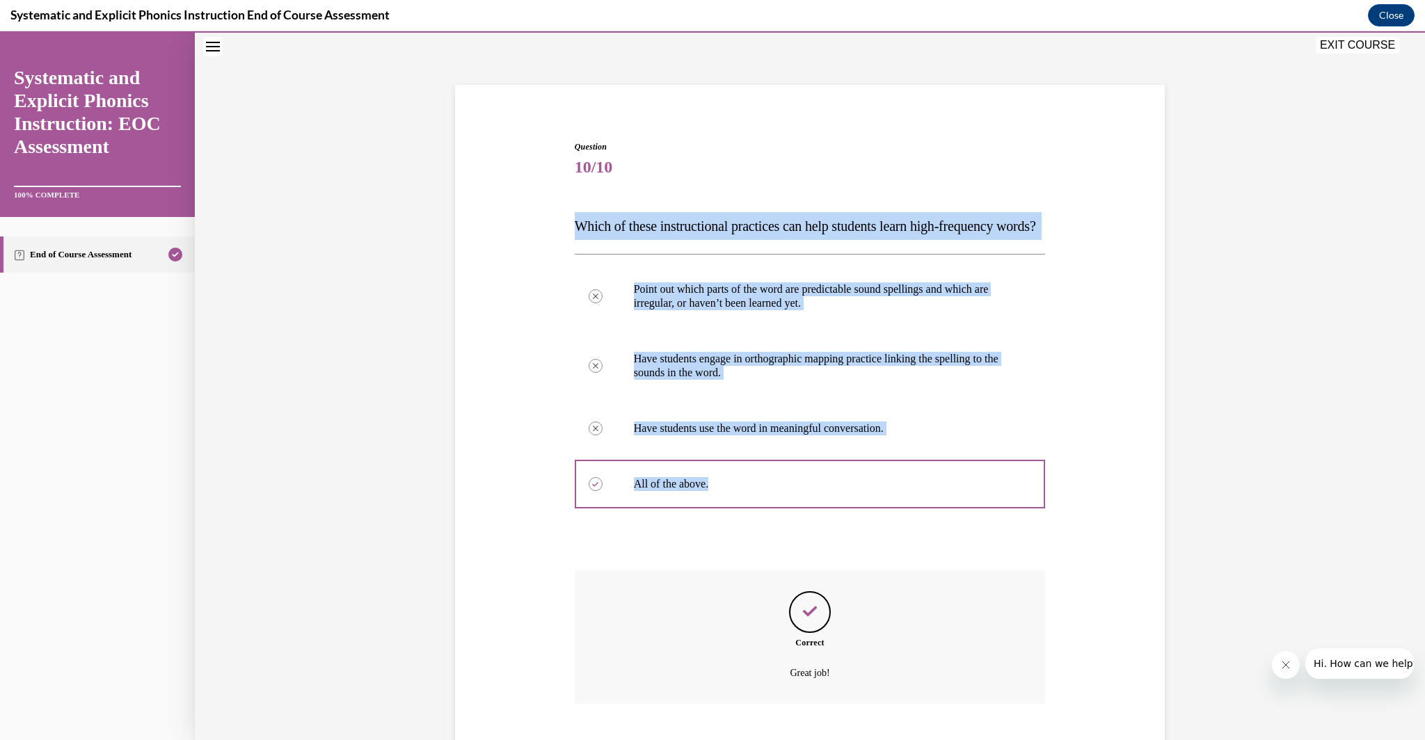
scroll to position [165, 0]
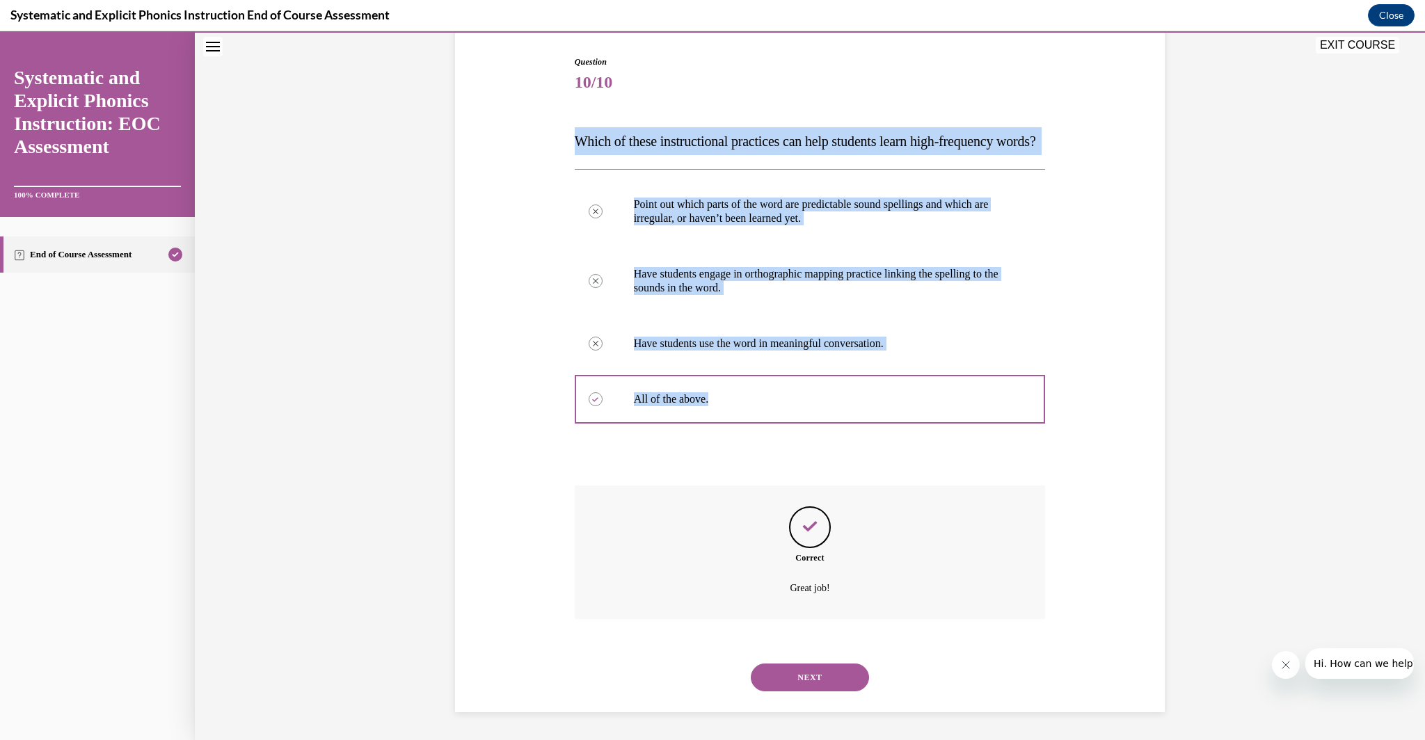
click at [835, 688] on button "NEXT" at bounding box center [810, 678] width 118 height 28
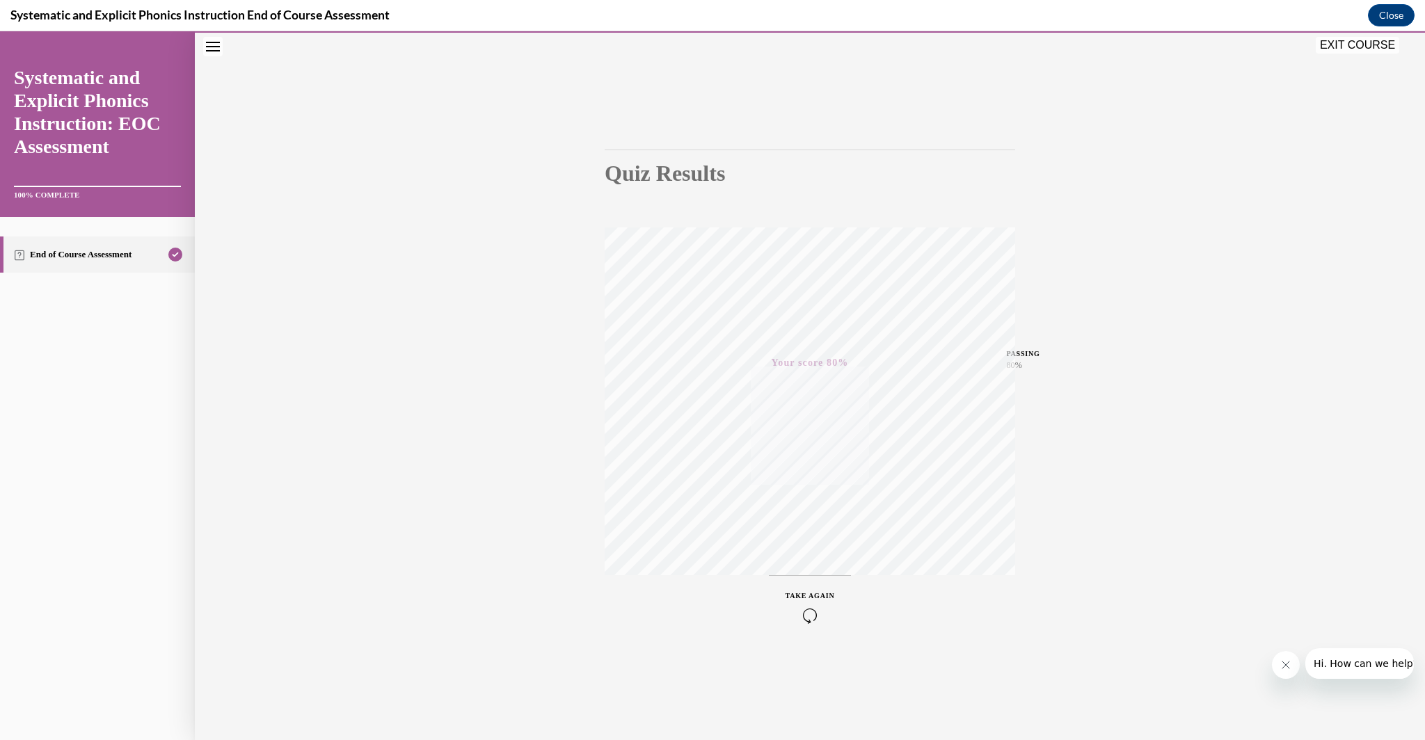
click at [817, 621] on icon "button" at bounding box center [809, 615] width 49 height 15
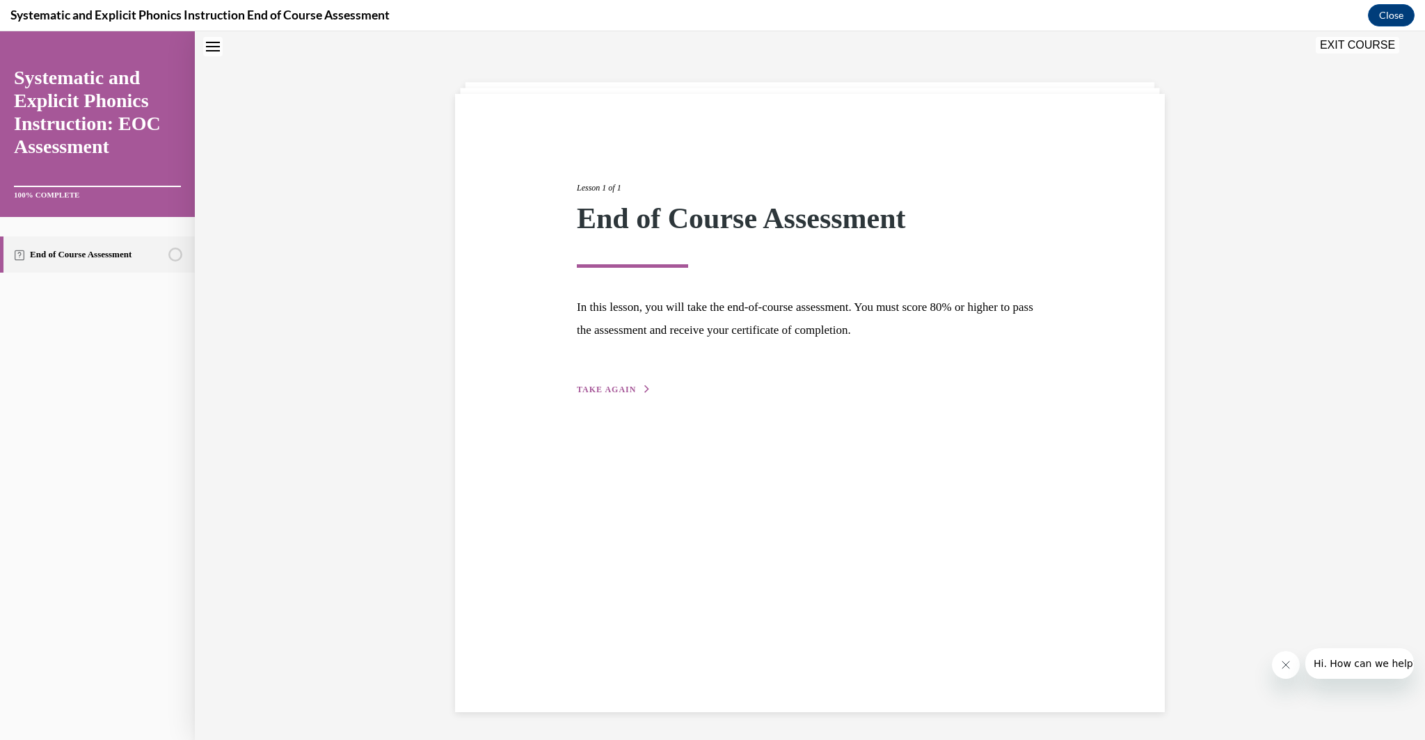
click at [623, 385] on span "TAKE AGAIN" at bounding box center [606, 390] width 59 height 10
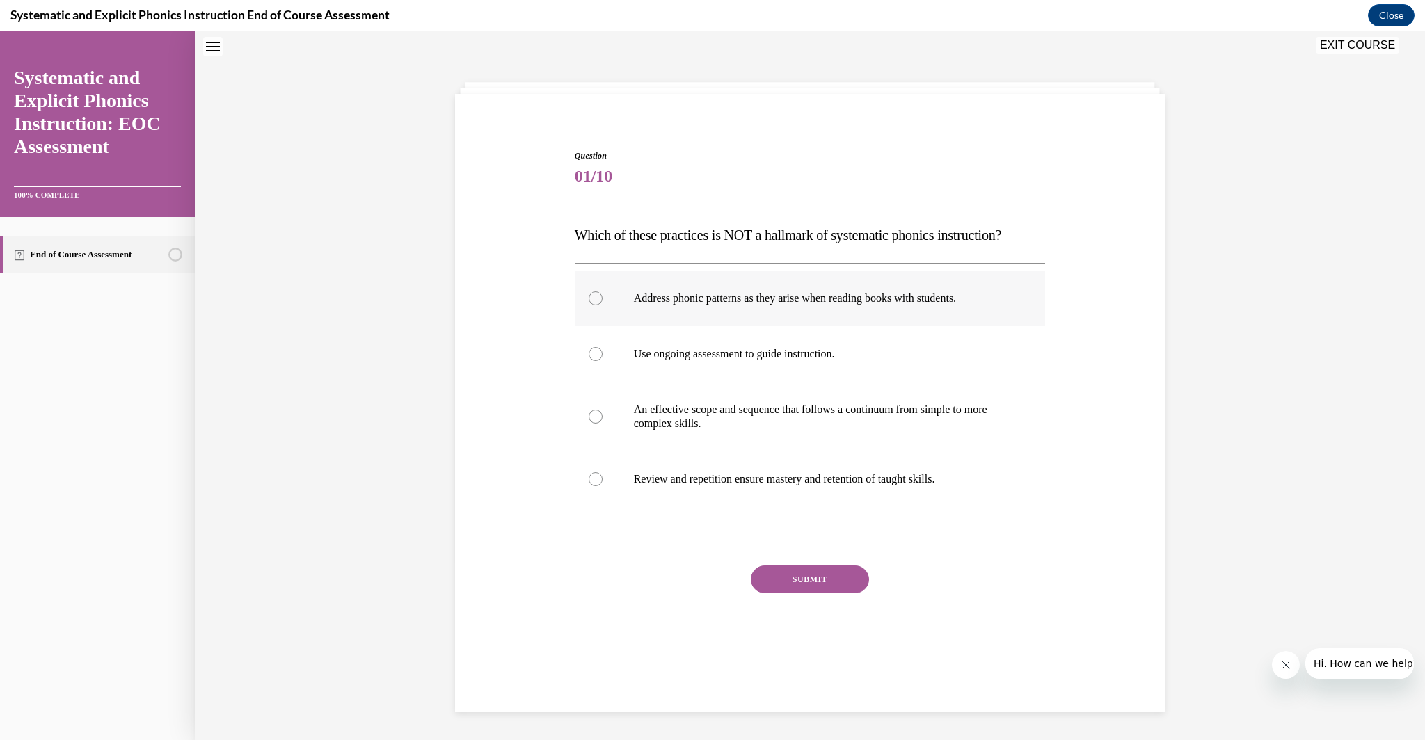
click at [735, 310] on div at bounding box center [810, 299] width 471 height 56
click at [794, 571] on button "SUBMIT" at bounding box center [810, 580] width 118 height 28
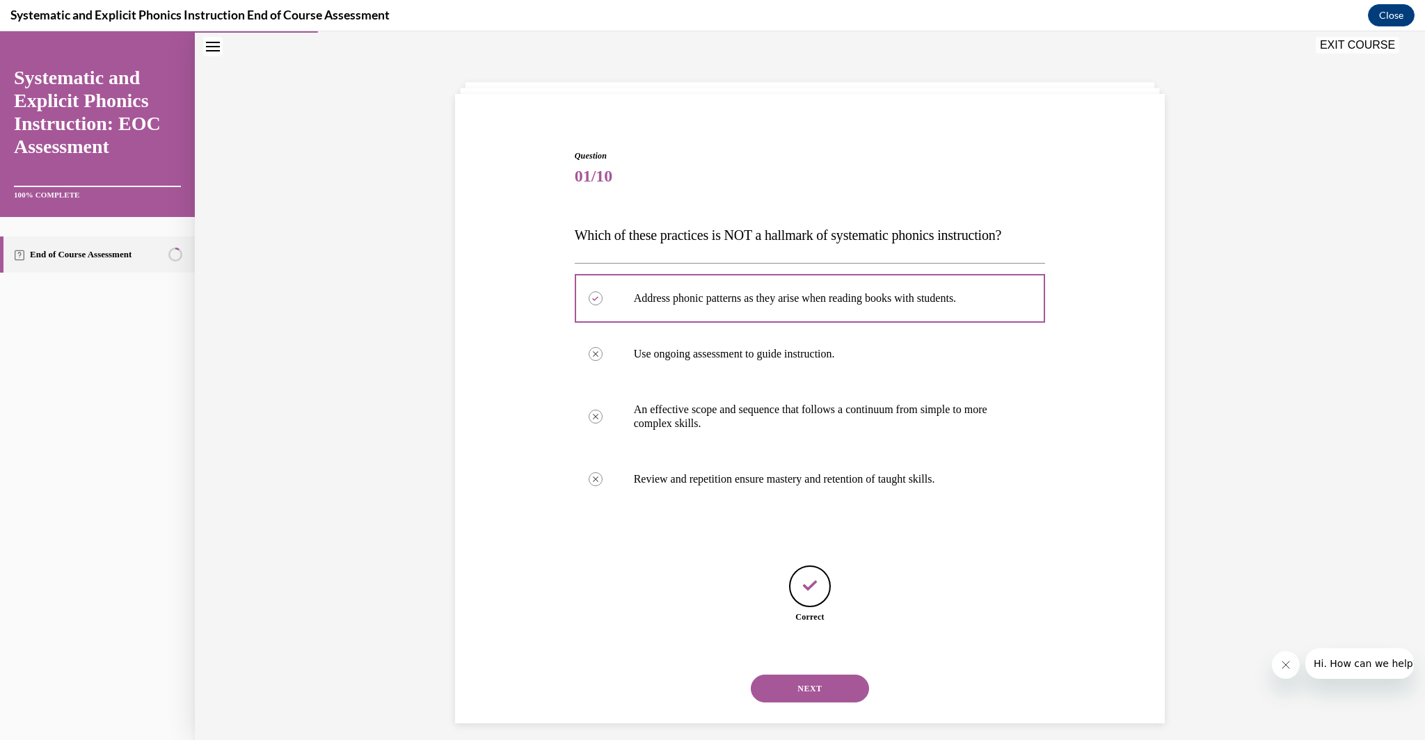
scroll to position [54, 0]
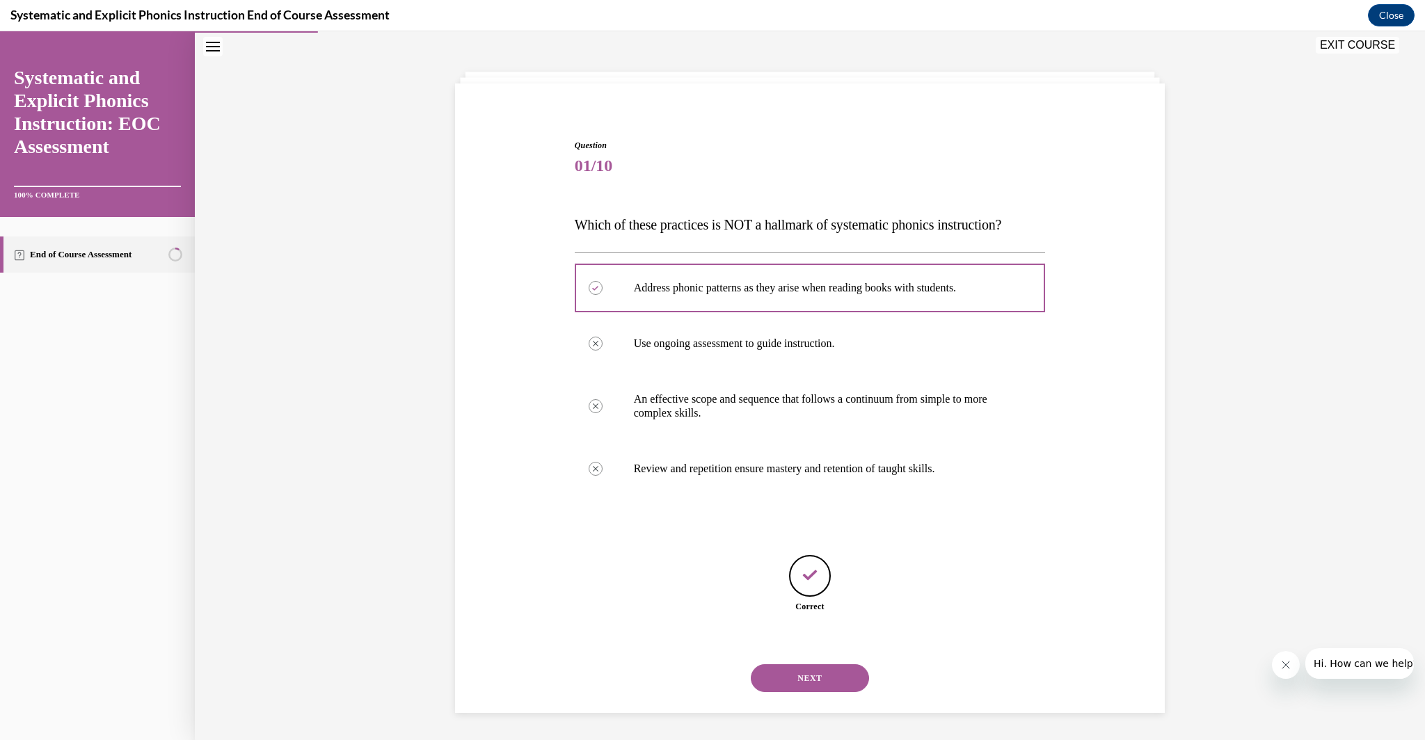
click at [826, 676] on button "NEXT" at bounding box center [810, 678] width 118 height 28
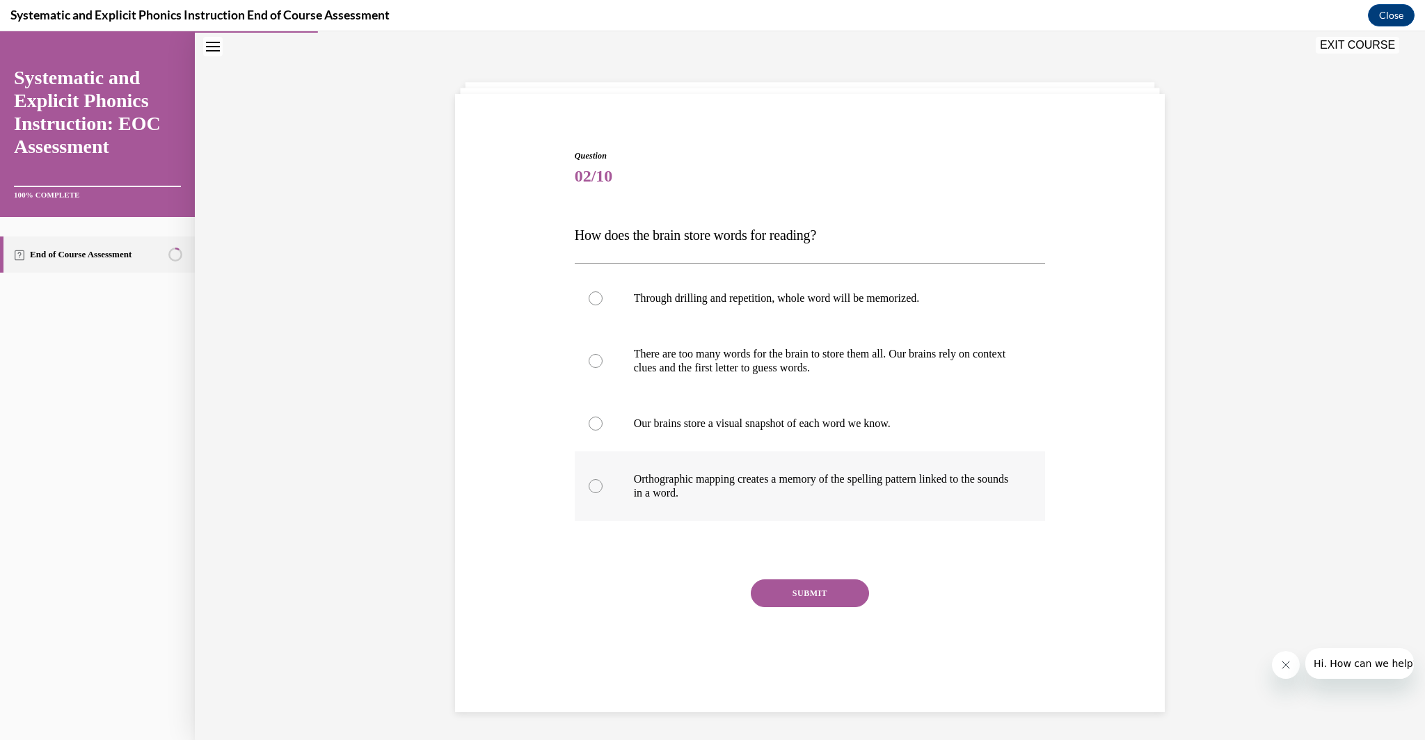
click at [787, 475] on p "Orthographic mapping creates a memory of the spelling pattern linked to the sou…" at bounding box center [822, 486] width 377 height 28
click at [810, 595] on button "SUBMIT" at bounding box center [810, 593] width 118 height 28
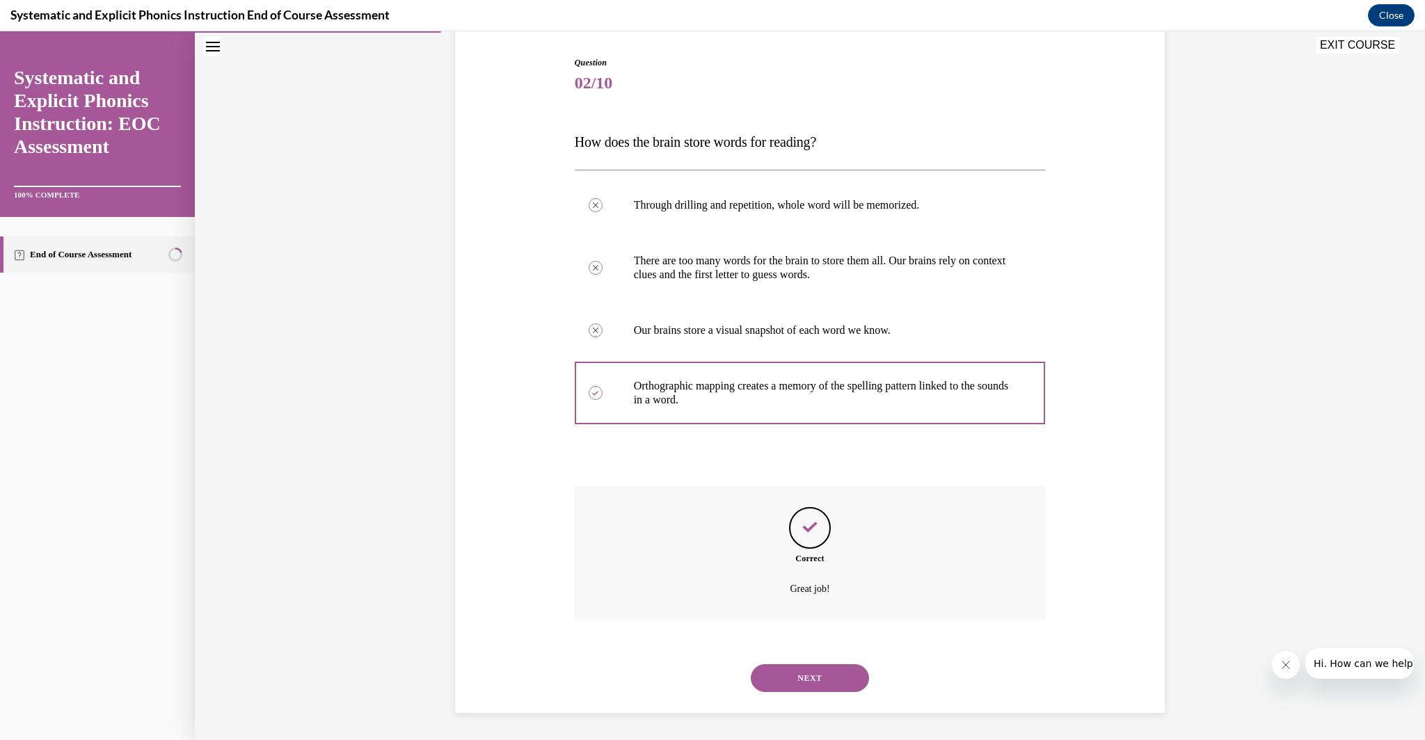
click at [828, 664] on button "NEXT" at bounding box center [810, 678] width 118 height 28
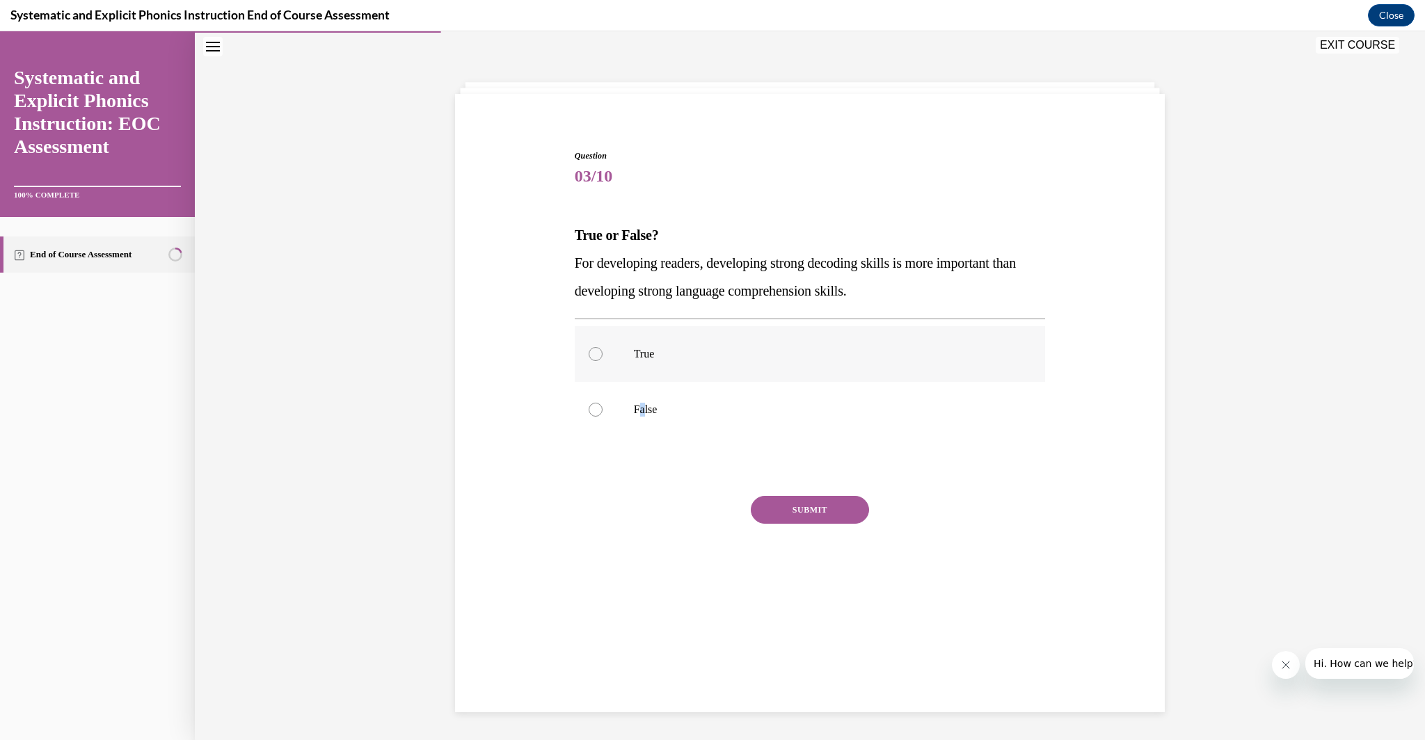
drag, startPoint x: 637, startPoint y: 413, endPoint x: 625, endPoint y: 363, distance: 51.6
click at [634, 397] on div "False" at bounding box center [810, 410] width 471 height 56
click at [818, 506] on button "SUBMIT" at bounding box center [810, 510] width 118 height 28
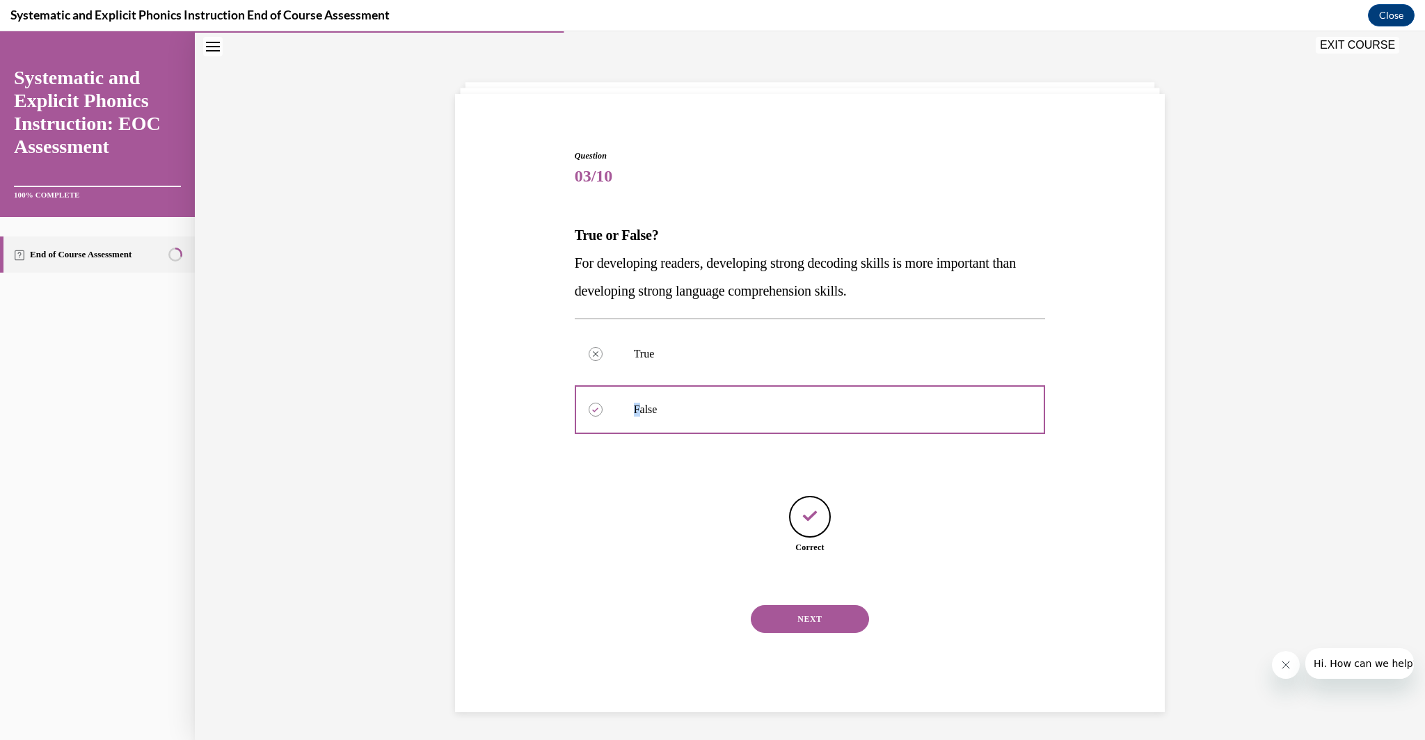
click at [796, 613] on button "NEXT" at bounding box center [810, 619] width 118 height 28
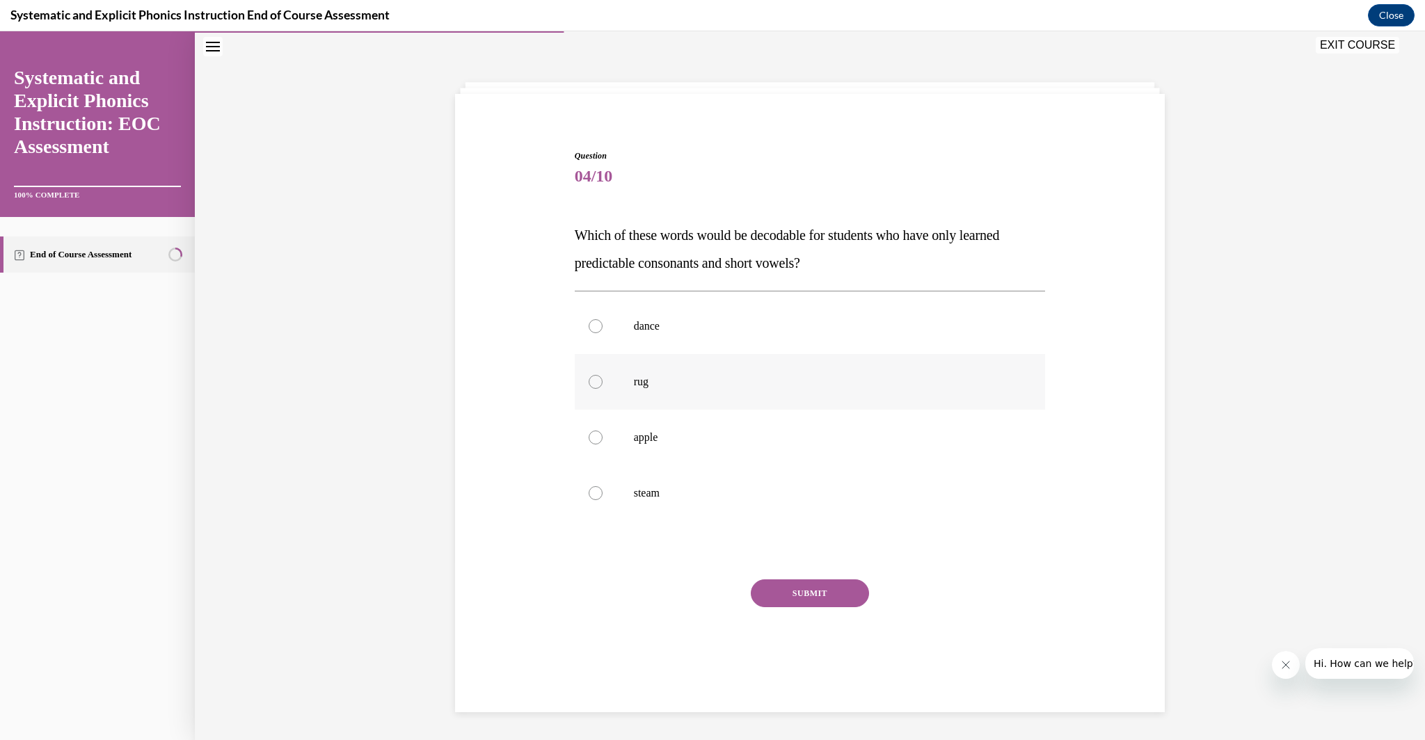
click at [659, 391] on div at bounding box center [810, 382] width 471 height 56
click at [810, 584] on button "SUBMIT" at bounding box center [810, 593] width 118 height 28
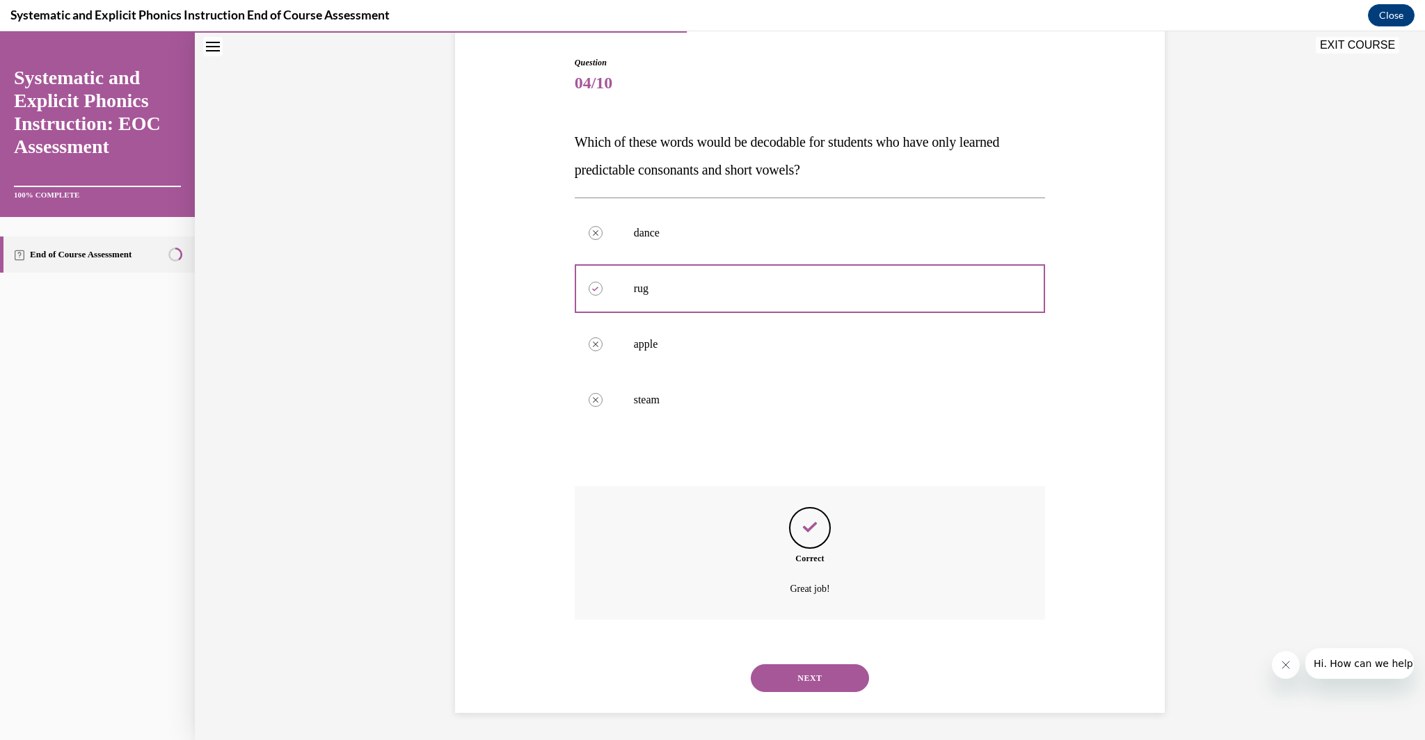
click at [822, 685] on button "NEXT" at bounding box center [810, 678] width 118 height 28
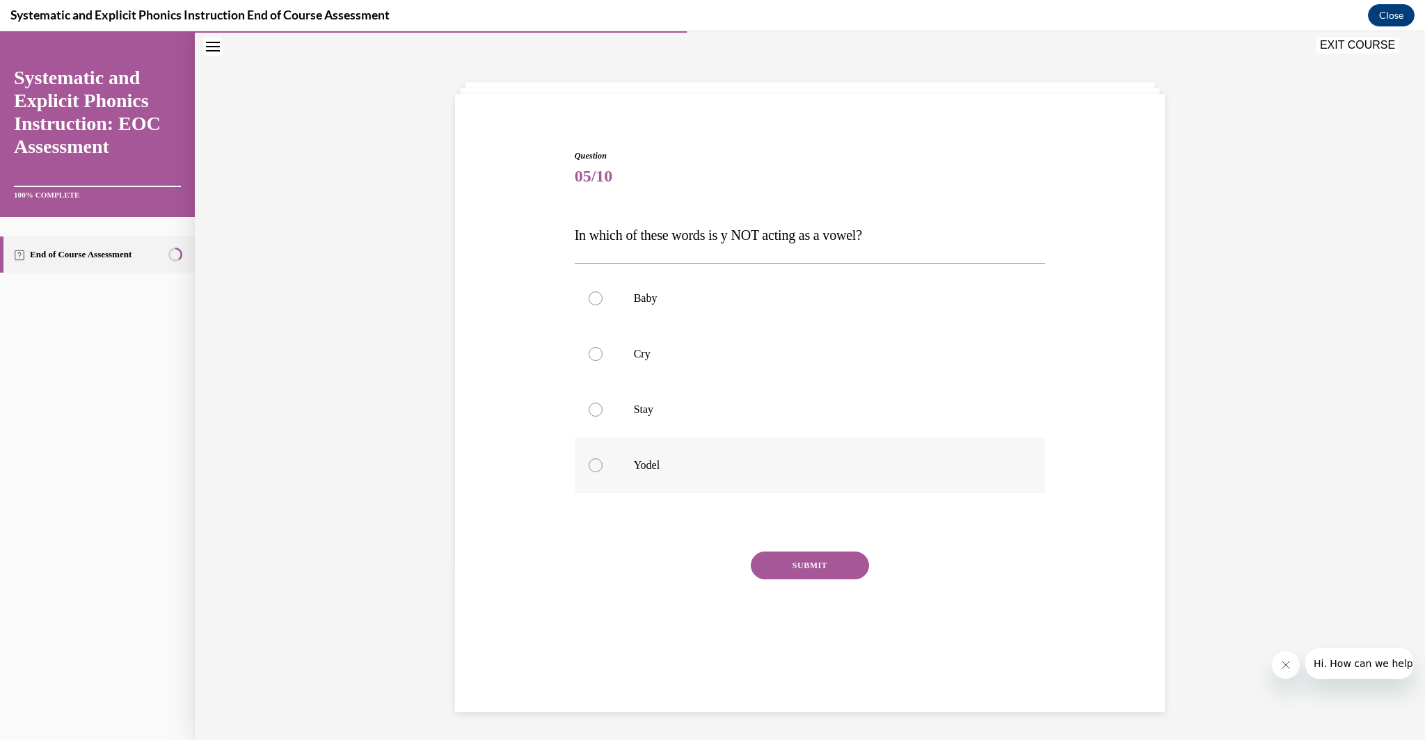
click at [717, 458] on p "Yodel" at bounding box center [822, 465] width 377 height 14
click at [806, 578] on button "SUBMIT" at bounding box center [810, 566] width 118 height 28
click at [820, 675] on button "NEXT" at bounding box center [810, 675] width 118 height 28
drag, startPoint x: 640, startPoint y: 342, endPoint x: 640, endPoint y: 332, distance: 9.7
click at [640, 332] on div at bounding box center [810, 354] width 471 height 56
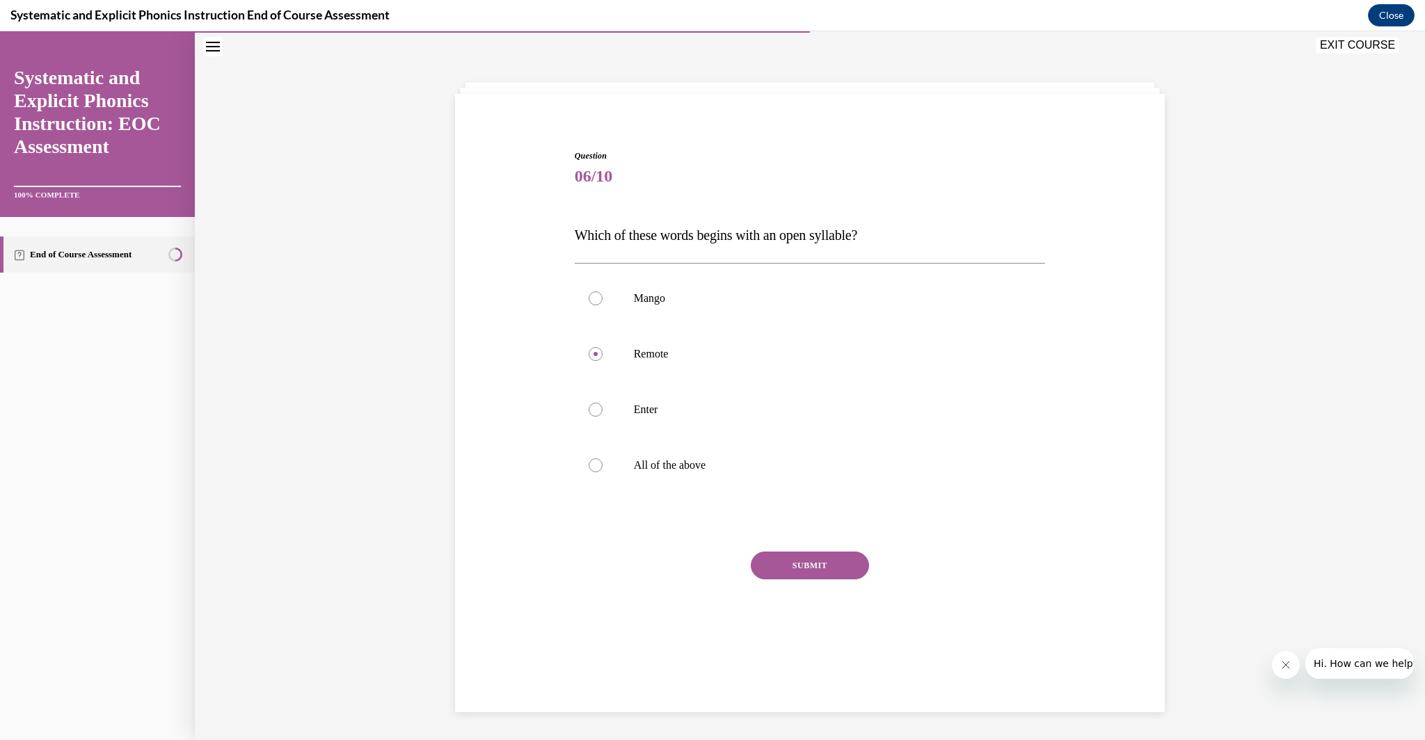
click at [828, 573] on button "SUBMIT" at bounding box center [810, 566] width 118 height 28
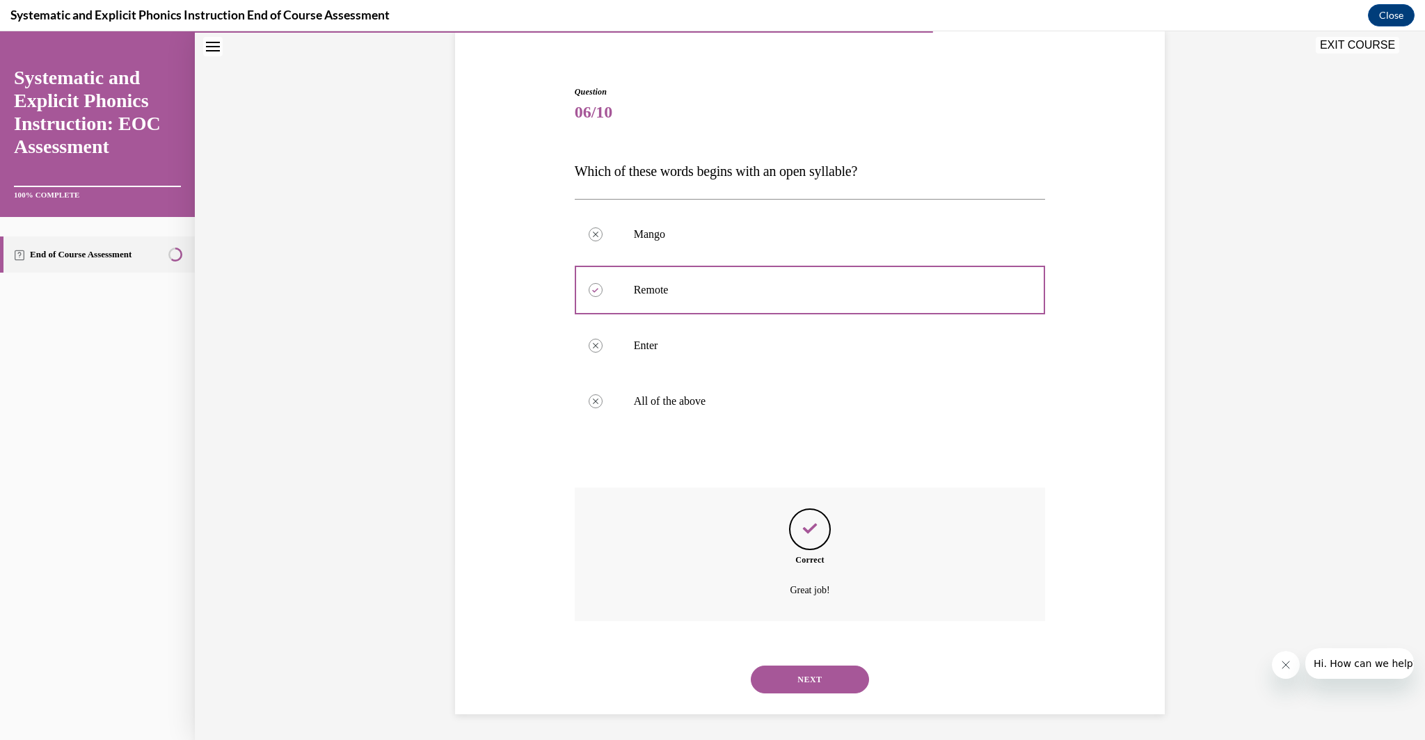
scroll to position [109, 0]
click at [828, 691] on div "NEXT" at bounding box center [810, 678] width 471 height 56
click at [825, 677] on button "NEXT" at bounding box center [810, 678] width 118 height 28
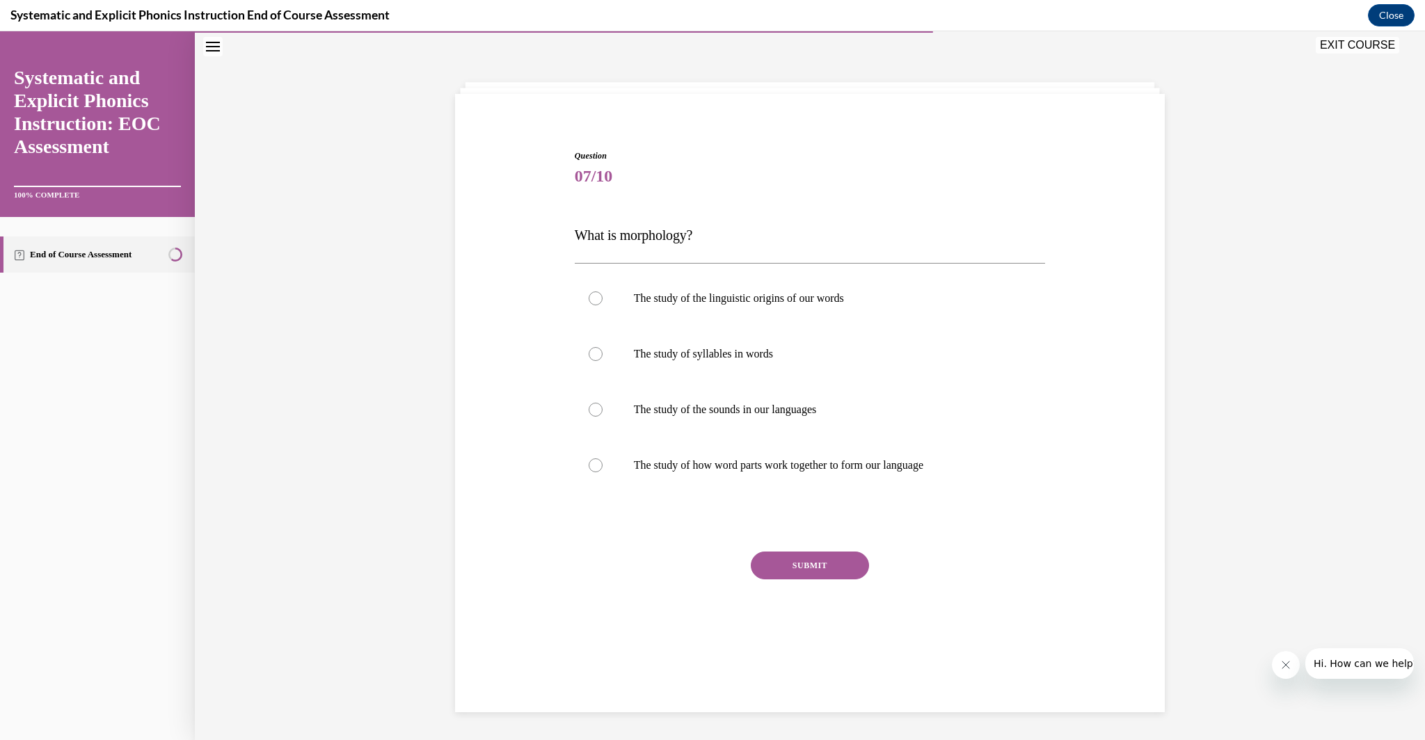
scroll to position [44, 0]
click at [873, 491] on div at bounding box center [810, 466] width 471 height 56
click at [819, 575] on button "SUBMIT" at bounding box center [810, 566] width 118 height 28
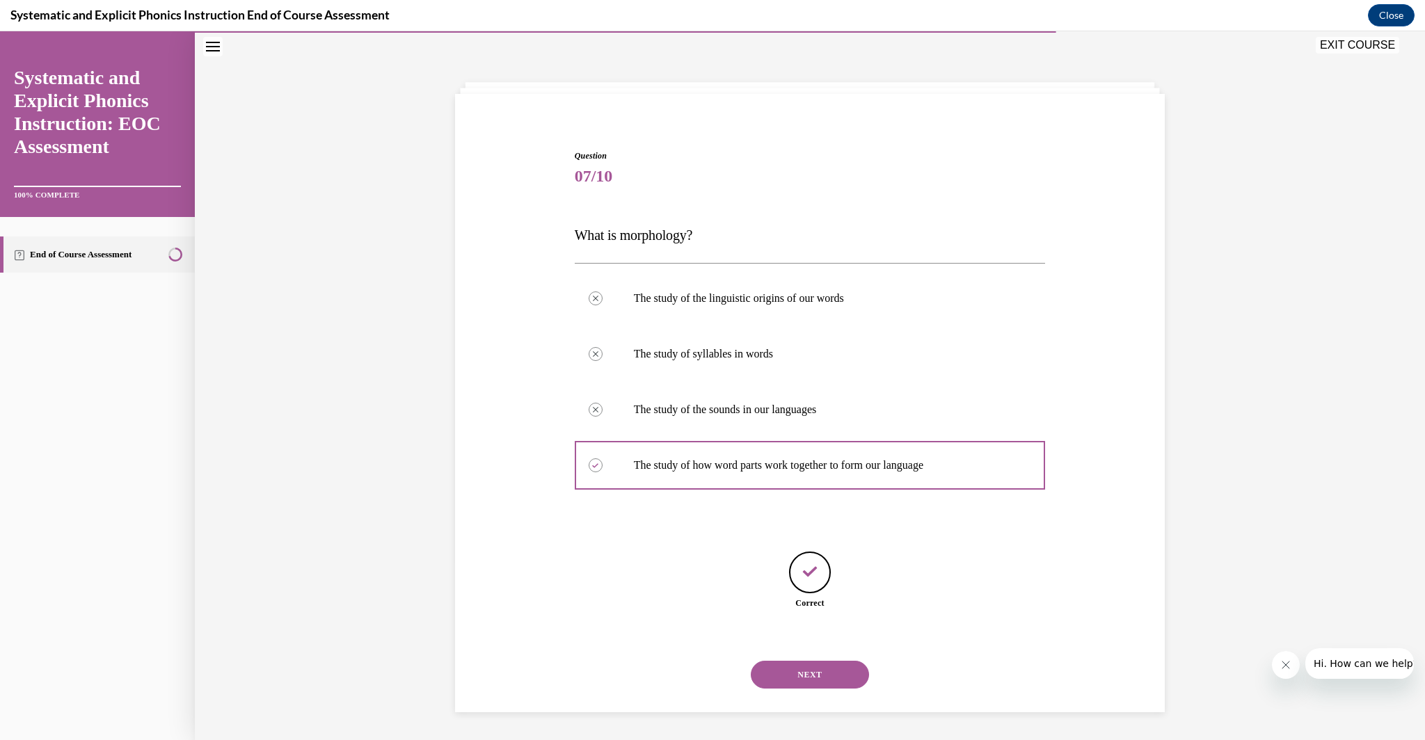
click at [801, 684] on button "NEXT" at bounding box center [810, 675] width 118 height 28
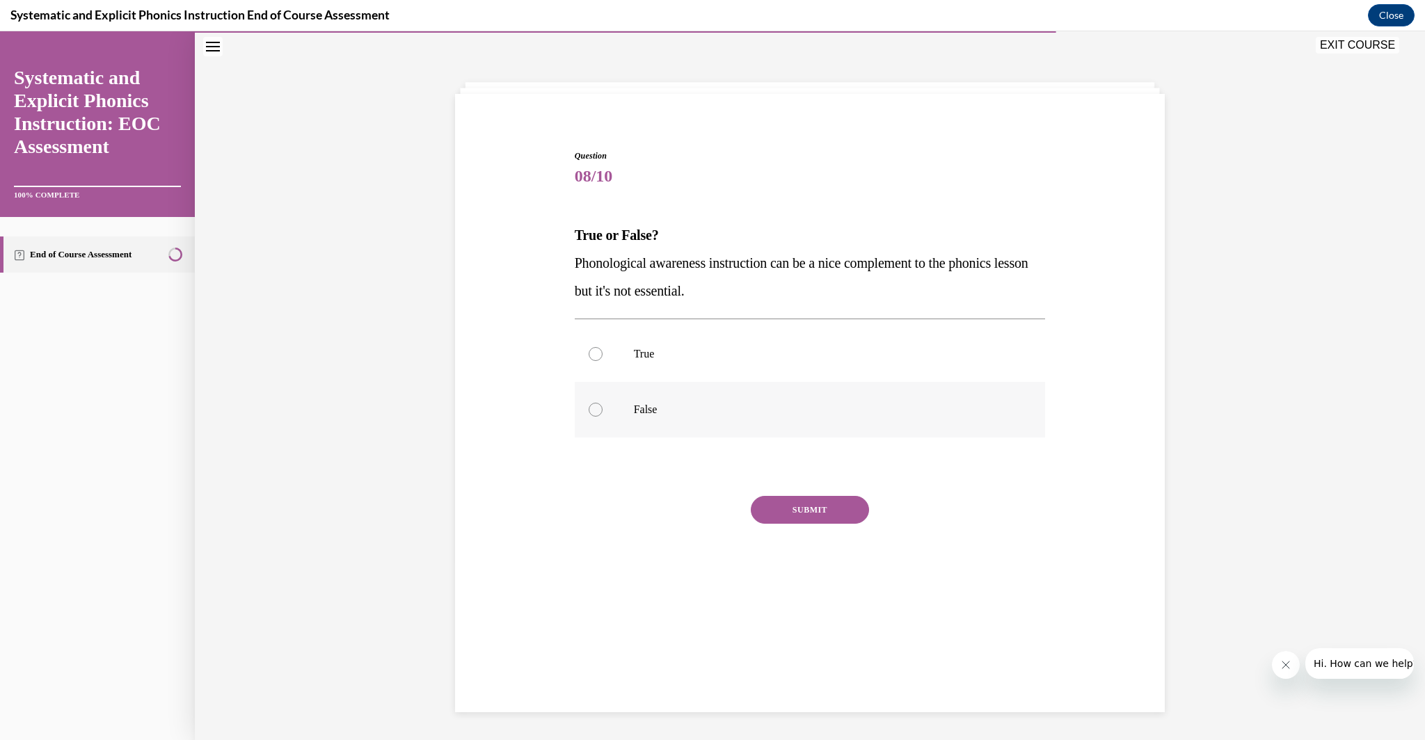
click at [690, 399] on div at bounding box center [810, 410] width 471 height 56
click at [785, 497] on button "SUBMIT" at bounding box center [810, 510] width 118 height 28
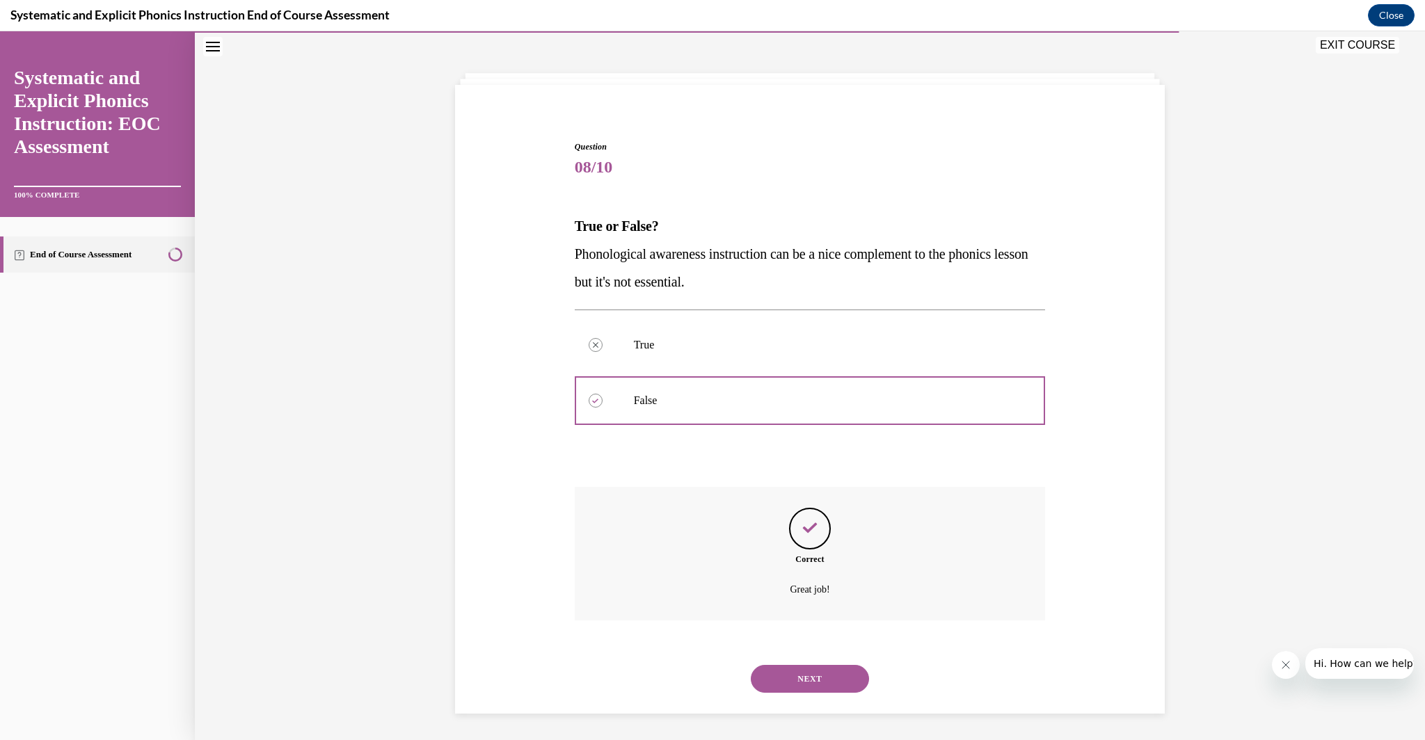
scroll to position [54, 0]
click at [822, 685] on button "NEXT" at bounding box center [810, 678] width 118 height 28
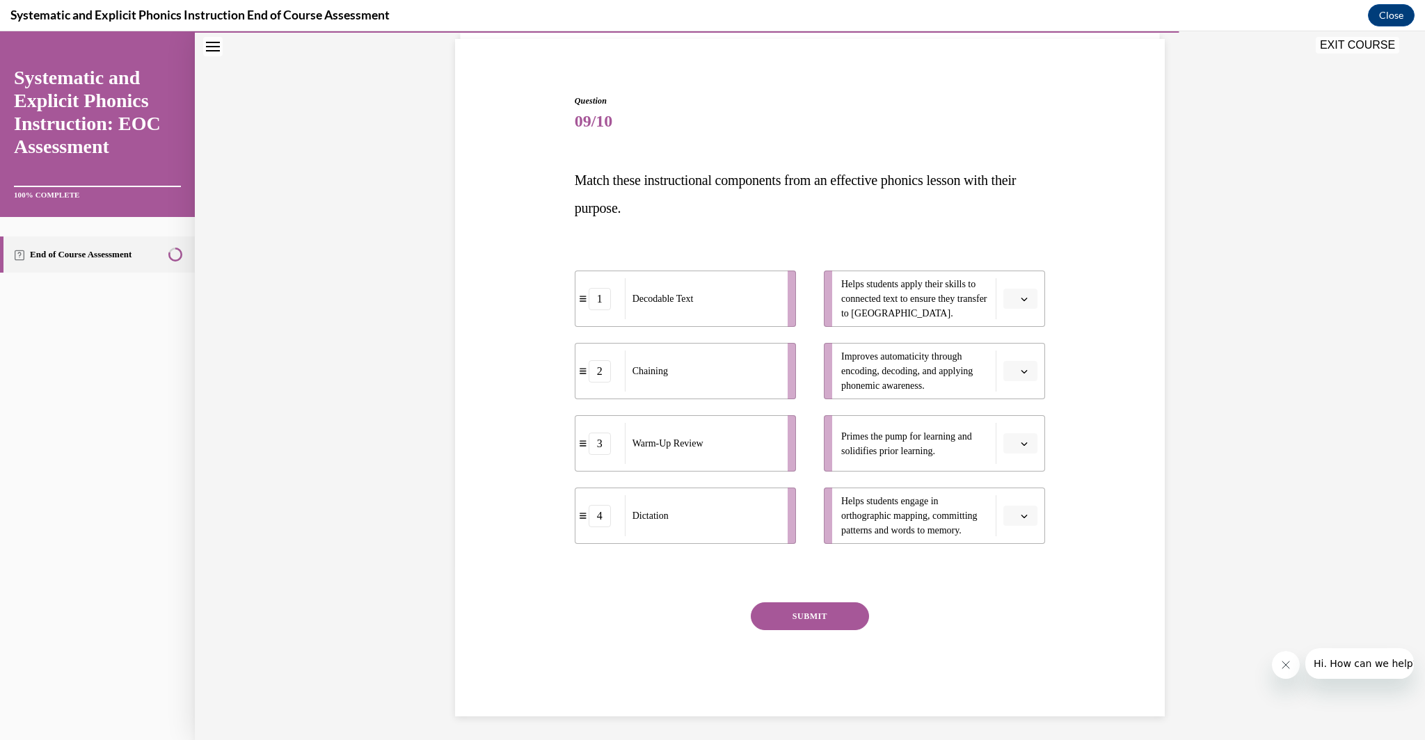
scroll to position [103, 0]
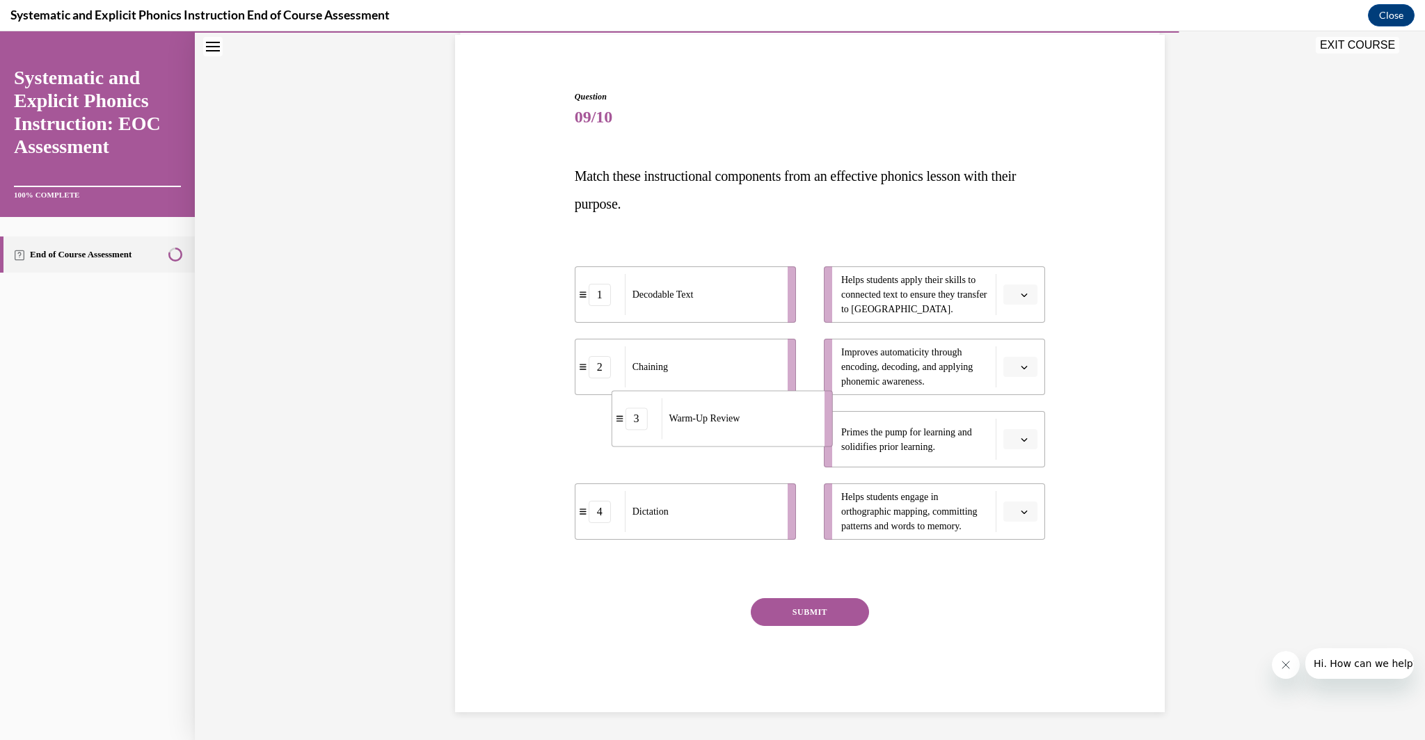
drag, startPoint x: 701, startPoint y: 465, endPoint x: 758, endPoint y: 465, distance: 57.0
click at [758, 447] on li "3 Warm-Up Review" at bounding box center [721, 418] width 221 height 56
drag, startPoint x: 709, startPoint y: 289, endPoint x: 753, endPoint y: 291, distance: 44.5
click at [753, 291] on div "Decodable Text" at bounding box center [746, 295] width 154 height 41
drag, startPoint x: 680, startPoint y: 372, endPoint x: 726, endPoint y: 374, distance: 45.9
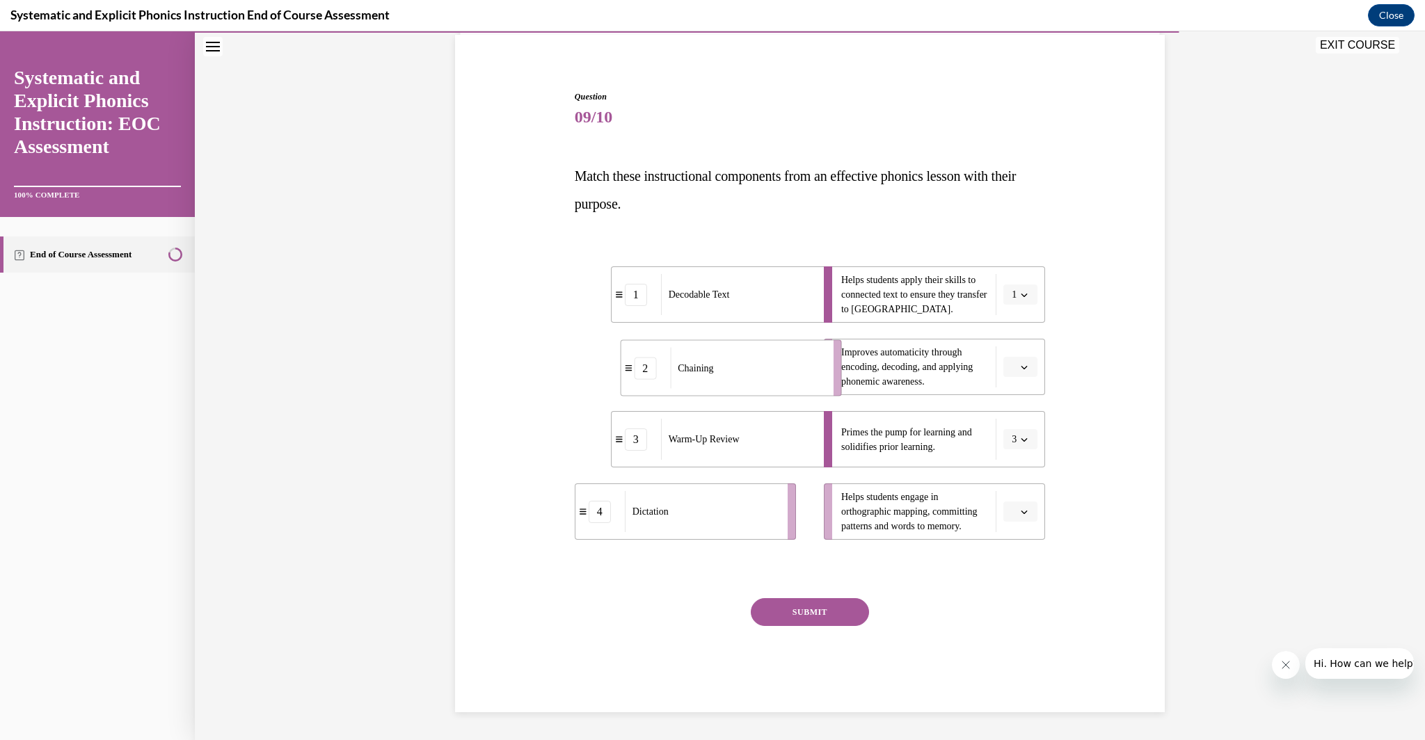
click at [726, 374] on div "Chaining" at bounding box center [747, 368] width 154 height 41
drag, startPoint x: 742, startPoint y: 513, endPoint x: 776, endPoint y: 510, distance: 34.2
click at [776, 510] on div "Dictation" at bounding box center [733, 508] width 154 height 41
click at [825, 615] on button "SUBMIT" at bounding box center [810, 612] width 118 height 28
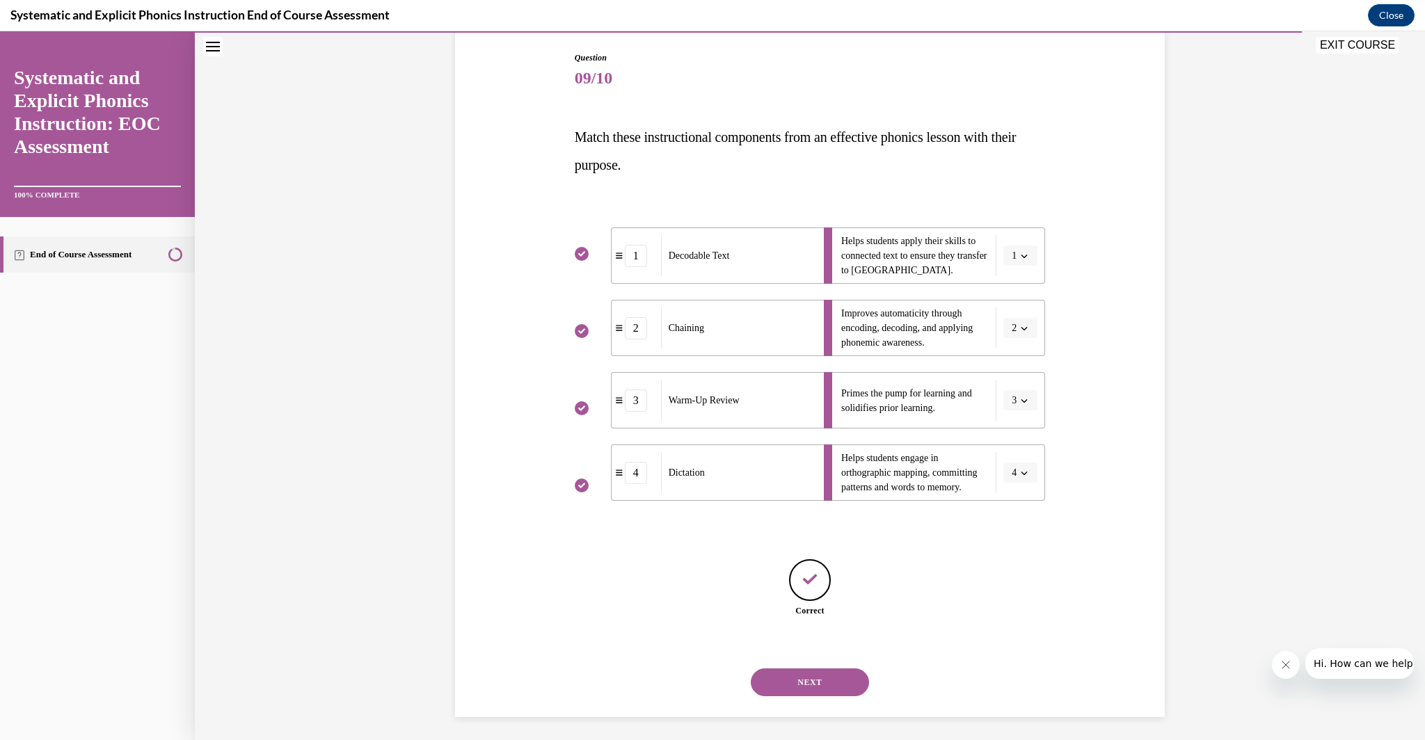
scroll to position [147, 0]
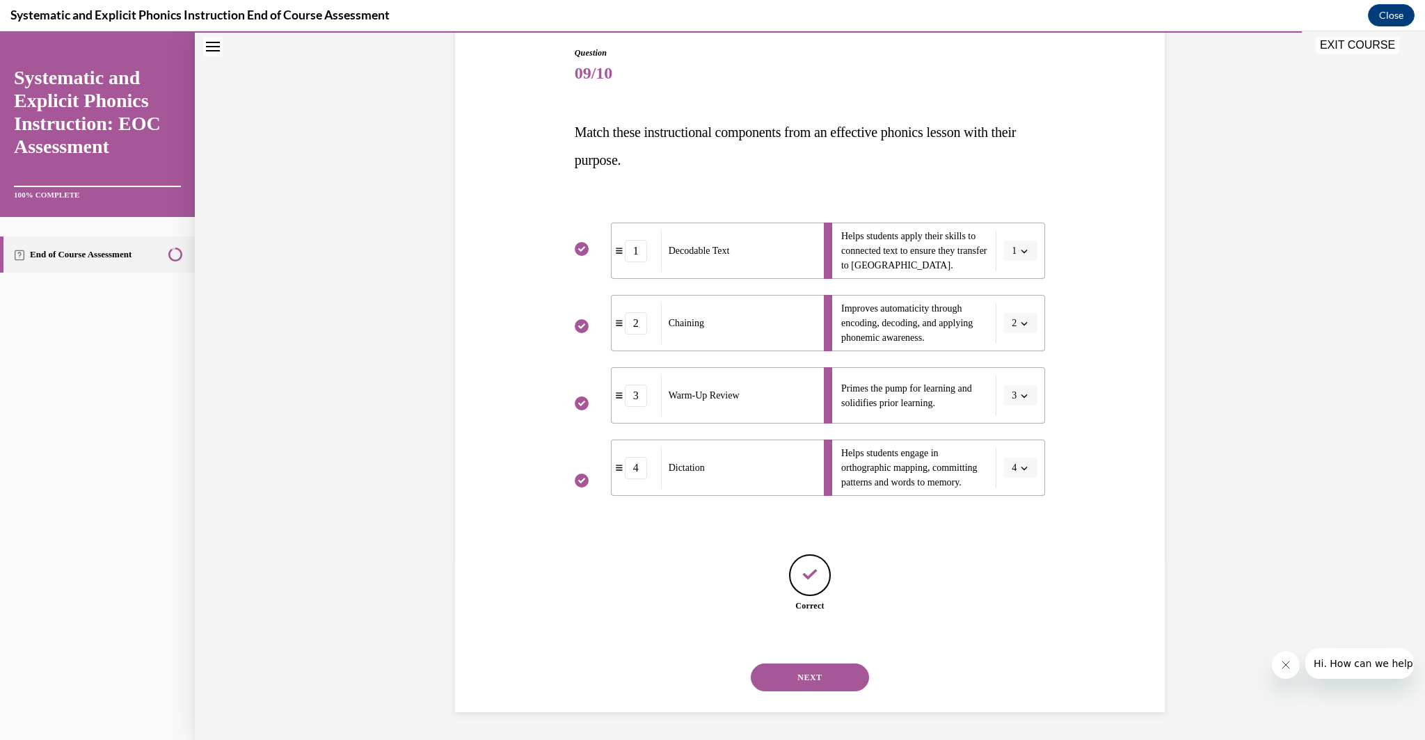
click at [807, 671] on button "NEXT" at bounding box center [810, 678] width 118 height 28
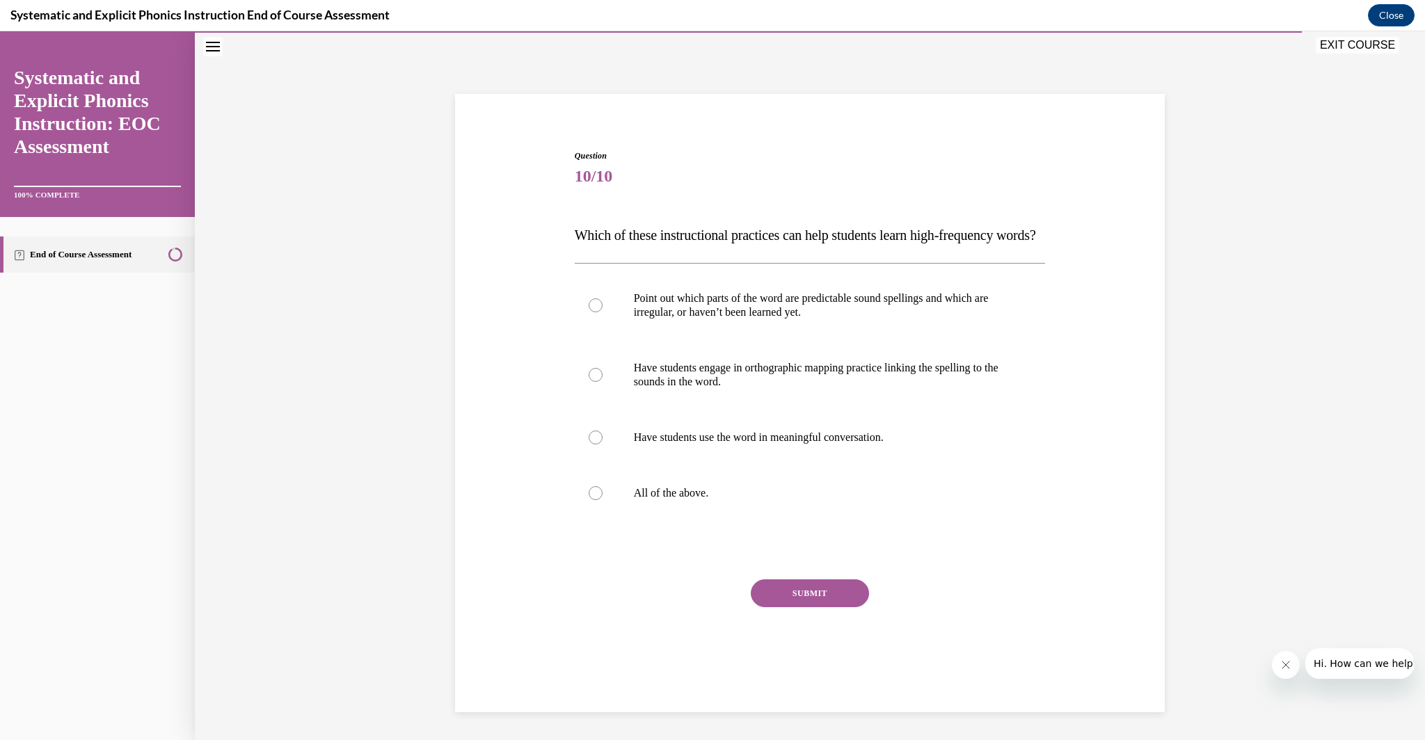
drag, startPoint x: 654, startPoint y: 516, endPoint x: 743, endPoint y: 656, distance: 165.8
click at [654, 520] on div "All of the above." at bounding box center [810, 493] width 471 height 56
click at [796, 602] on button "SUBMIT" at bounding box center [810, 593] width 118 height 28
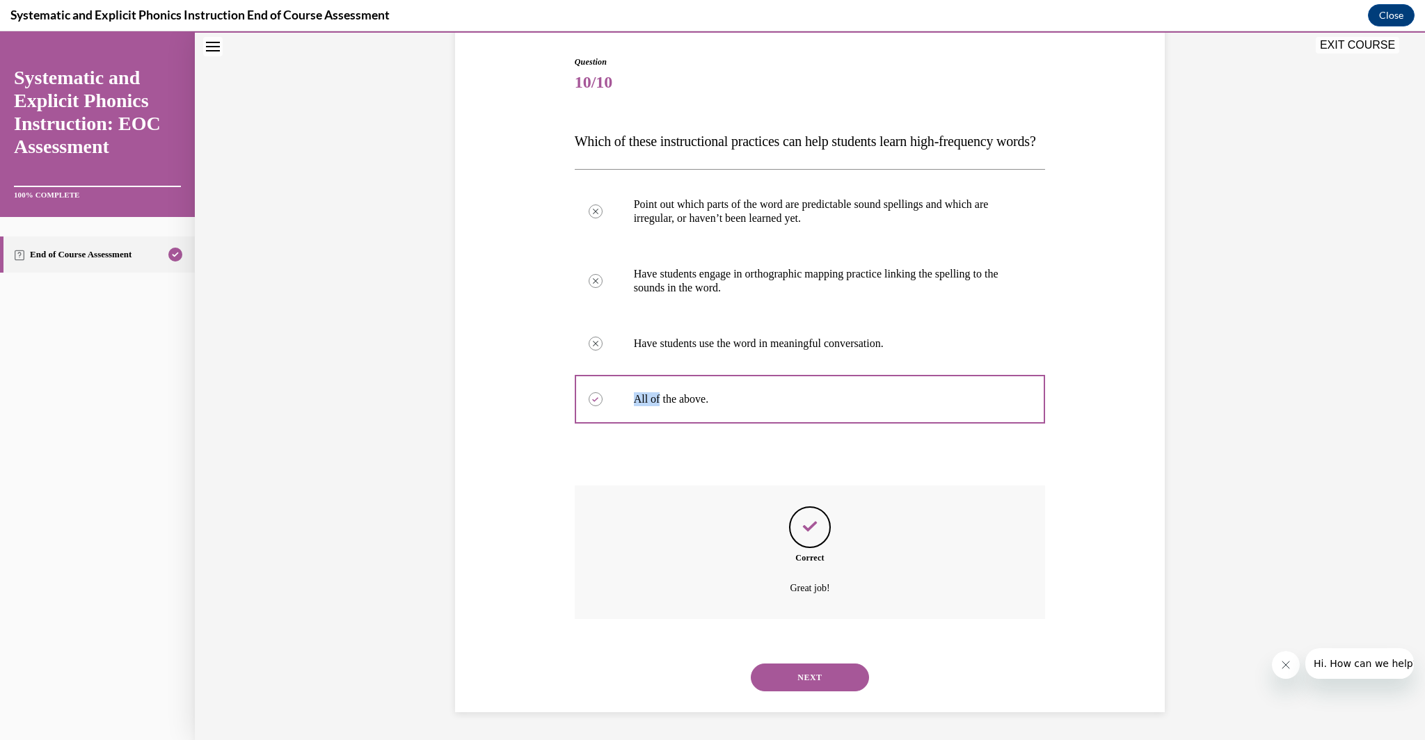
click at [838, 685] on button "NEXT" at bounding box center [810, 678] width 118 height 28
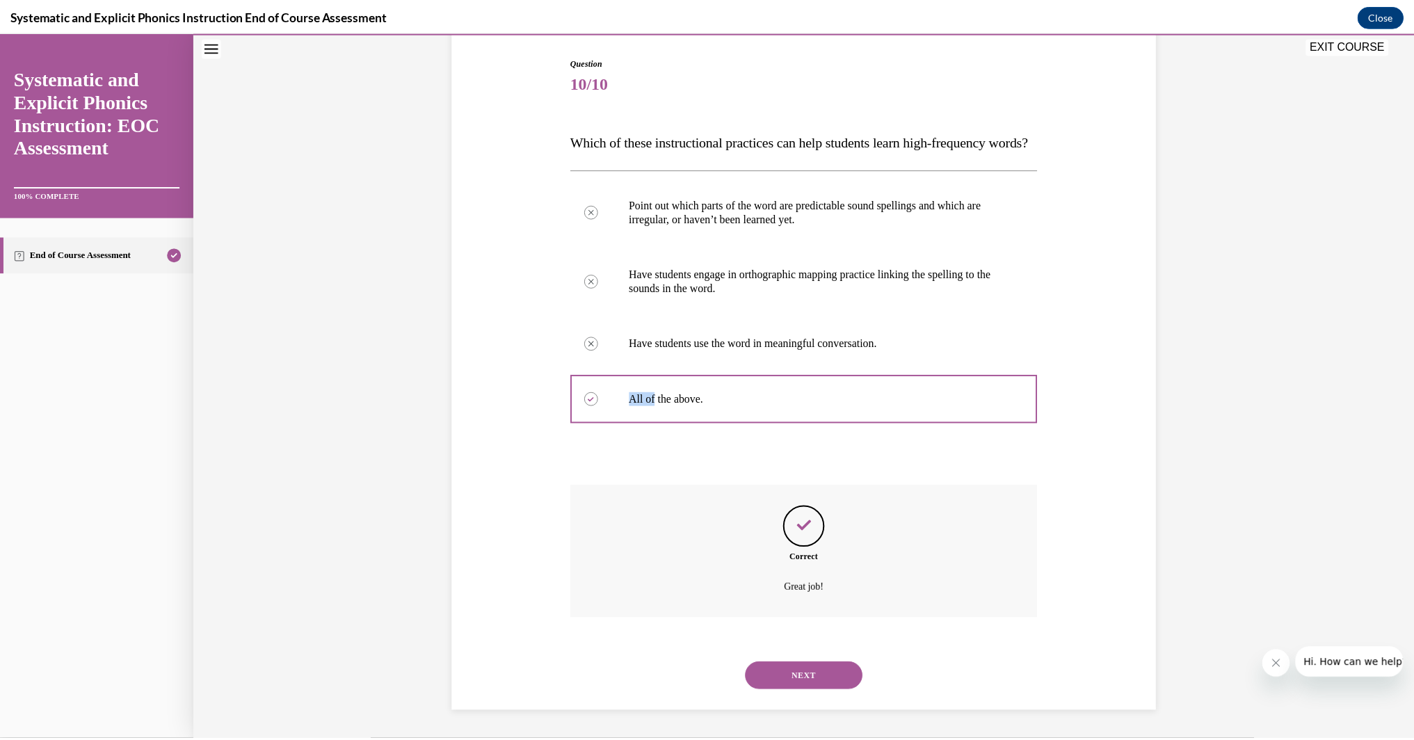
scroll to position [44, 0]
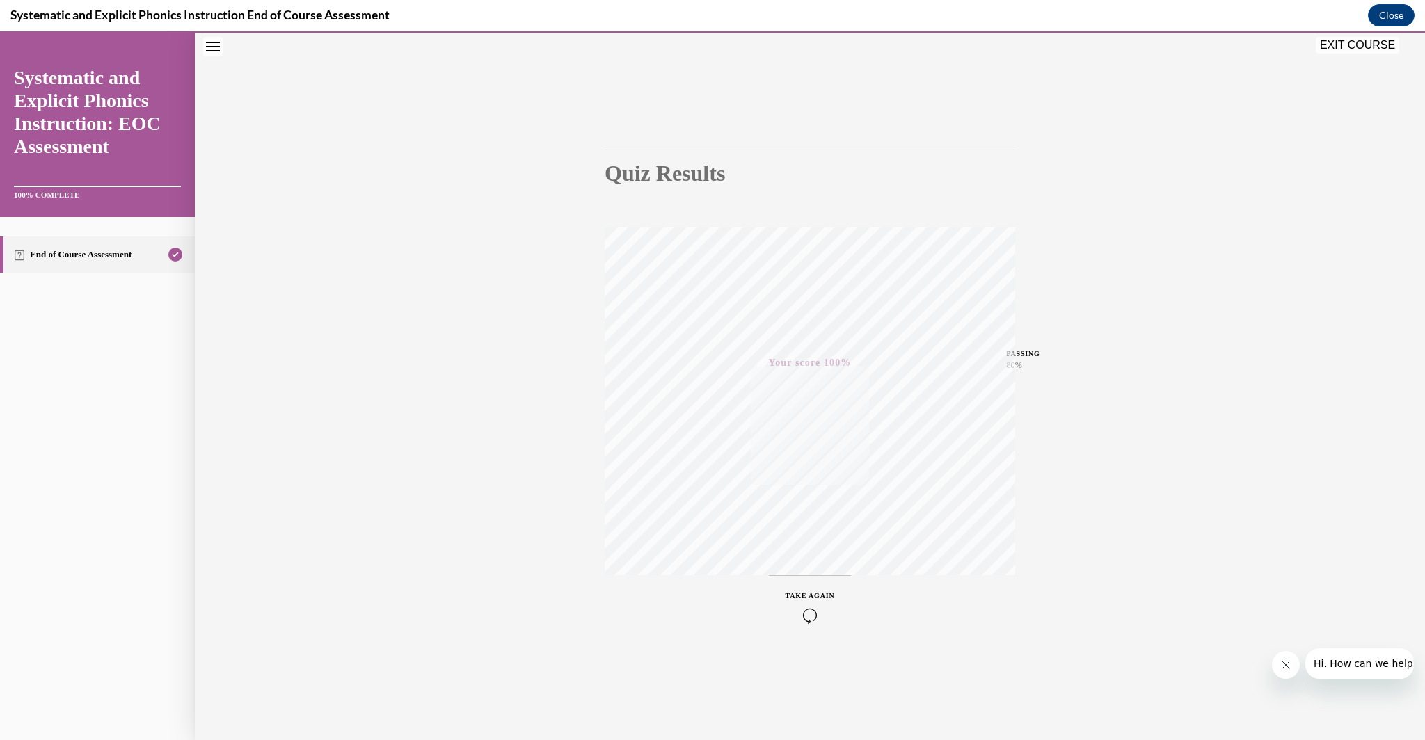
click at [1372, 45] on button "EXIT COURSE" at bounding box center [1357, 45] width 83 height 17
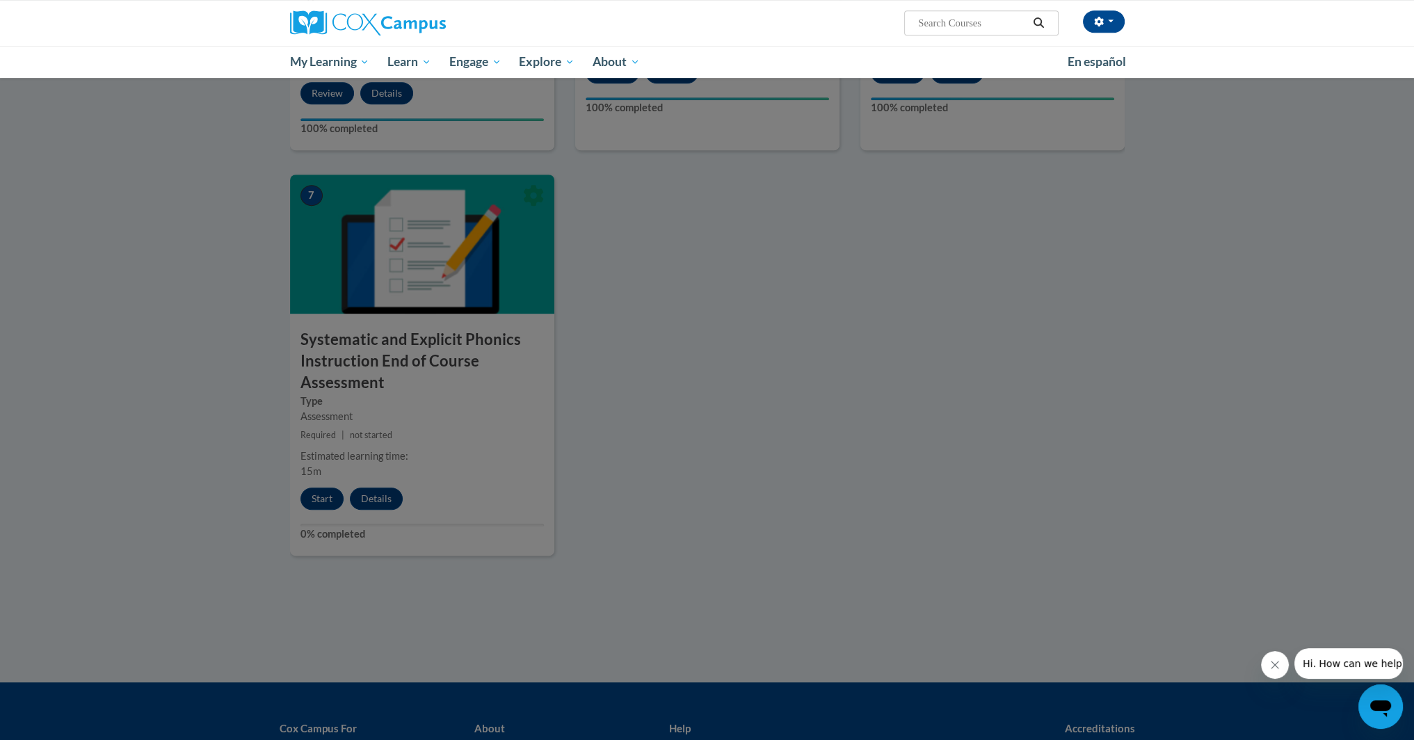
scroll to position [896, 0]
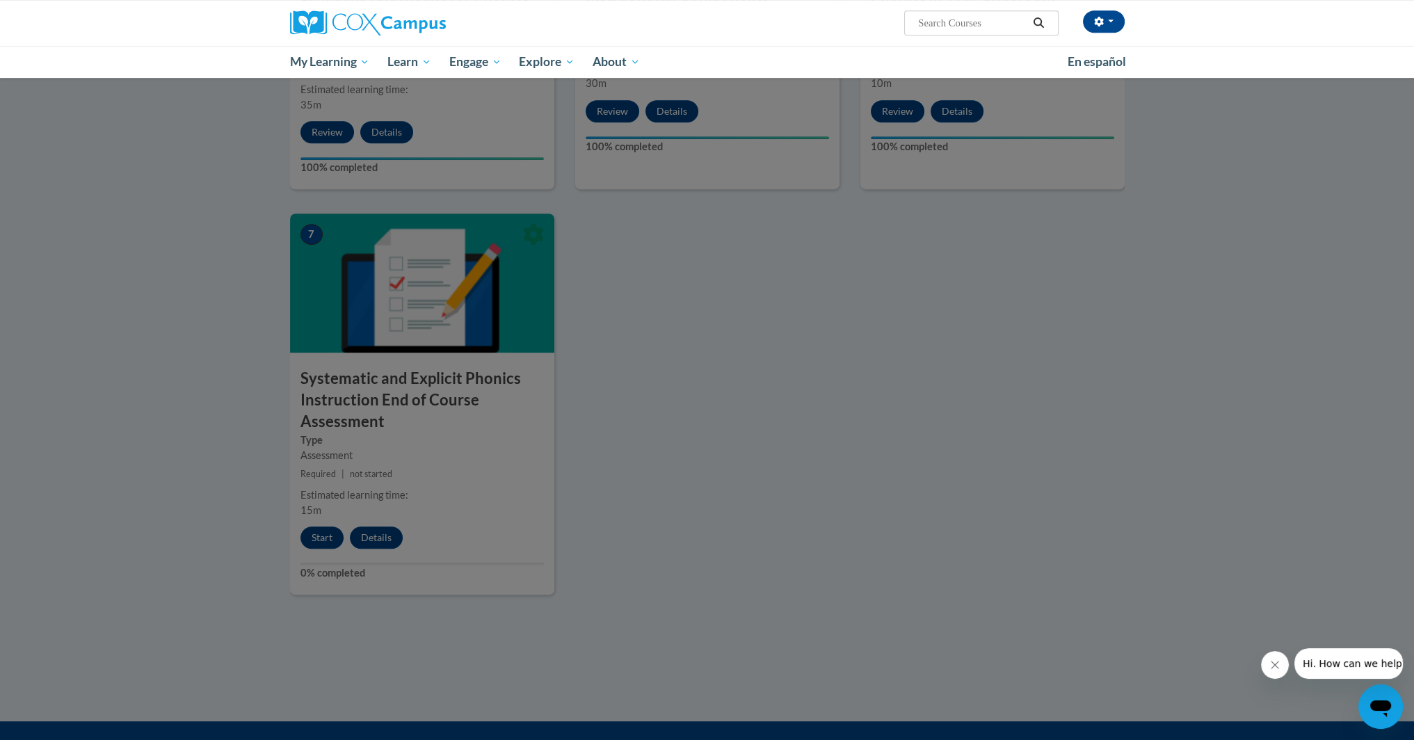
click at [903, 337] on div at bounding box center [707, 370] width 1414 height 740
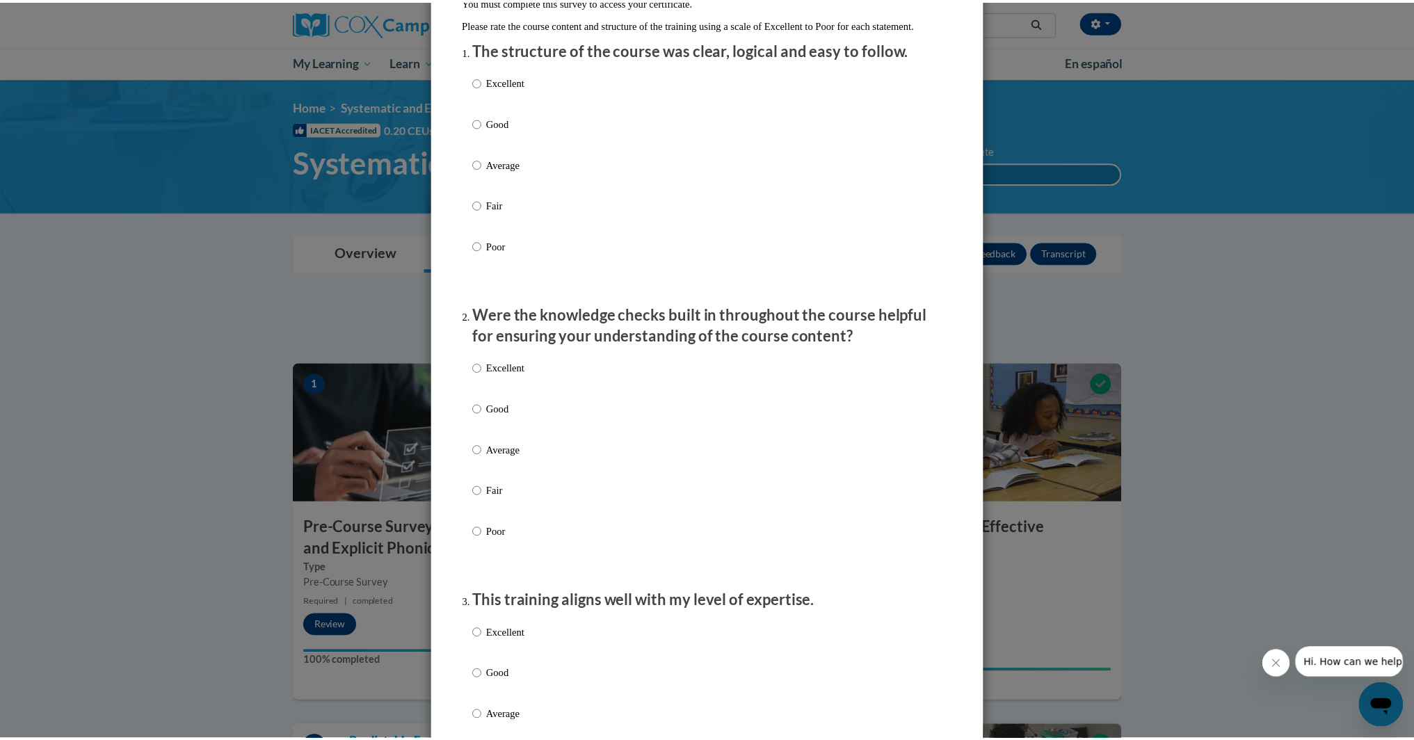
scroll to position [0, 0]
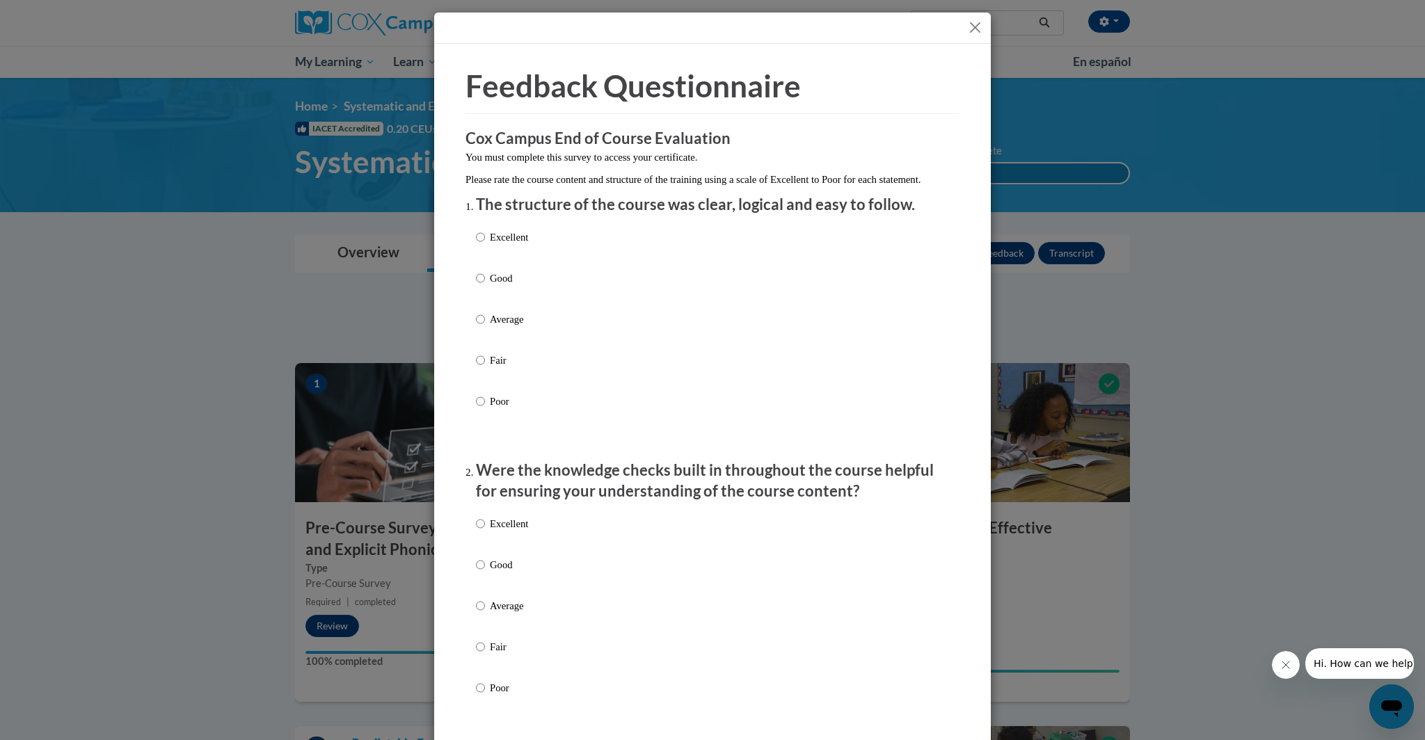
click at [957, 26] on div at bounding box center [712, 28] width 557 height 31
click at [966, 25] on button "Close" at bounding box center [974, 27] width 17 height 17
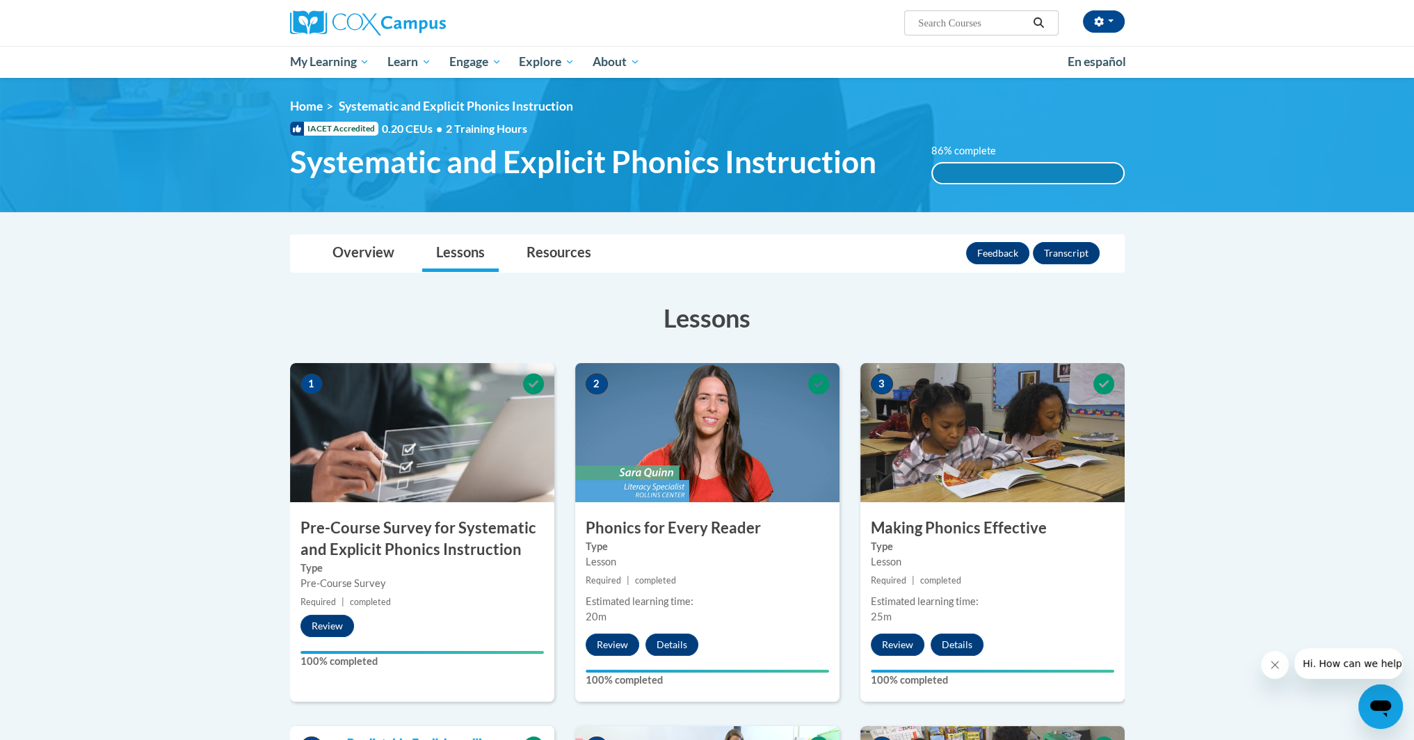
drag, startPoint x: 1229, startPoint y: 182, endPoint x: 1177, endPoint y: 47, distance: 144.4
click at [1066, 256] on button "Transcript" at bounding box center [1066, 253] width 67 height 22
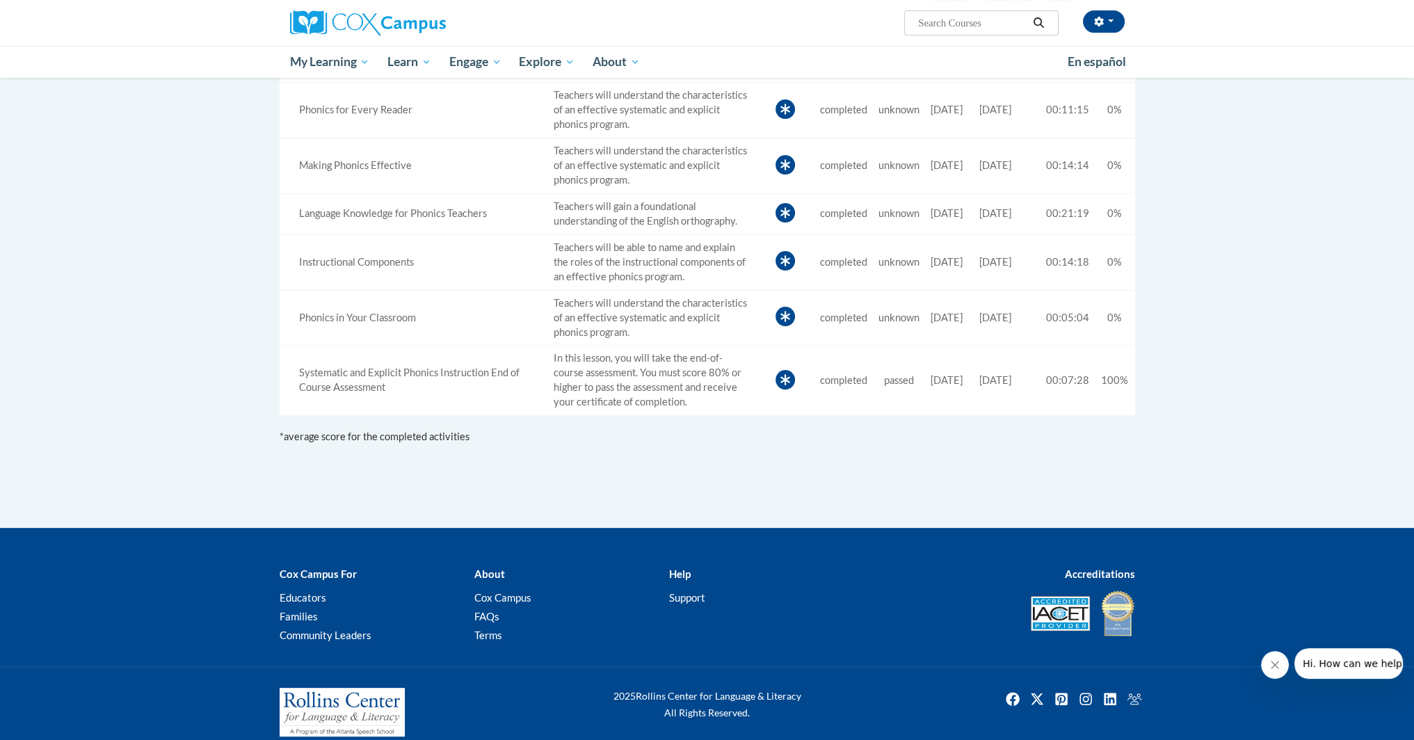
scroll to position [442, 0]
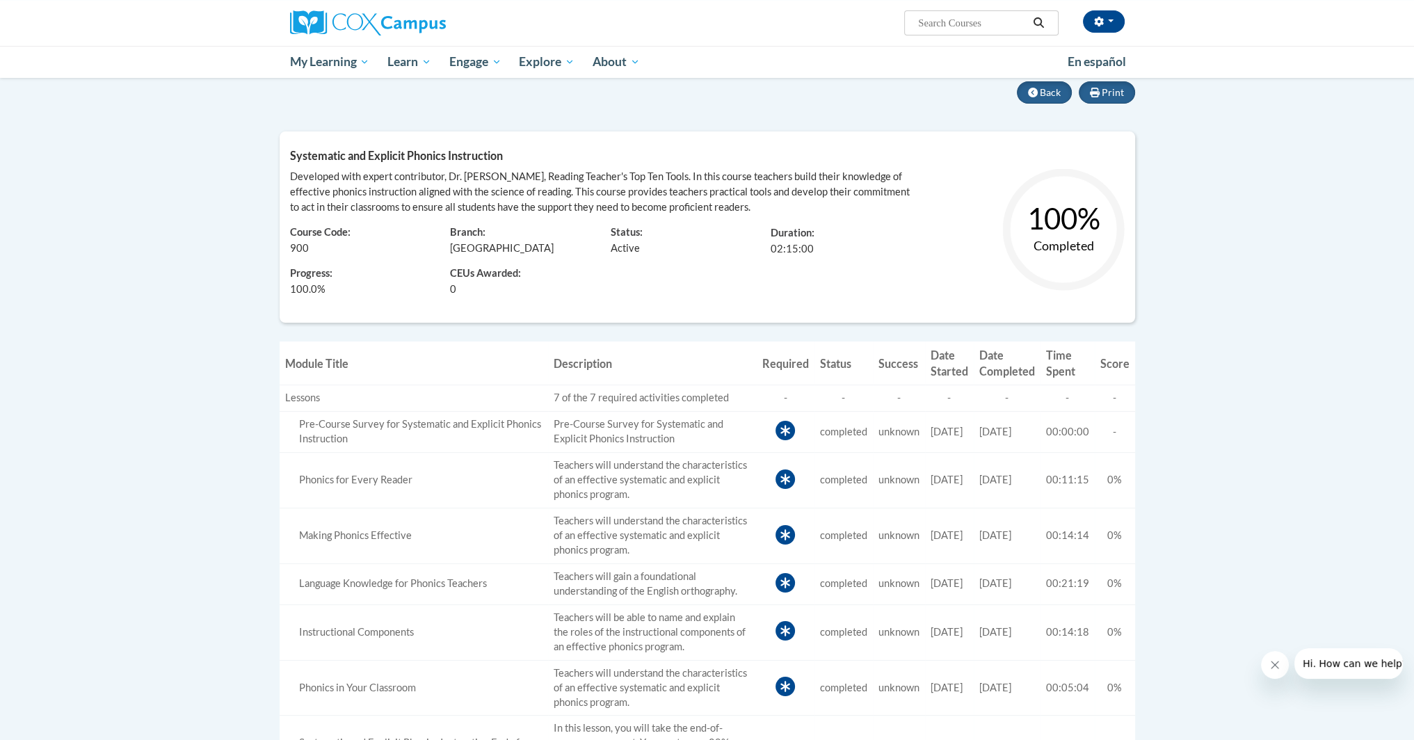
drag, startPoint x: 1197, startPoint y: 387, endPoint x: 1194, endPoint y: 123, distance: 264.4
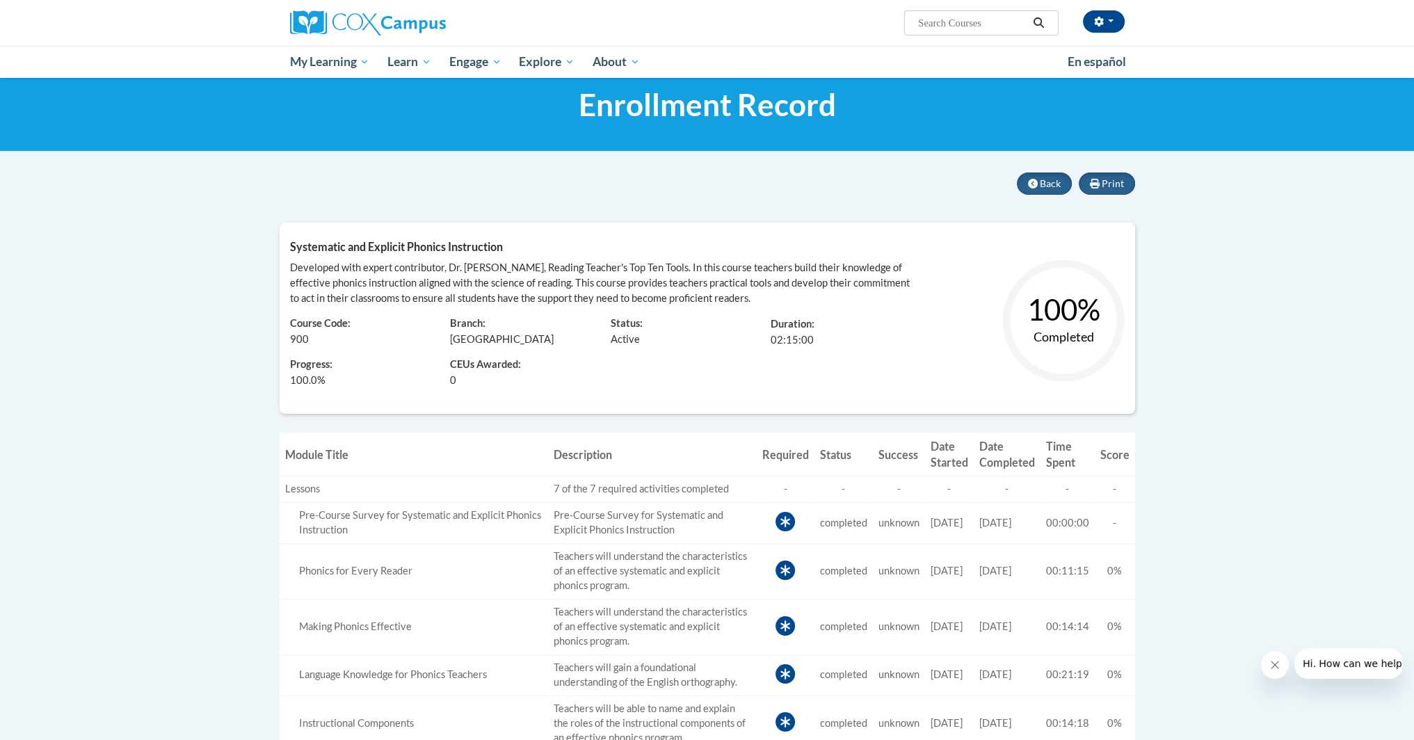
scroll to position [0, 0]
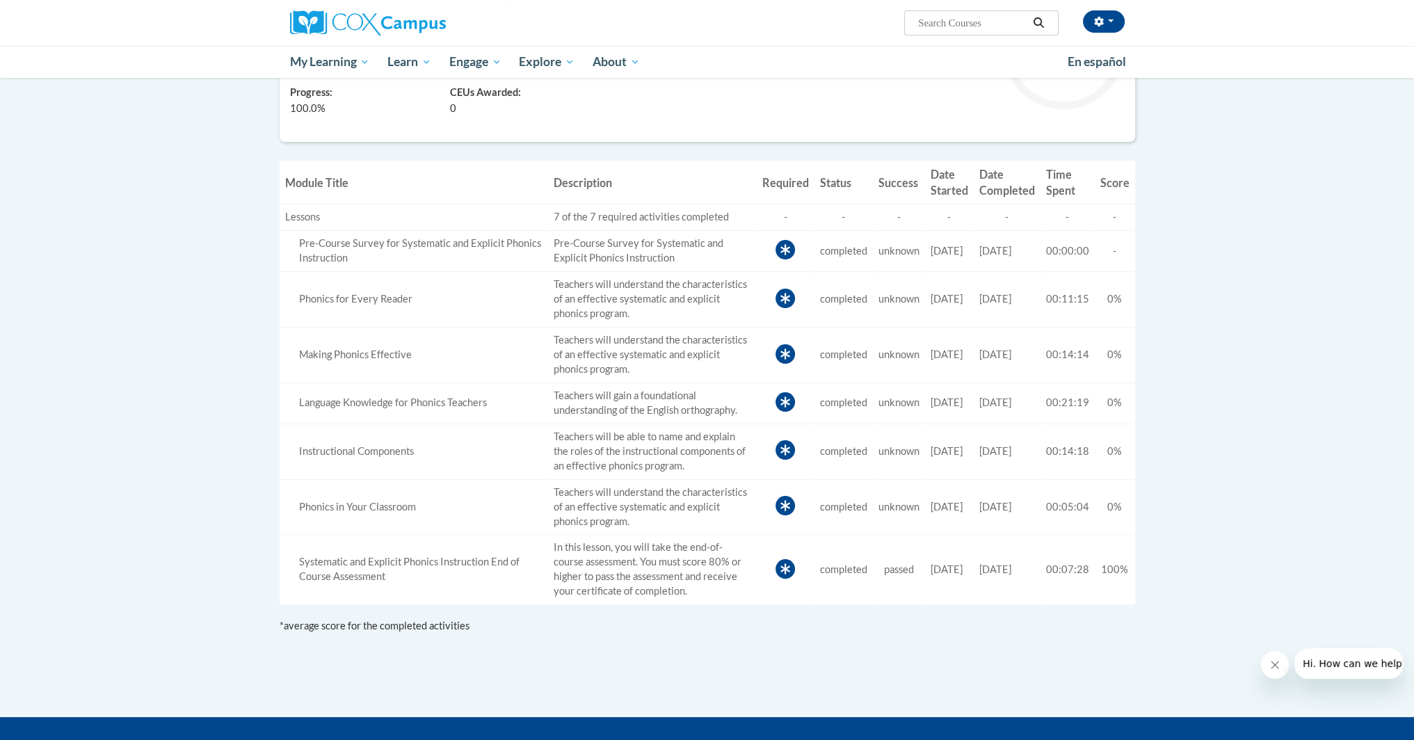
drag, startPoint x: 1212, startPoint y: 170, endPoint x: 1230, endPoint y: 291, distance: 122.4
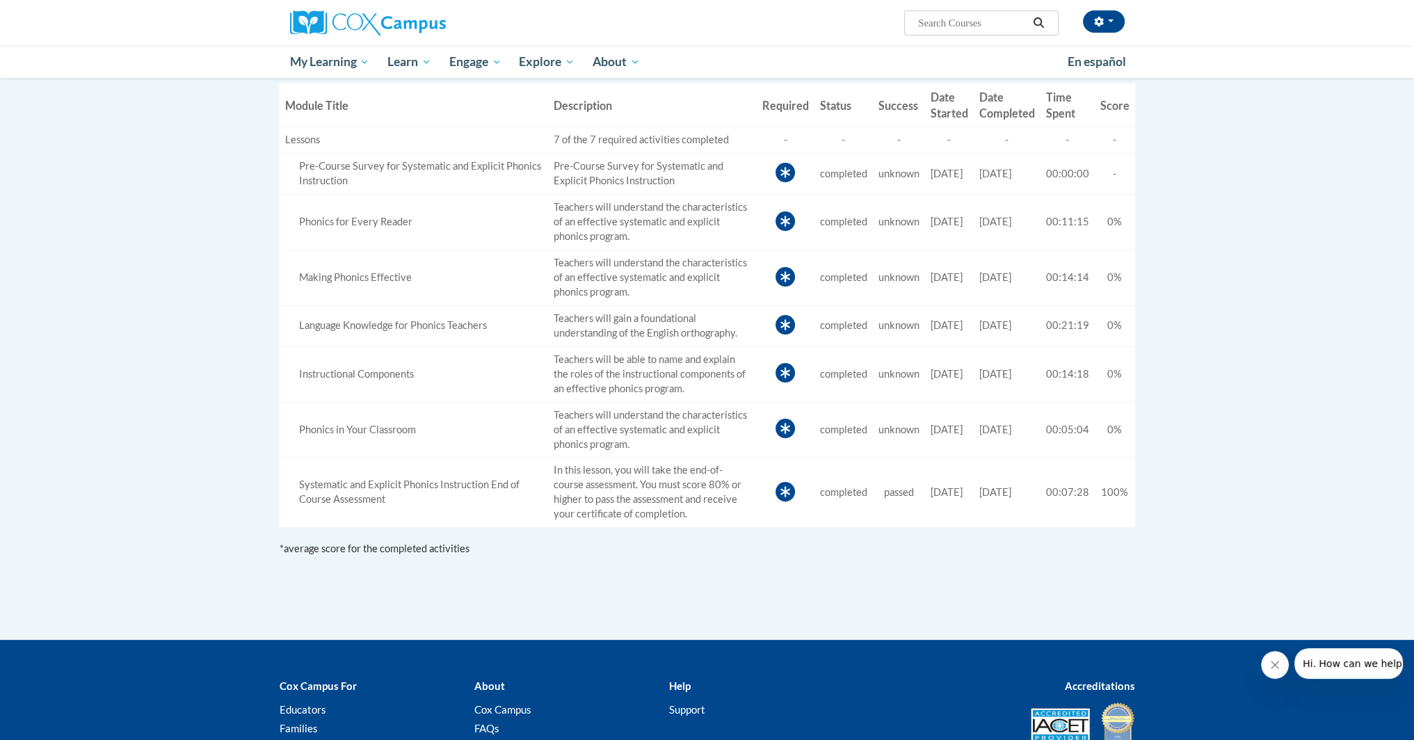
drag, startPoint x: 1230, startPoint y: 291, endPoint x: 1231, endPoint y: 265, distance: 25.8
